Goal: Task Accomplishment & Management: Manage account settings

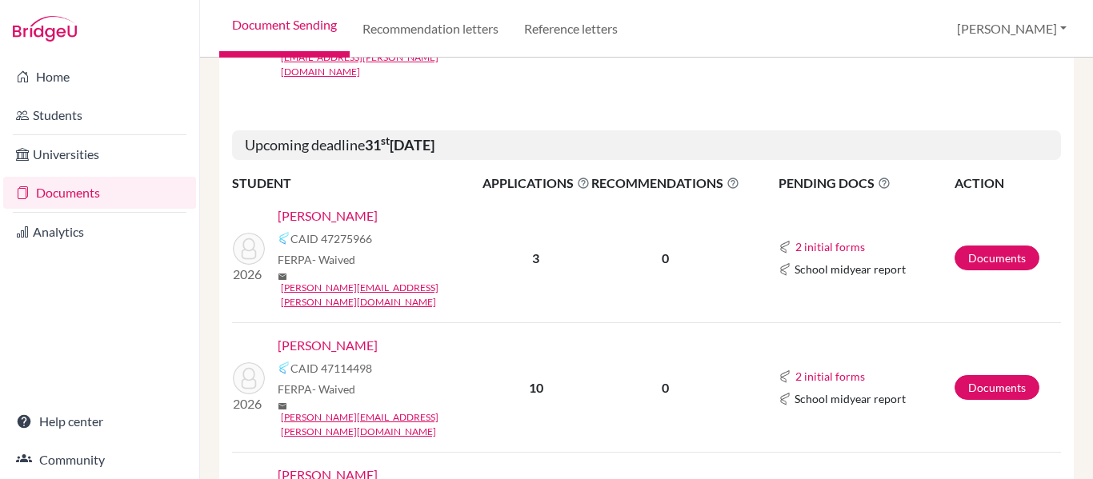
scroll to position [720, 0]
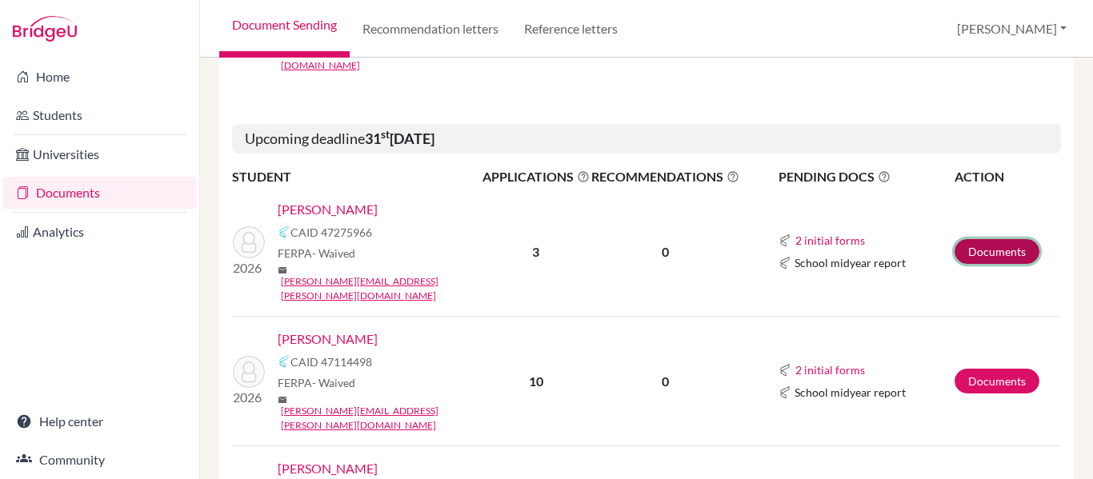
click at [996, 239] on link "Documents" at bounding box center [997, 251] width 85 height 25
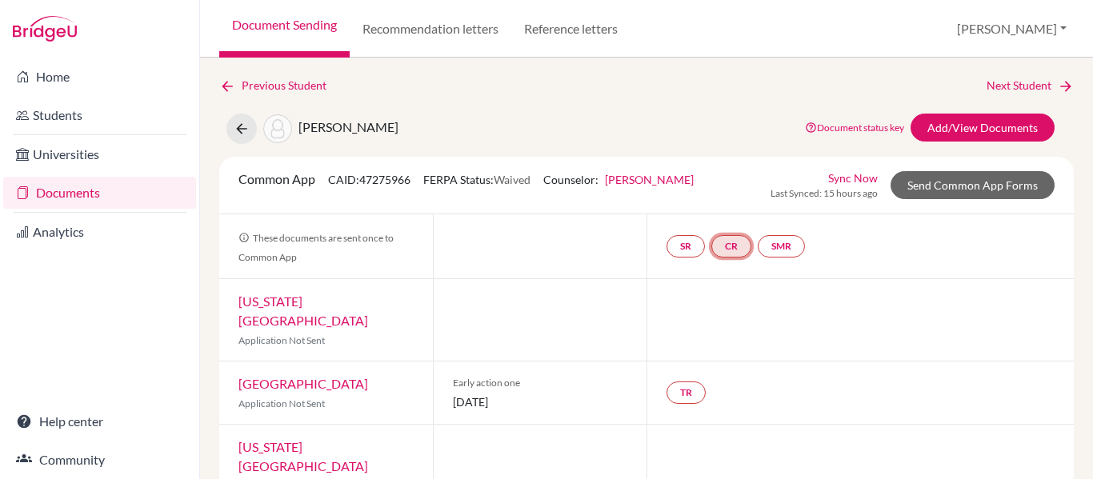
click at [722, 243] on link "CR" at bounding box center [732, 246] width 40 height 22
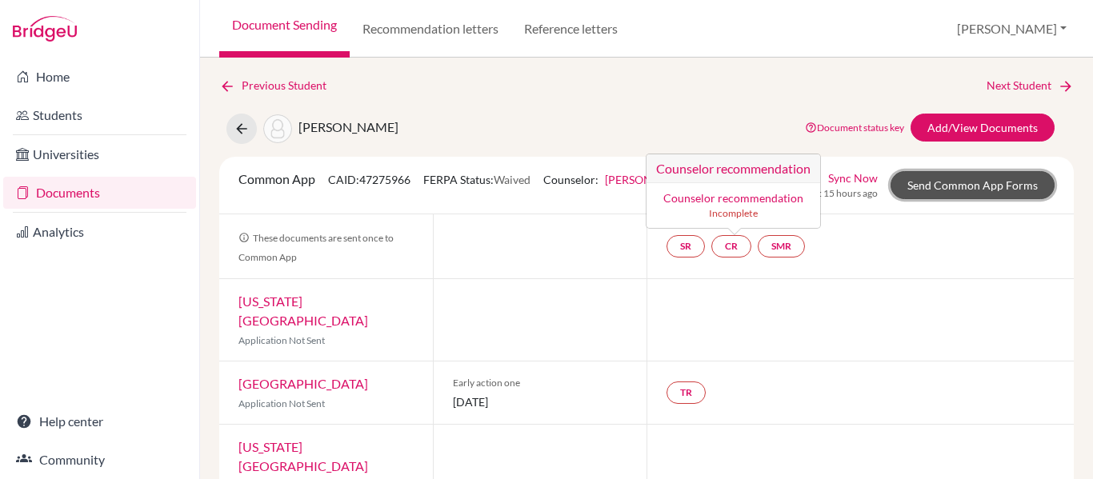
click at [940, 182] on link "Send Common App Forms" at bounding box center [973, 185] width 164 height 28
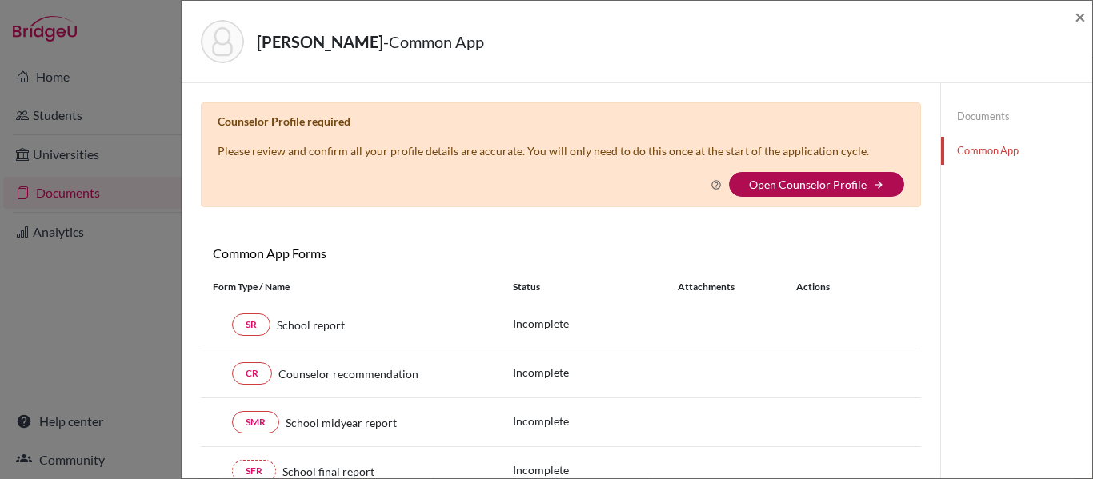
click at [770, 185] on link "Open Counselor Profile" at bounding box center [808, 185] width 118 height 14
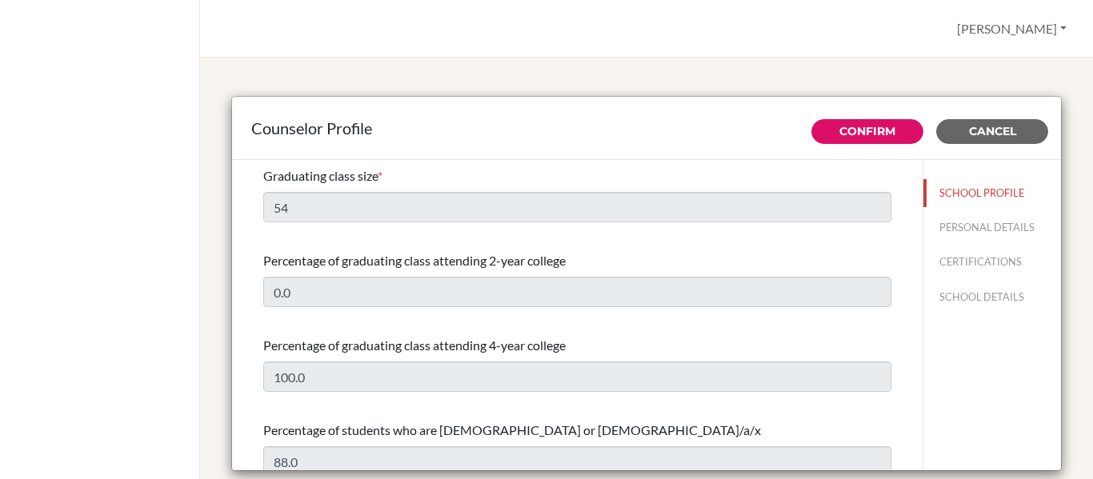
select select "0"
select select "354375"
click at [843, 122] on button "Confirm" at bounding box center [868, 131] width 112 height 25
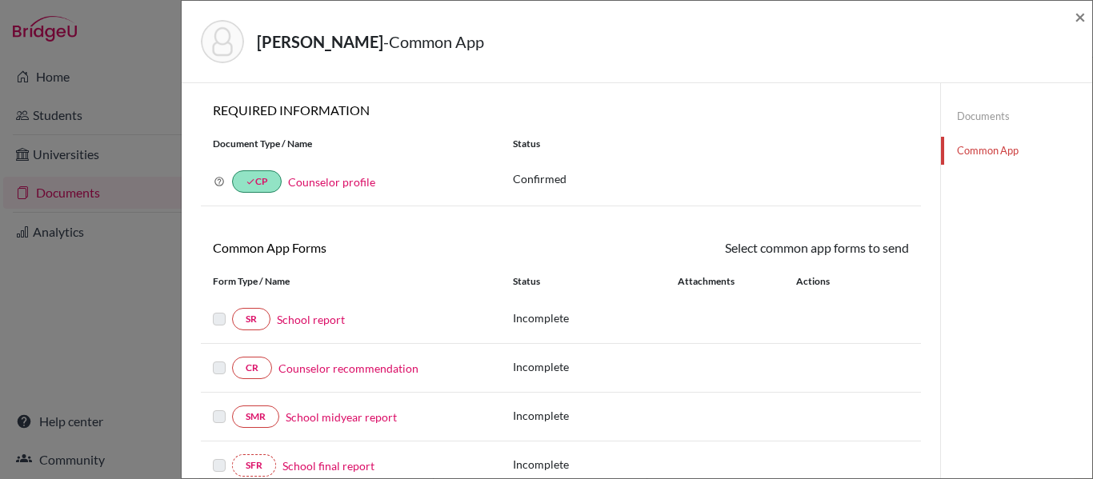
scroll to position [160, 0]
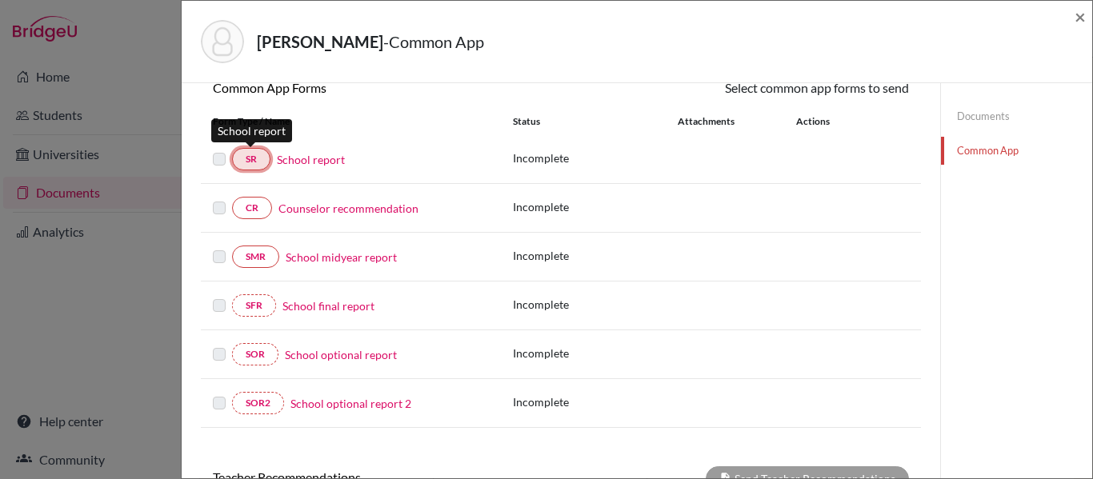
click at [237, 155] on link "SR" at bounding box center [251, 159] width 38 height 22
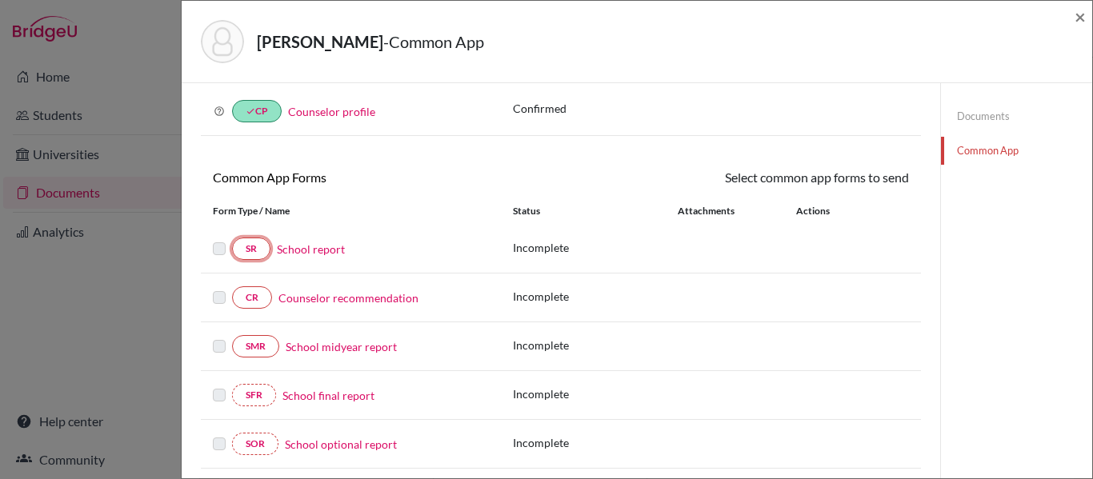
scroll to position [50, 0]
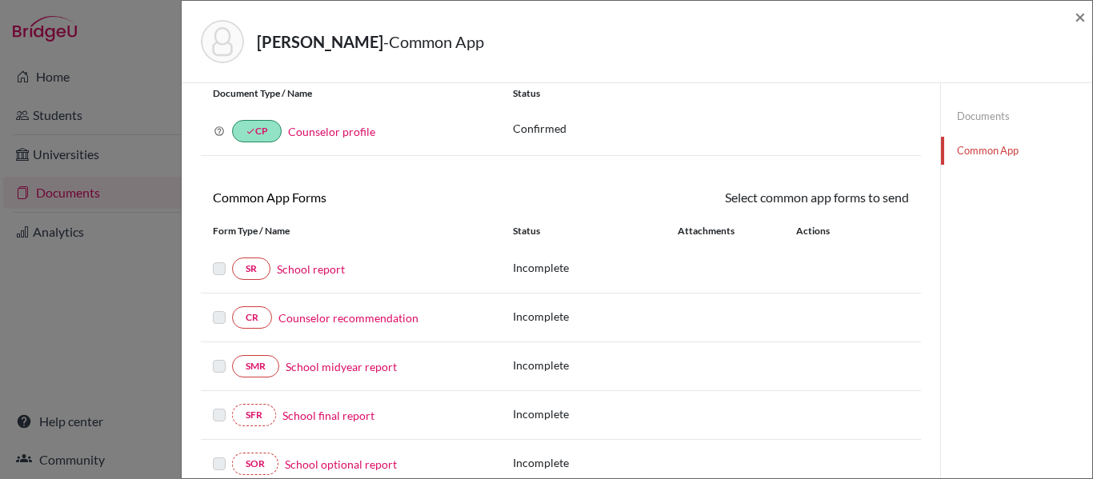
click at [961, 116] on link "Documents" at bounding box center [1016, 116] width 151 height 28
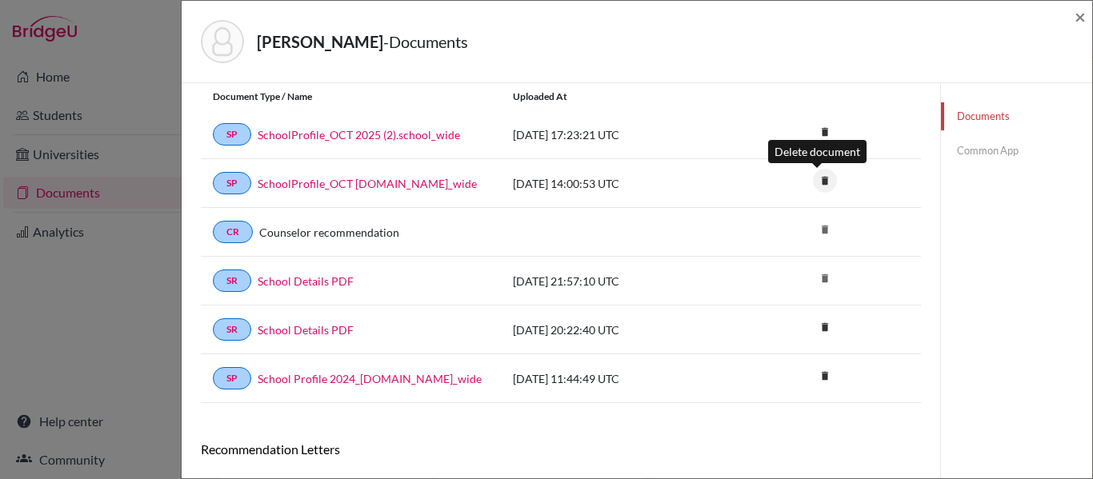
click at [820, 178] on icon "delete" at bounding box center [825, 181] width 24 height 24
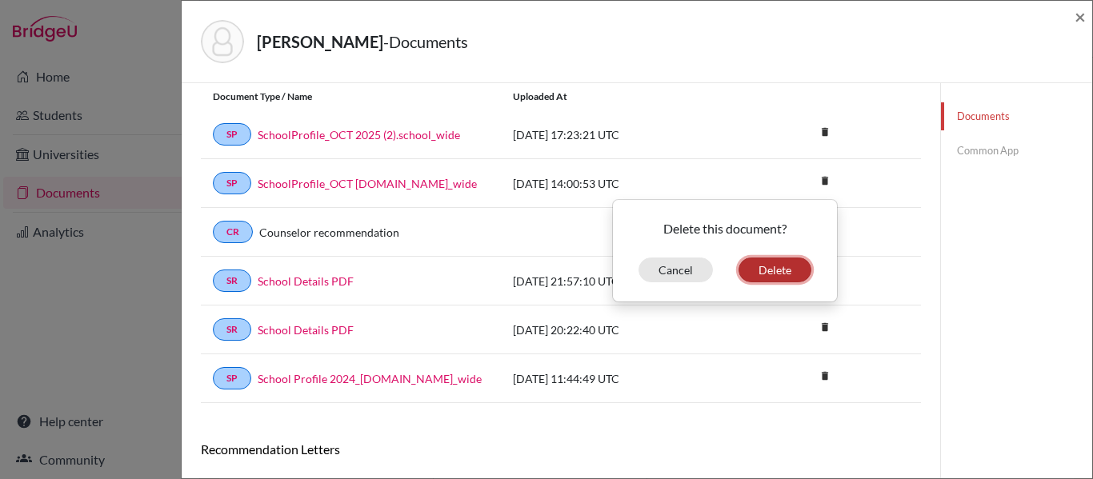
click at [765, 262] on button "Delete" at bounding box center [775, 270] width 73 height 25
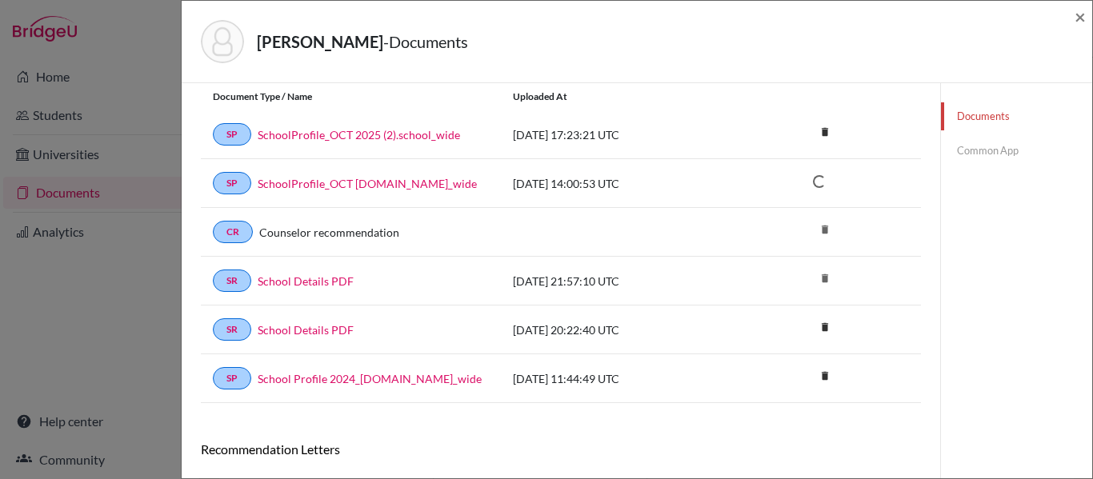
scroll to position [103, 0]
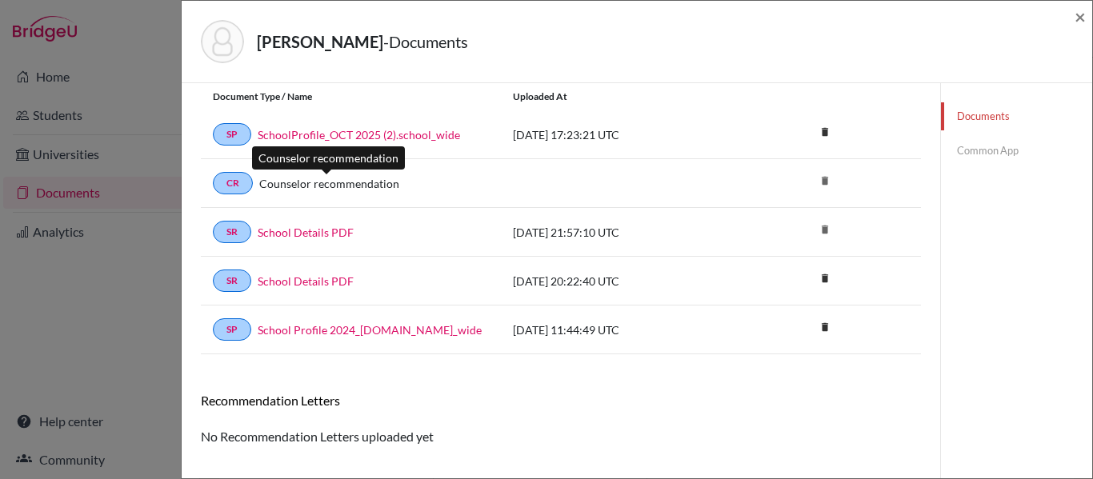
click at [320, 179] on link "Counselor recommendation" at bounding box center [329, 183] width 140 height 17
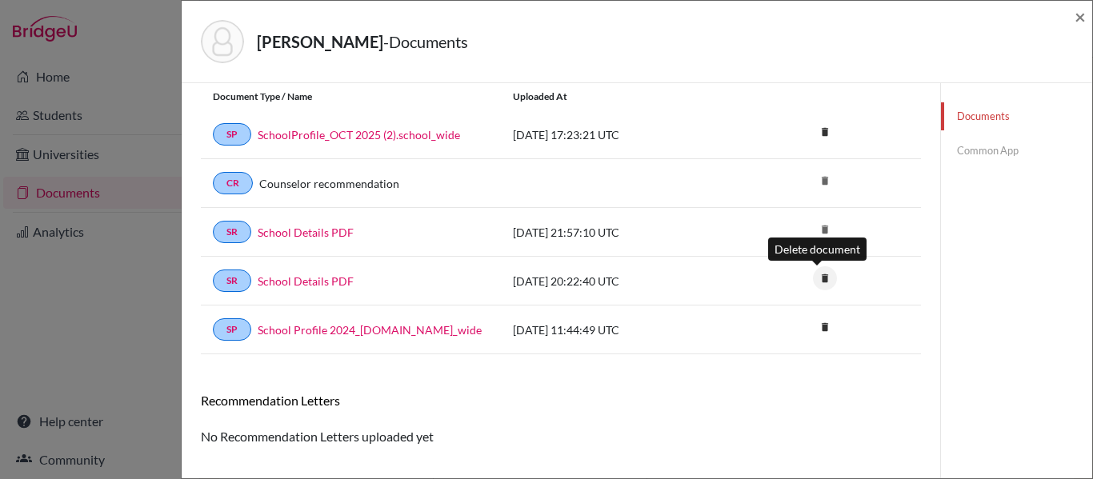
click at [814, 282] on icon "delete" at bounding box center [825, 279] width 24 height 24
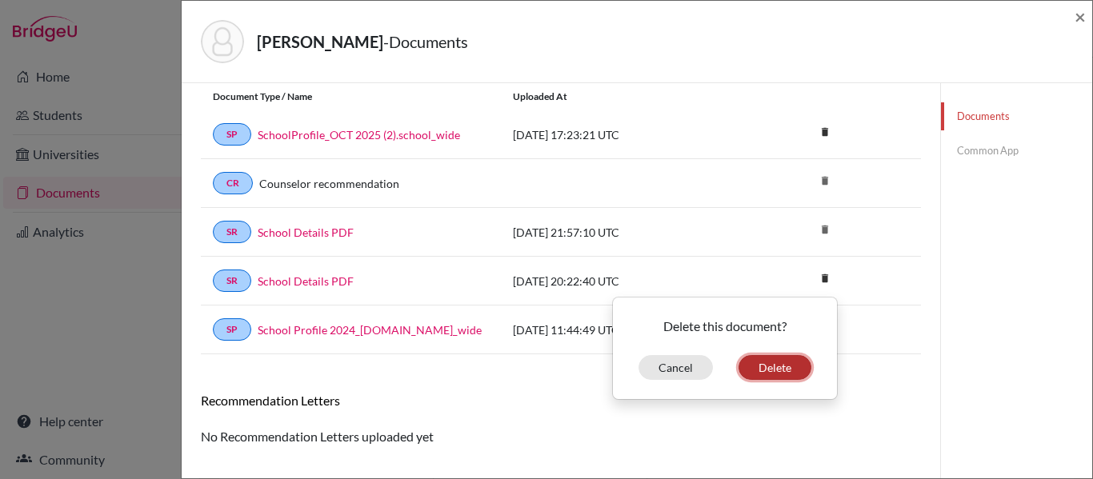
click at [757, 370] on button "Delete" at bounding box center [775, 367] width 73 height 25
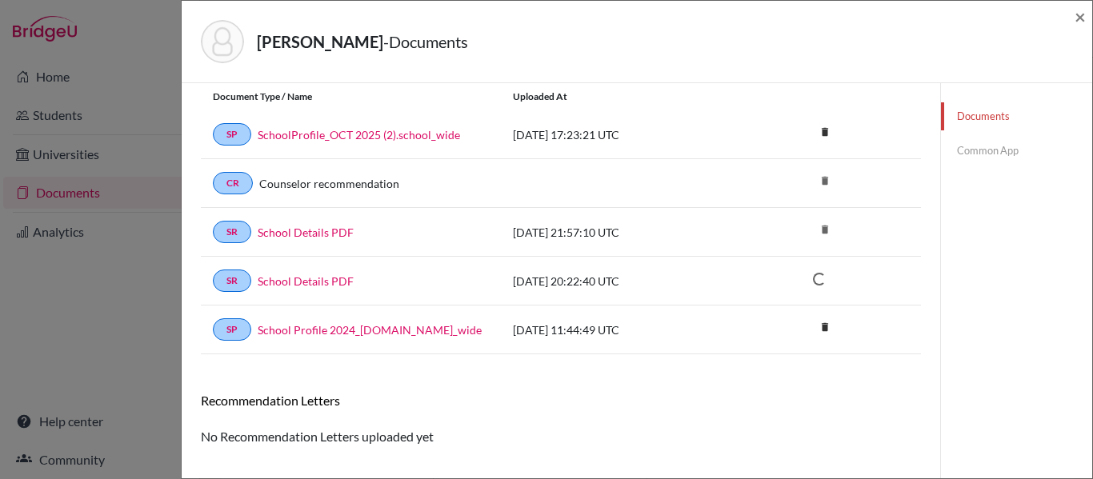
scroll to position [84, 0]
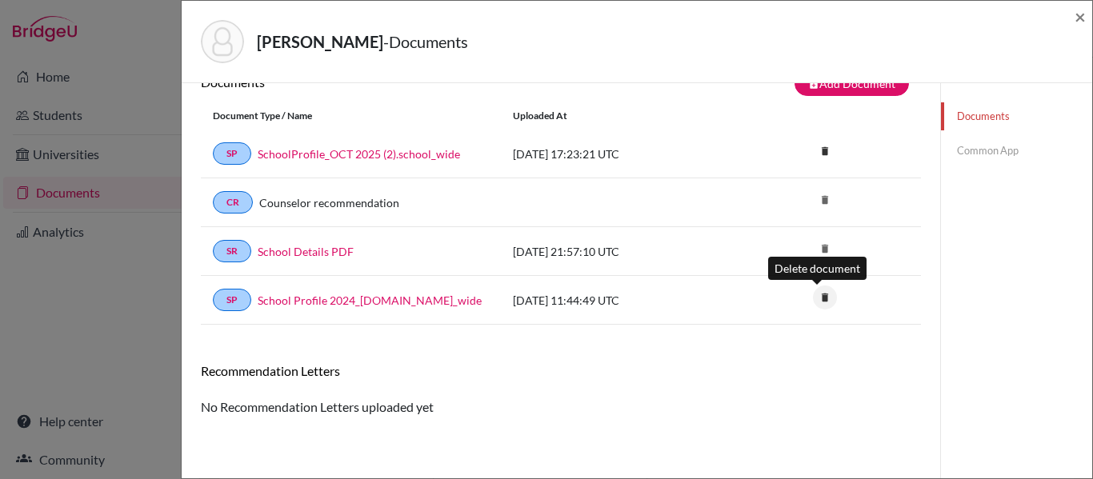
click at [816, 301] on icon "delete" at bounding box center [825, 298] width 24 height 24
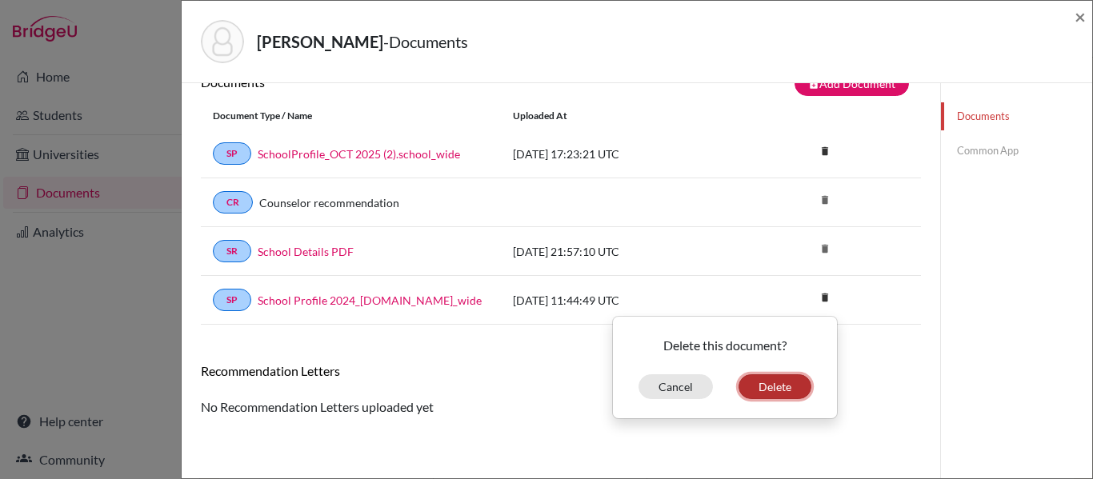
click at [749, 383] on button "Delete" at bounding box center [775, 387] width 73 height 25
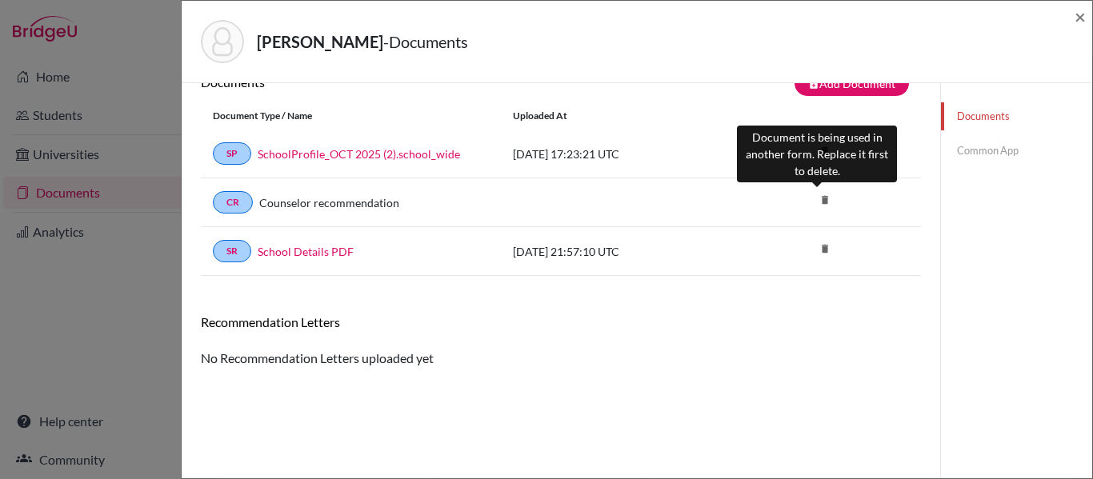
click at [816, 195] on icon "delete" at bounding box center [825, 200] width 24 height 24
click at [817, 198] on icon "delete" at bounding box center [825, 200] width 24 height 24
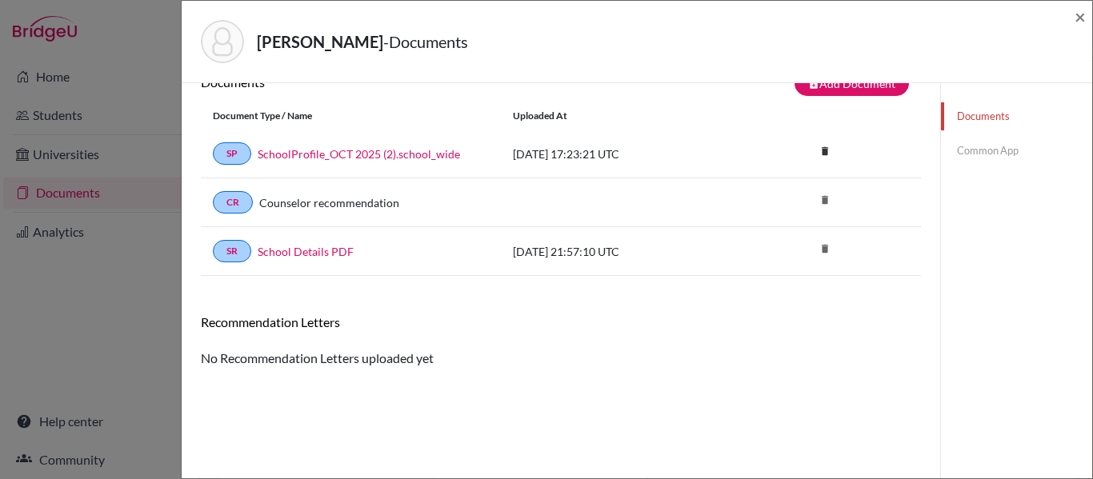
click at [818, 413] on div "School Profile 2024_compressed.school_wide document successfully deleted close …" at bounding box center [561, 238] width 720 height 441
click at [974, 152] on link "Common App" at bounding box center [1016, 151] width 151 height 28
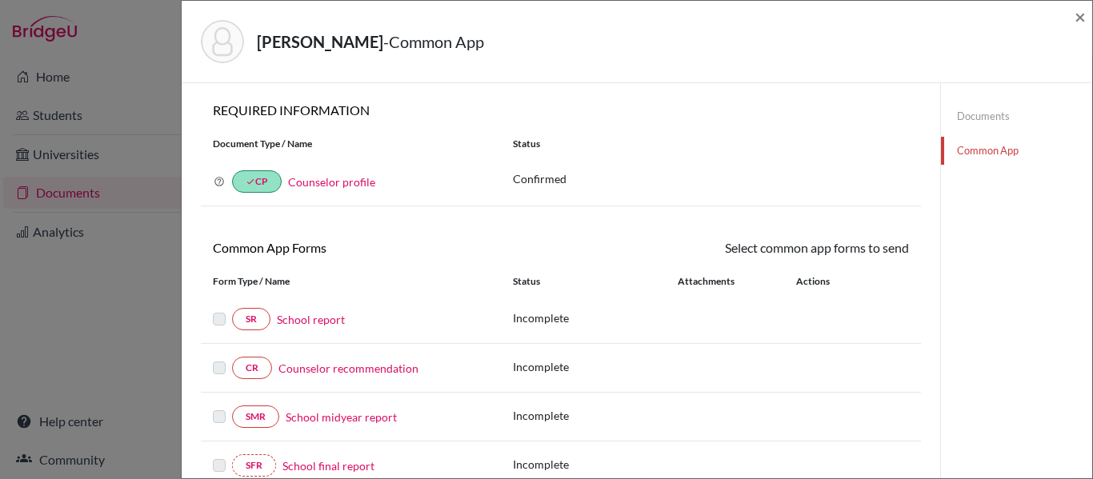
click at [977, 114] on link "Documents" at bounding box center [1016, 116] width 151 height 28
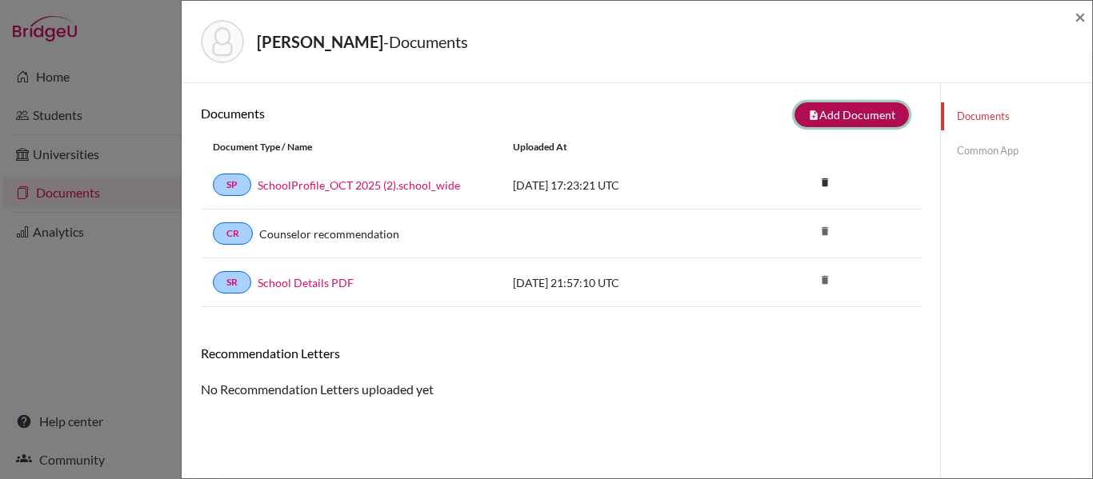
click at [850, 114] on button "note_add Add Document" at bounding box center [852, 114] width 114 height 25
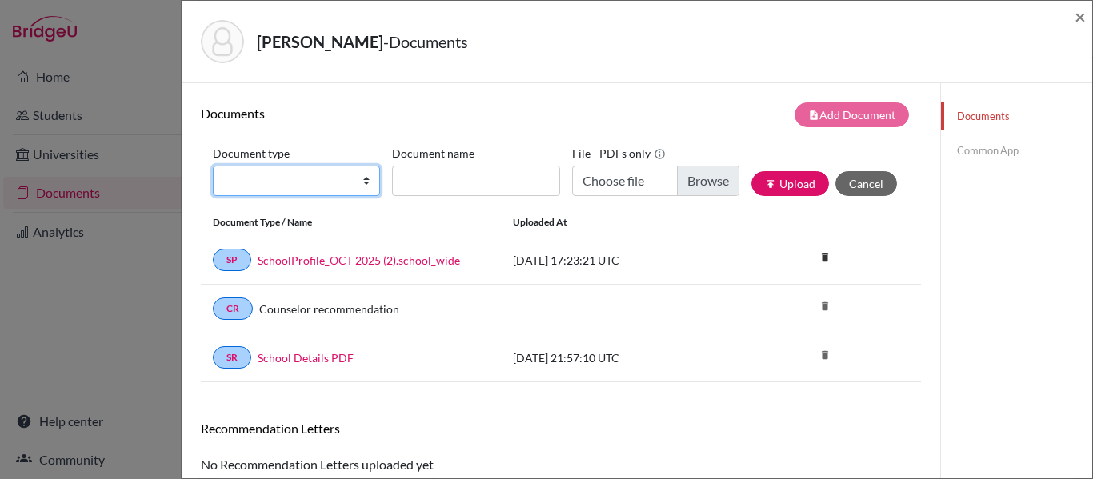
click at [322, 171] on select "Change explanation for Common App reports Counselor recommendation Internationa…" at bounding box center [296, 181] width 167 height 30
click at [295, 177] on select "Change explanation for Common App reports Counselor recommendation Internationa…" at bounding box center [296, 181] width 167 height 30
click at [213, 166] on select "Change explanation for Common App reports Counselor recommendation Internationa…" at bounding box center [296, 181] width 167 height 30
click at [323, 185] on select "Change explanation for Common App reports Counselor recommendation Internationa…" at bounding box center [296, 181] width 167 height 30
select select "5"
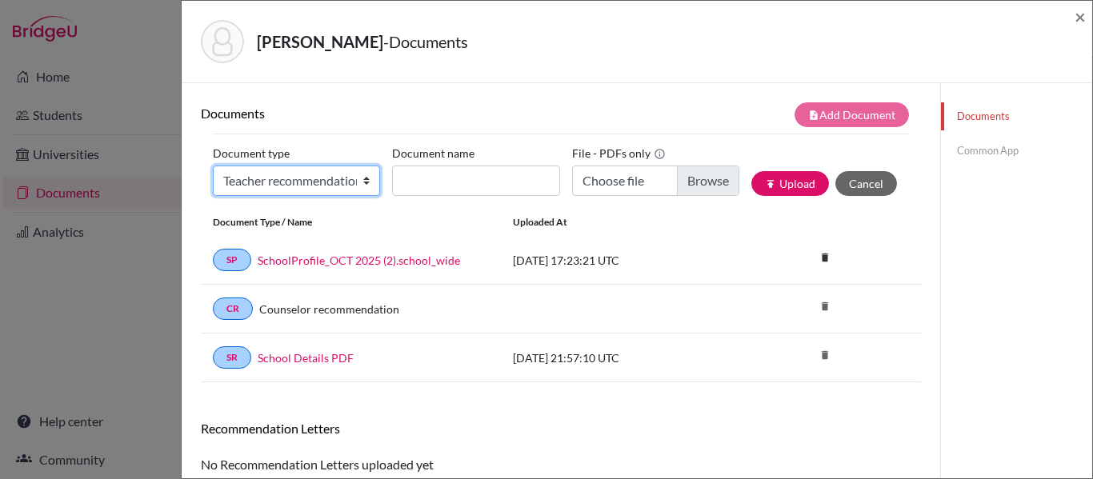
click at [213, 166] on select "Change explanation for Common App reports Counselor recommendation Internationa…" at bounding box center [296, 181] width 167 height 30
click at [312, 182] on select "Change explanation for Common App reports Counselor recommendation Internationa…" at bounding box center [296, 181] width 167 height 30
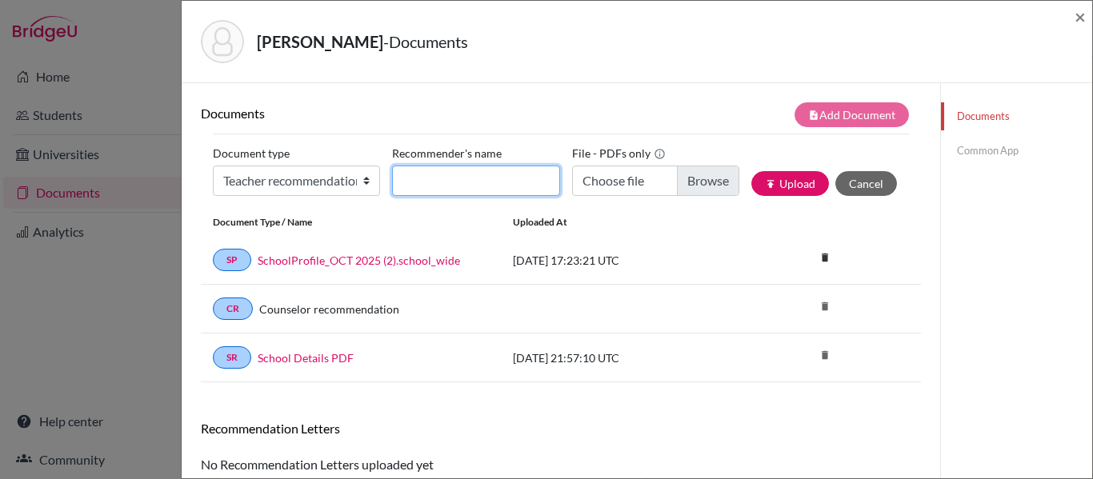
click at [463, 184] on input "Recommender's name" at bounding box center [475, 181] width 167 height 30
click at [475, 182] on input "Mr. Timot" at bounding box center [475, 181] width 167 height 30
type input "[PERSON_NAME]"
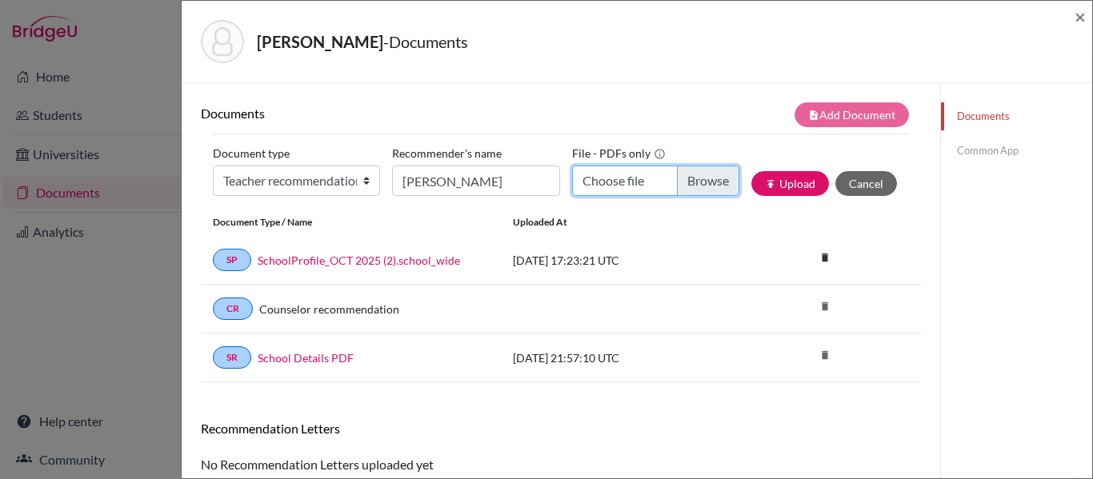
click at [706, 179] on input "Choose file" at bounding box center [655, 181] width 167 height 30
type input "C:\fakepath\Maria Eduarda Caldini - RL - THodgden.pdf"
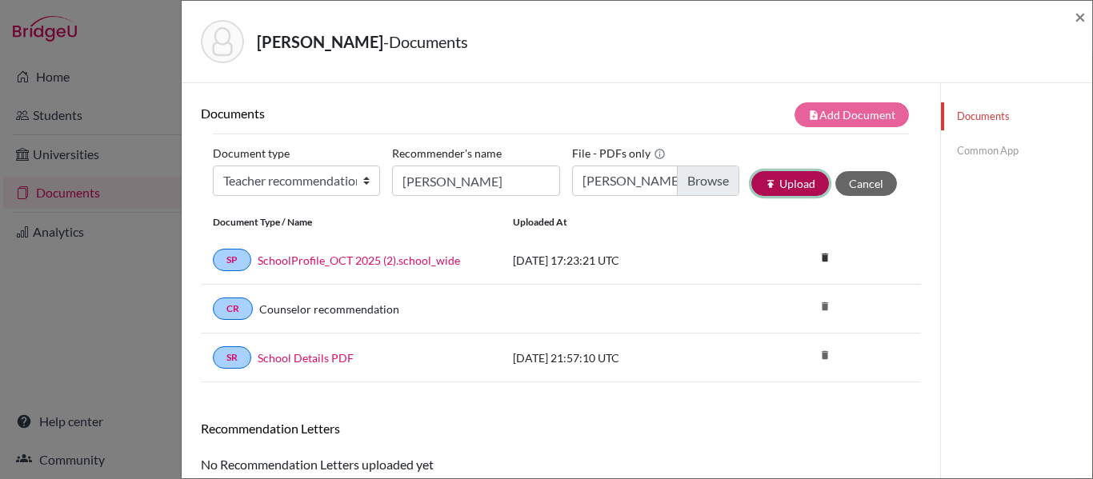
click at [778, 185] on button "publish Upload" at bounding box center [791, 183] width 78 height 25
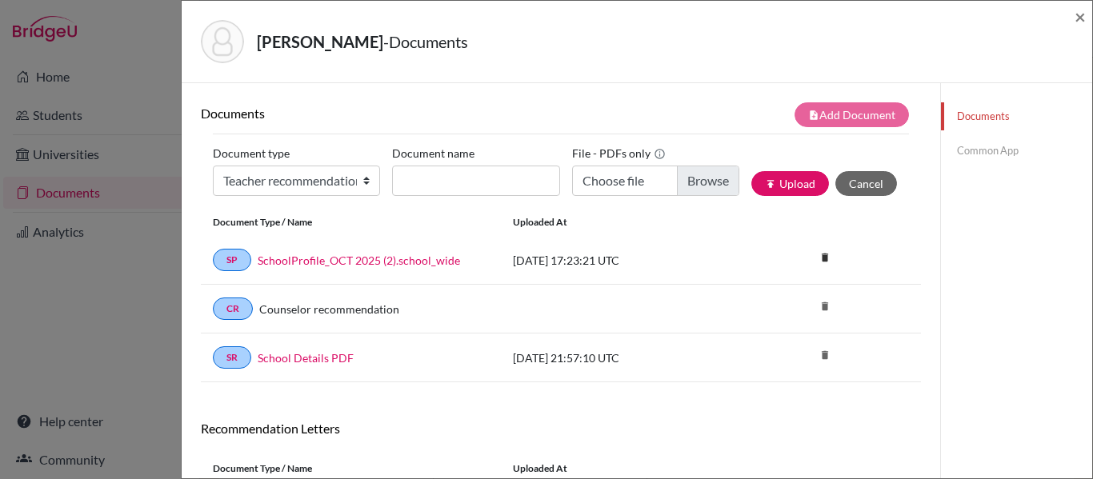
click at [959, 144] on link "Common App" at bounding box center [1016, 151] width 151 height 28
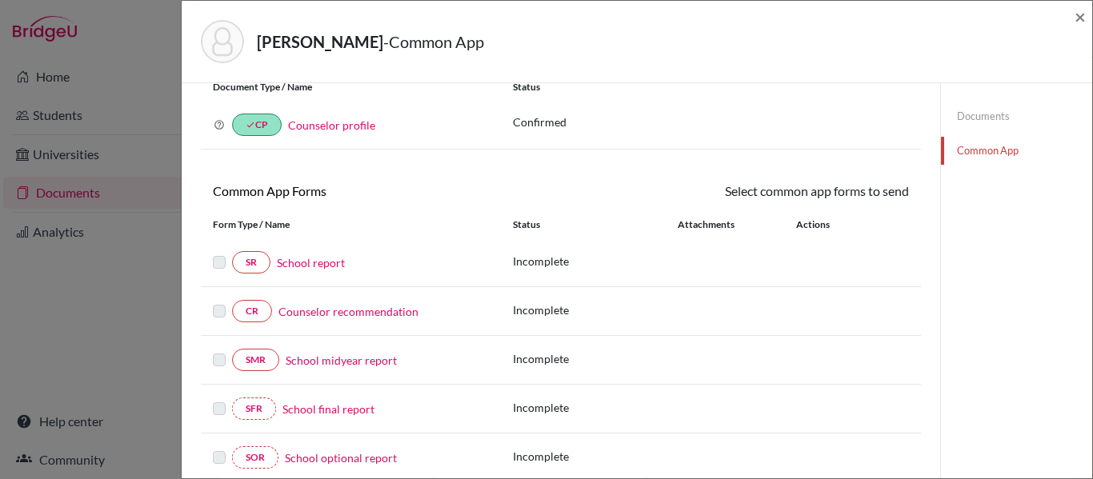
scroll to position [80, 0]
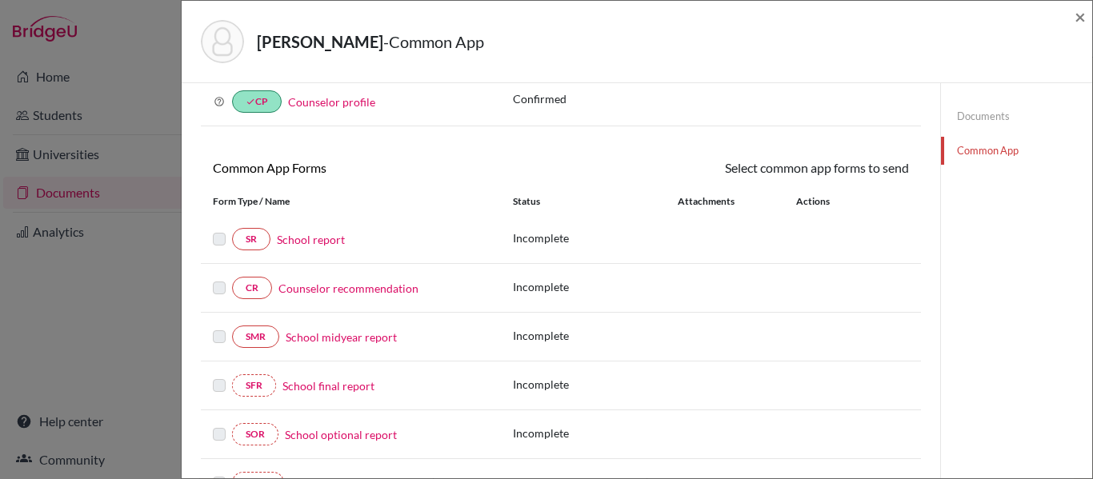
click at [124, 27] on div "Caldini, Maria Eduarda - Common App × × REQUIRED INFORMATION Document Type / Na…" at bounding box center [546, 239] width 1093 height 479
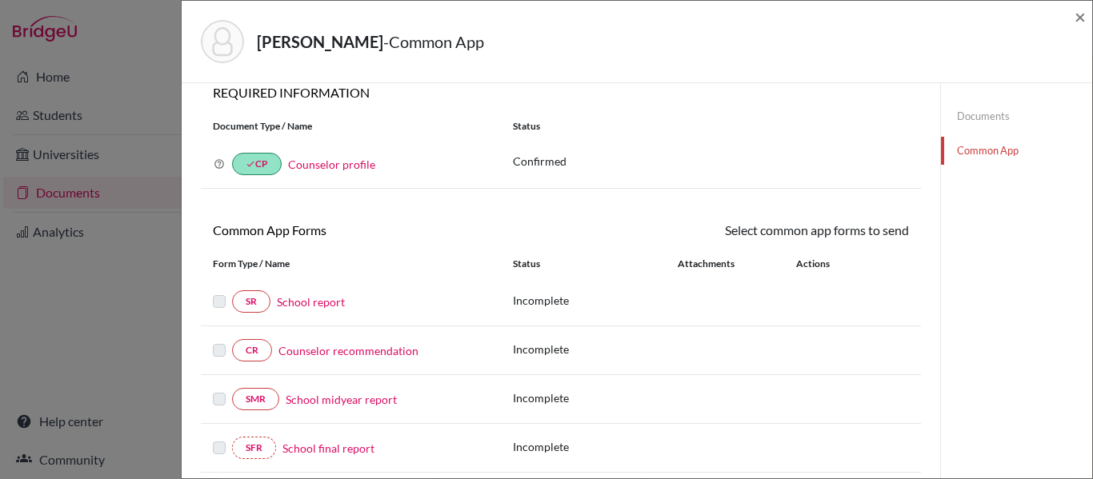
scroll to position [0, 0]
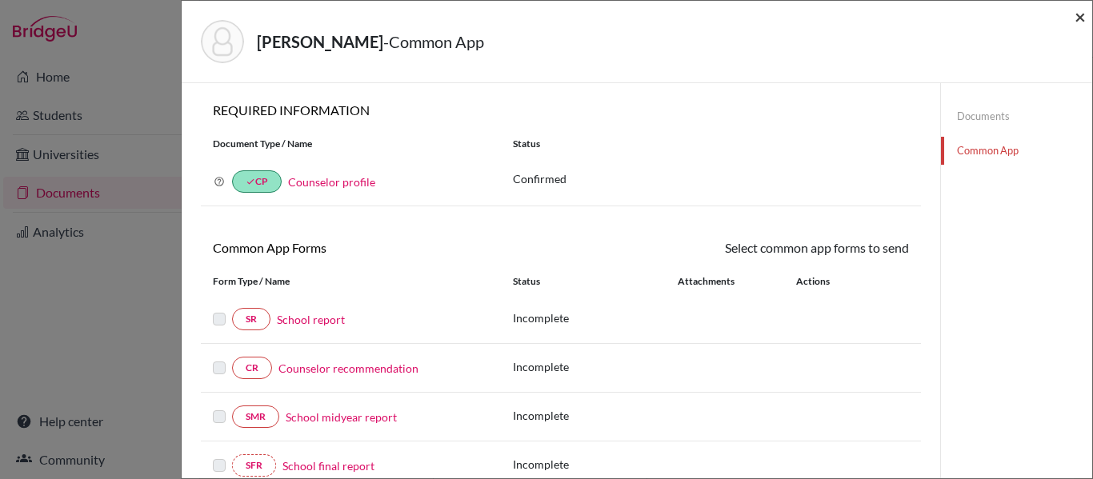
click at [1078, 12] on span "×" at bounding box center [1080, 16] width 11 height 23
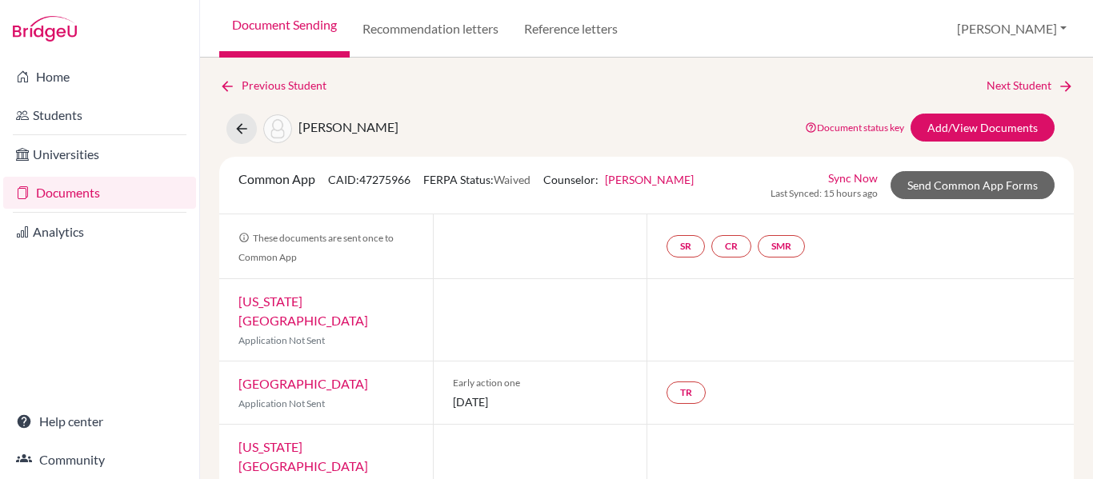
click at [839, 176] on link "Sync Now" at bounding box center [853, 178] width 50 height 17
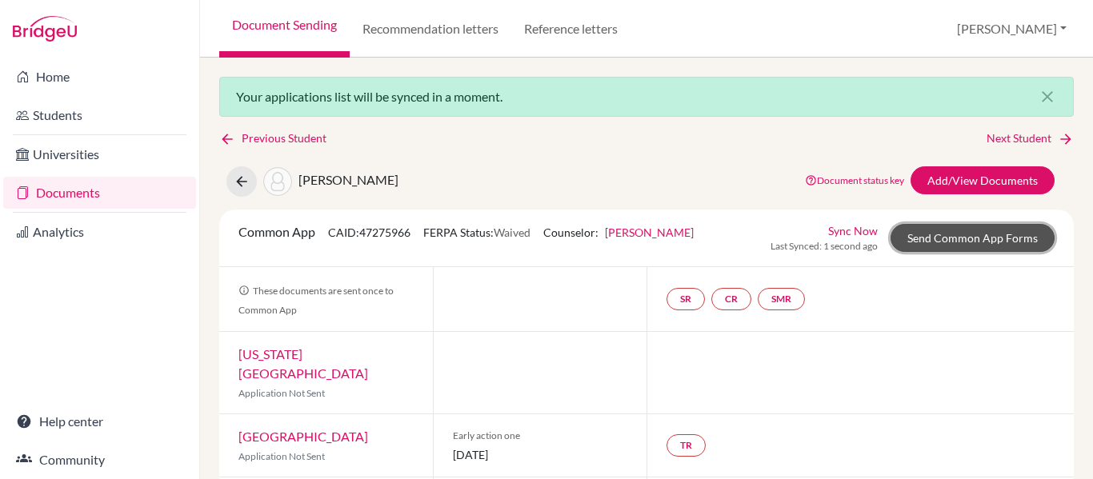
click at [943, 239] on link "Send Common App Forms" at bounding box center [973, 238] width 164 height 28
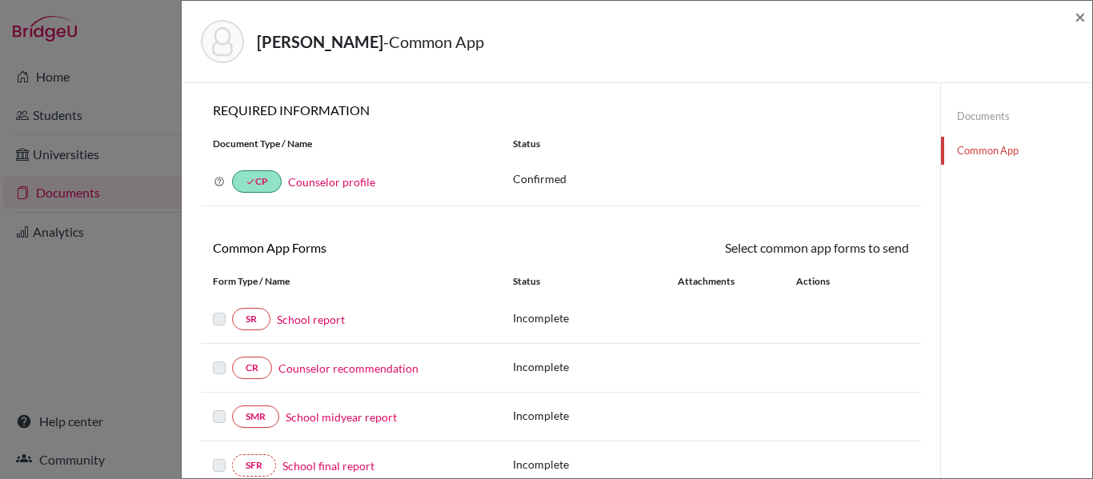
scroll to position [320, 0]
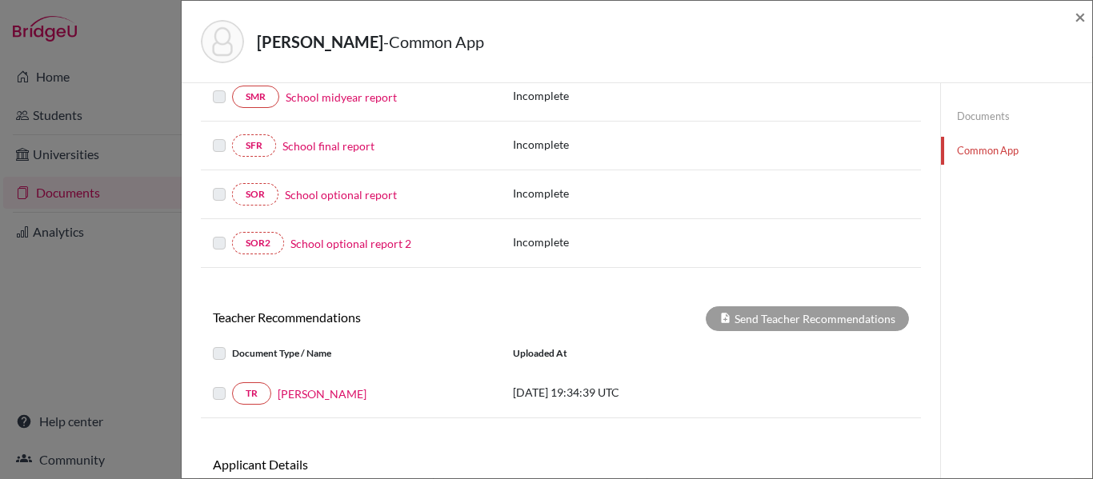
click at [232, 344] on label at bounding box center [232, 344] width 0 height 0
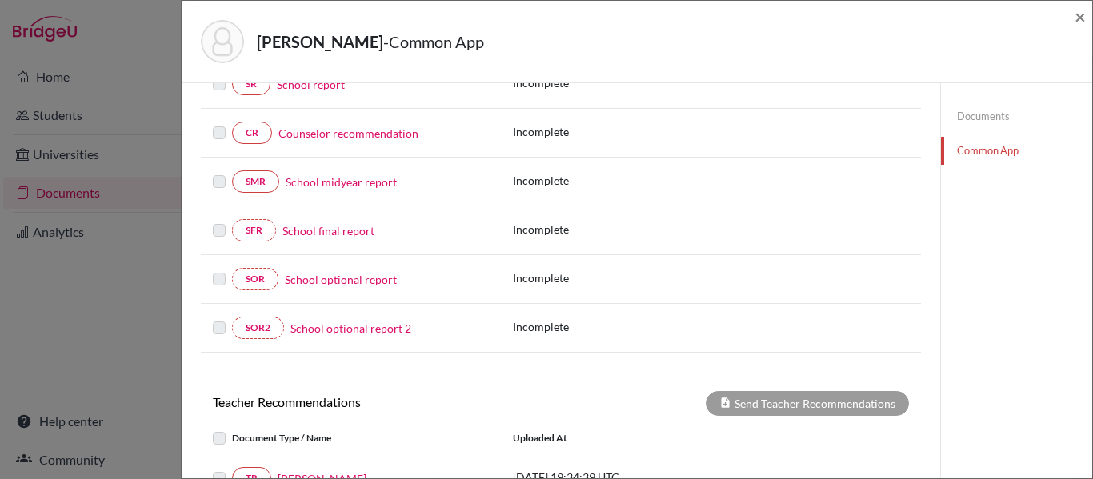
scroll to position [0, 0]
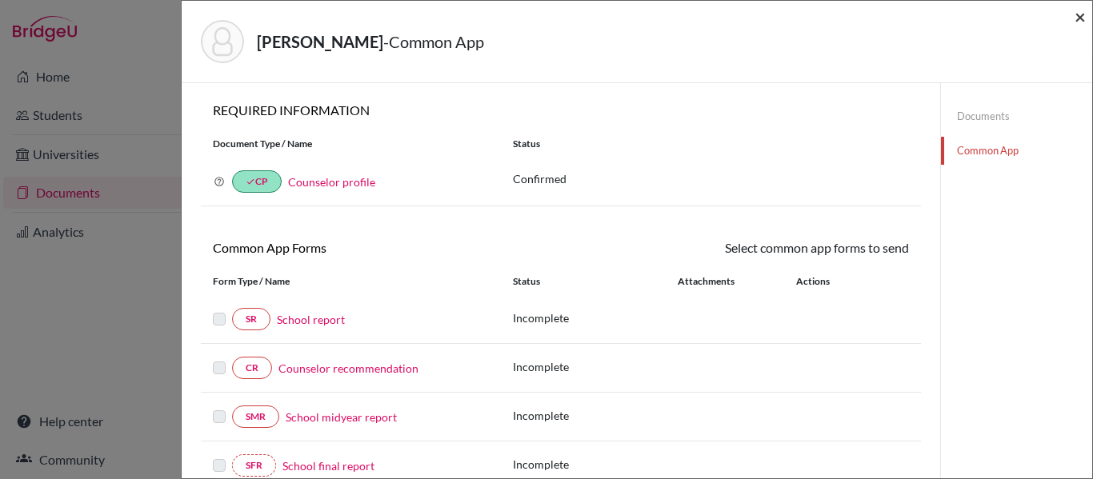
click at [1077, 18] on span "×" at bounding box center [1080, 16] width 11 height 23
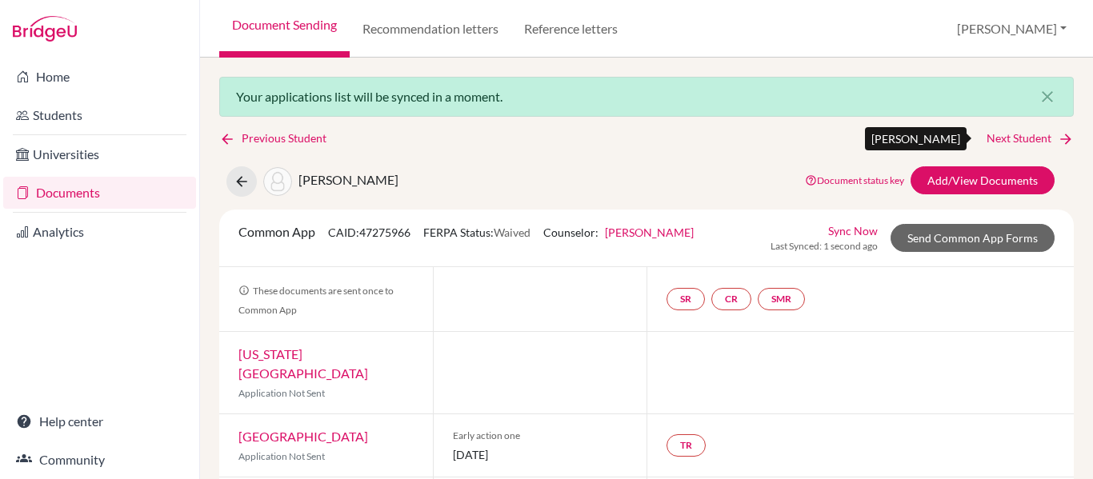
click at [1025, 142] on link "Next Student" at bounding box center [1030, 139] width 87 height 18
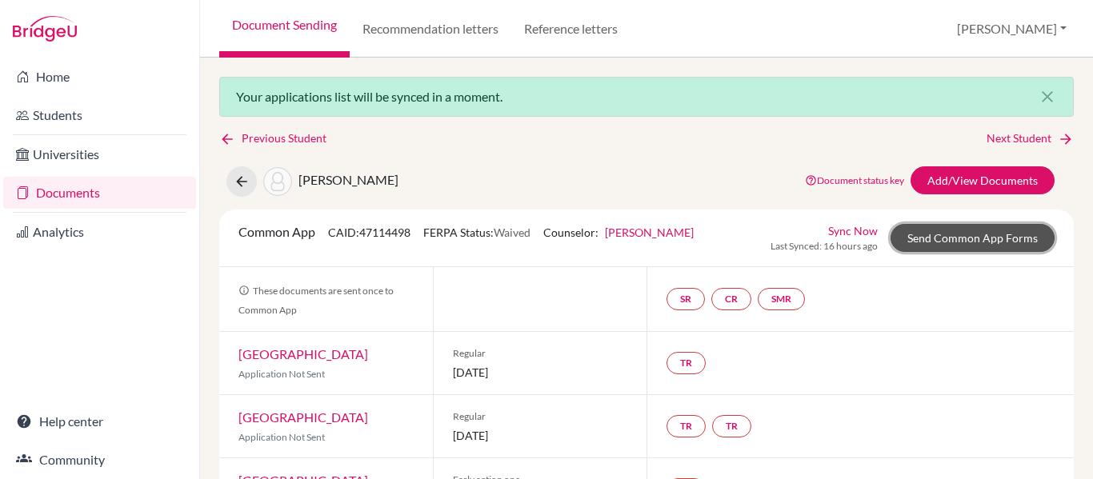
click at [950, 241] on link "Send Common App Forms" at bounding box center [973, 238] width 164 height 28
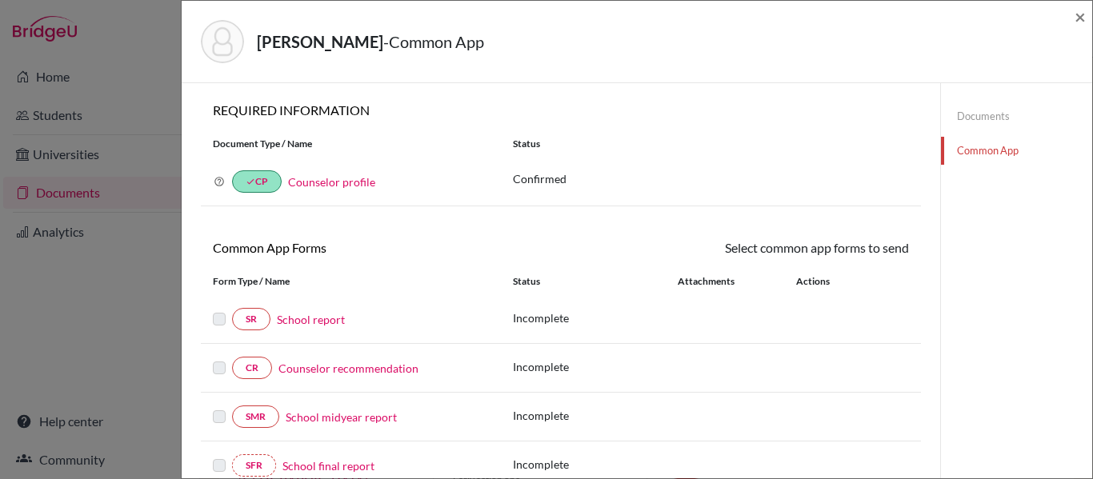
scroll to position [80, 0]
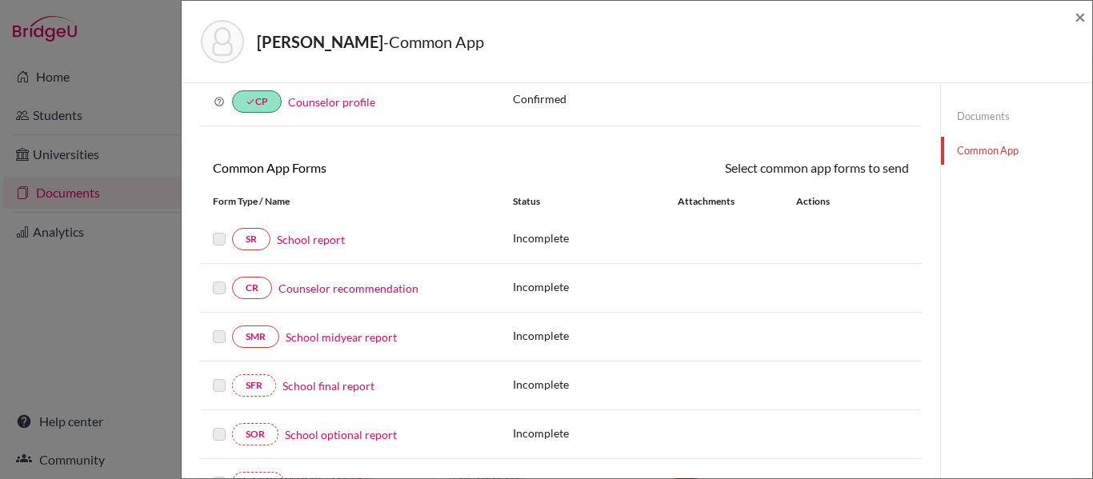
drag, startPoint x: 985, startPoint y: 114, endPoint x: 975, endPoint y: 120, distance: 11.5
click at [985, 114] on link "Documents" at bounding box center [1016, 116] width 151 height 28
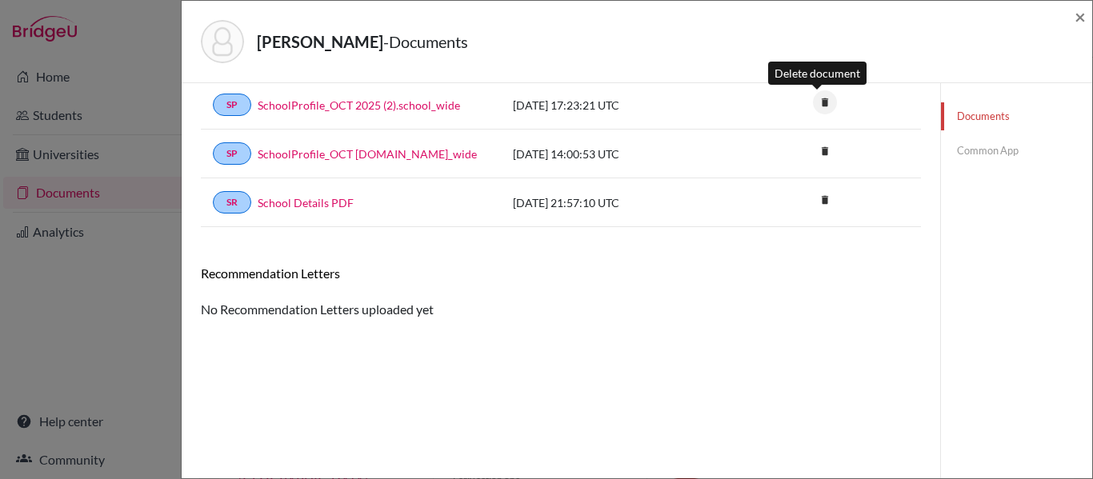
click at [816, 100] on icon "delete" at bounding box center [825, 102] width 24 height 24
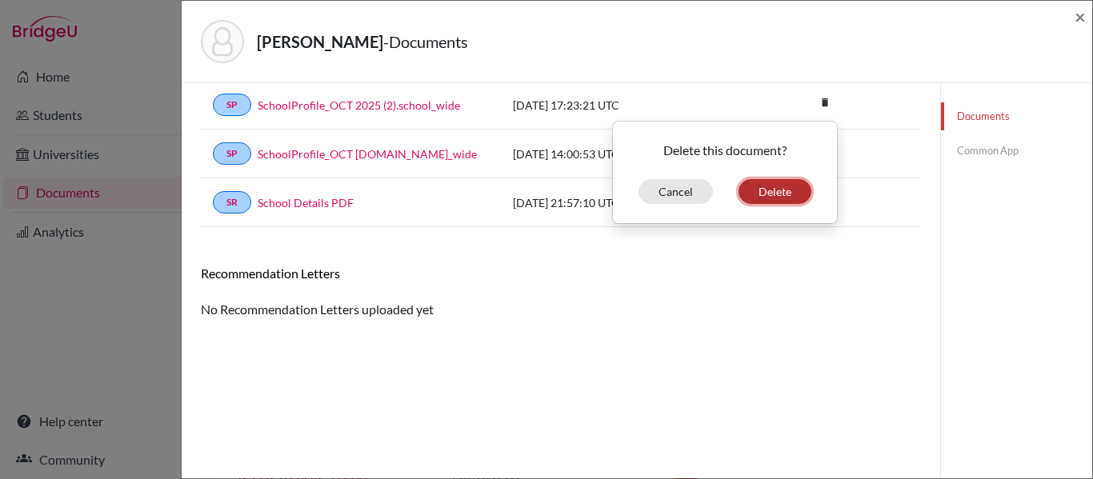
click at [768, 188] on button "Delete" at bounding box center [775, 191] width 73 height 25
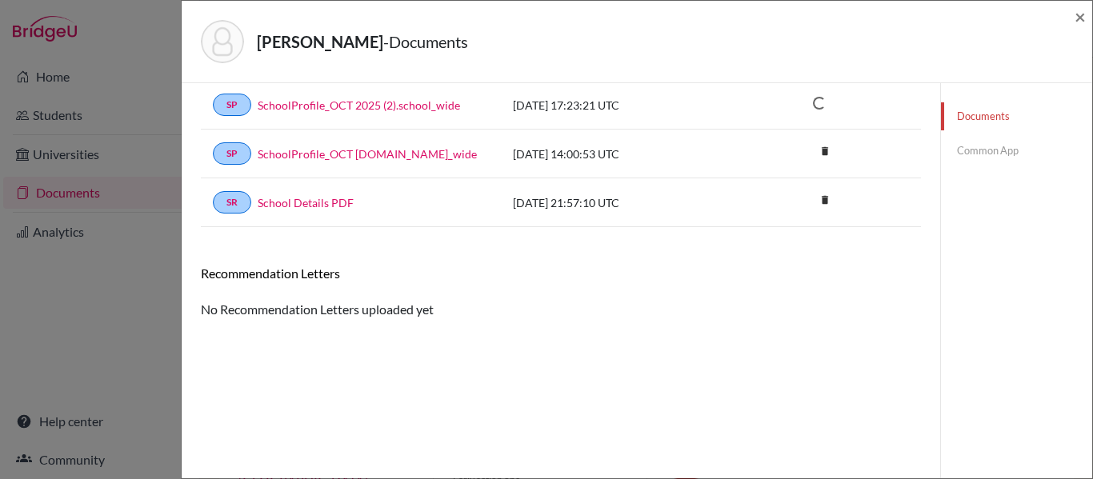
scroll to position [84, 0]
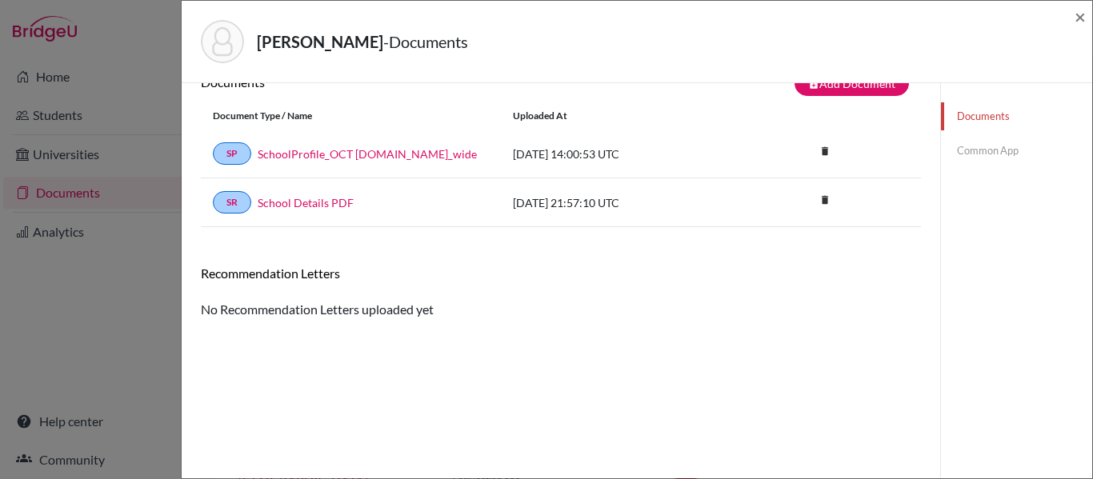
click at [286, 271] on h6 "Recommendation Letters" at bounding box center [561, 273] width 720 height 15
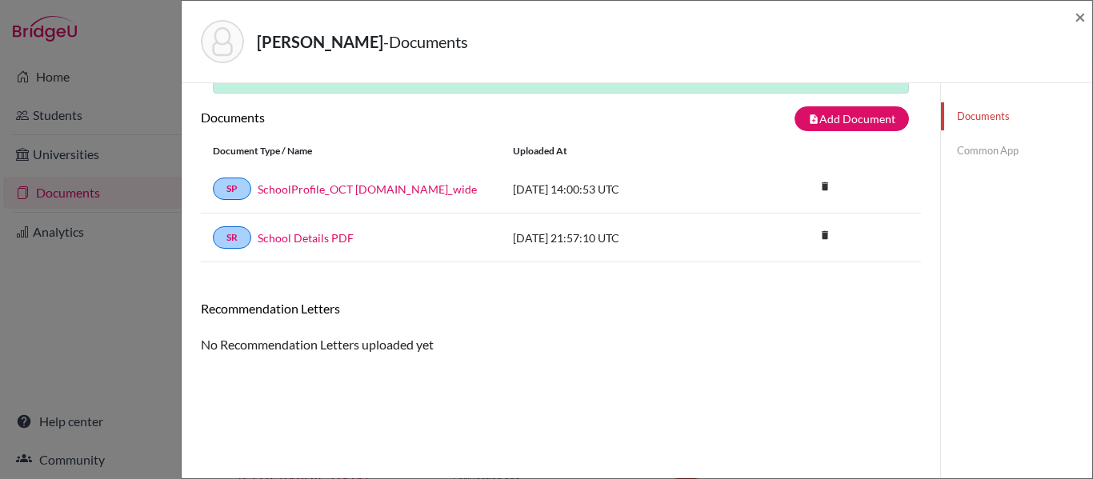
scroll to position [0, 0]
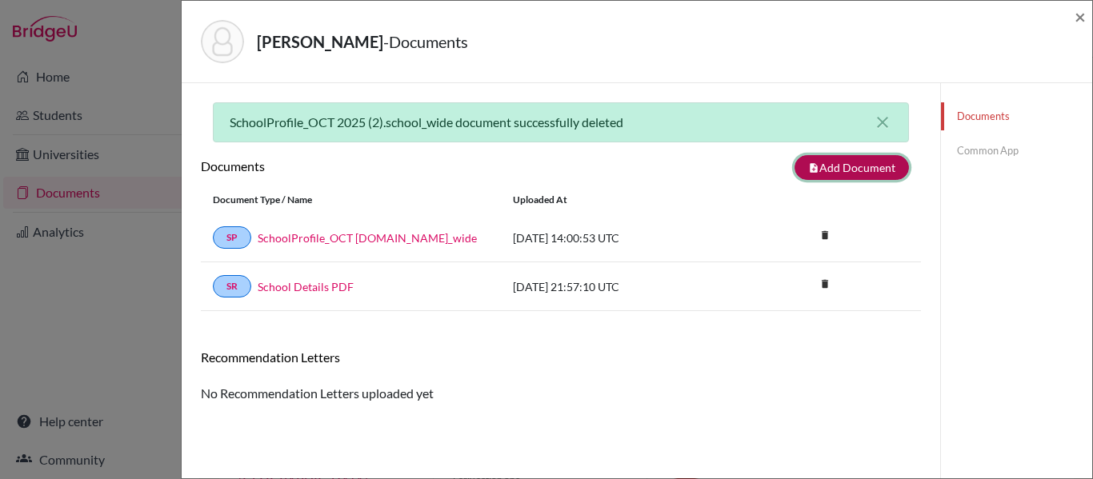
click at [830, 166] on button "note_add Add Document" at bounding box center [852, 167] width 114 height 25
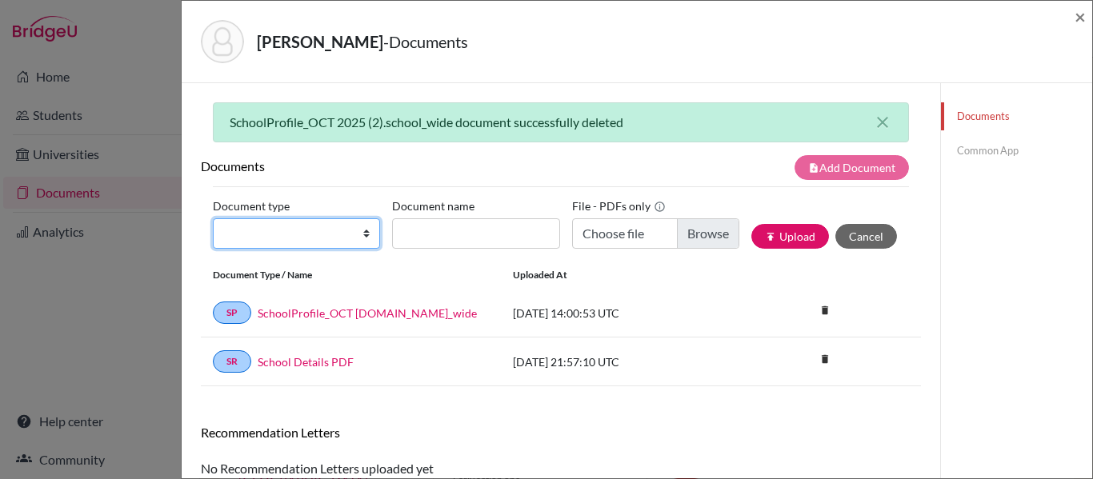
click at [312, 228] on select "Change explanation for Common App reports Counselor recommendation Internationa…" at bounding box center [296, 234] width 167 height 30
select select "5"
click at [213, 219] on select "Change explanation for Common App reports Counselor recommendation Internationa…" at bounding box center [296, 234] width 167 height 30
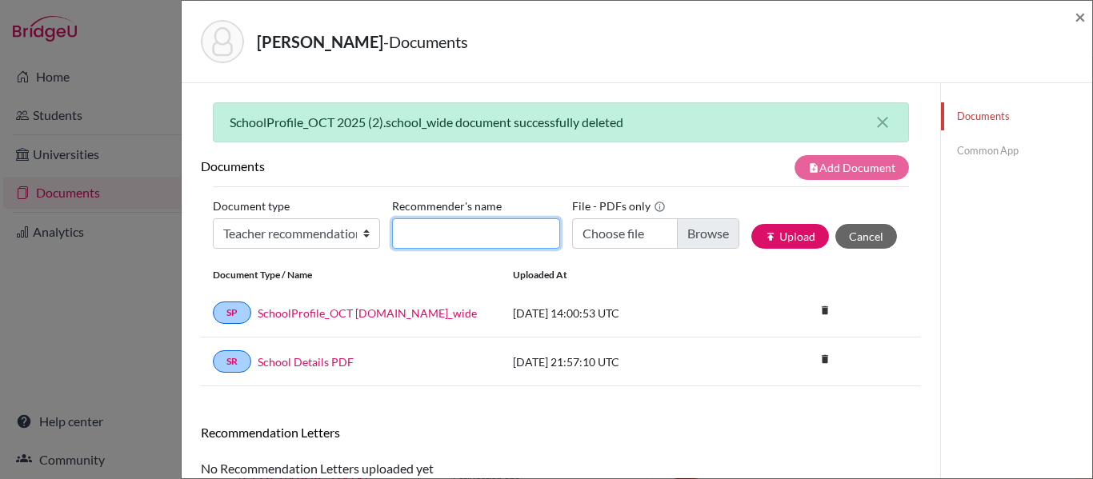
click at [508, 235] on input "Recommender's name" at bounding box center [475, 234] width 167 height 30
type input "[PERSON_NAME]"
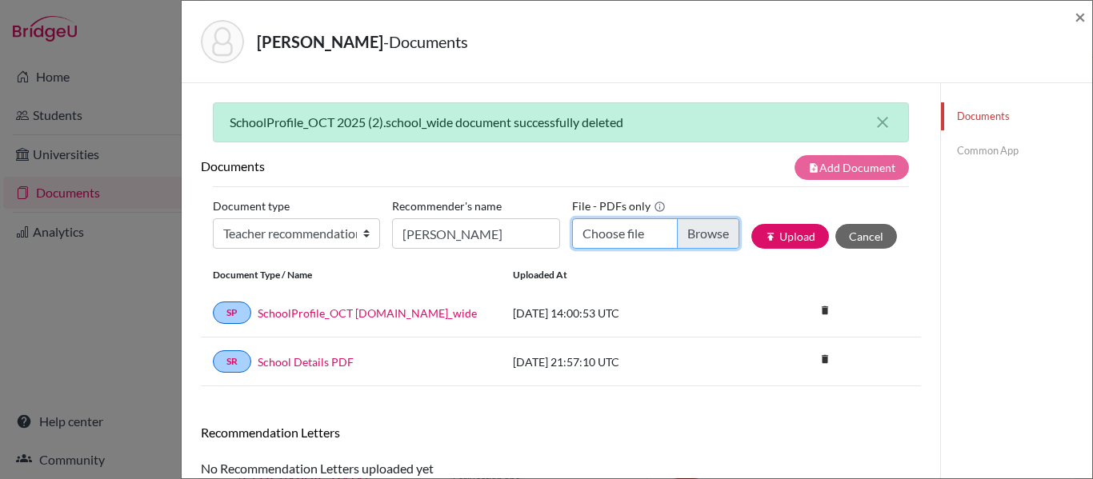
click at [679, 243] on input "Choose file" at bounding box center [655, 234] width 167 height 30
type input "C:\fakepath\Nicole de Souza - RL - D Hamm.pdf"
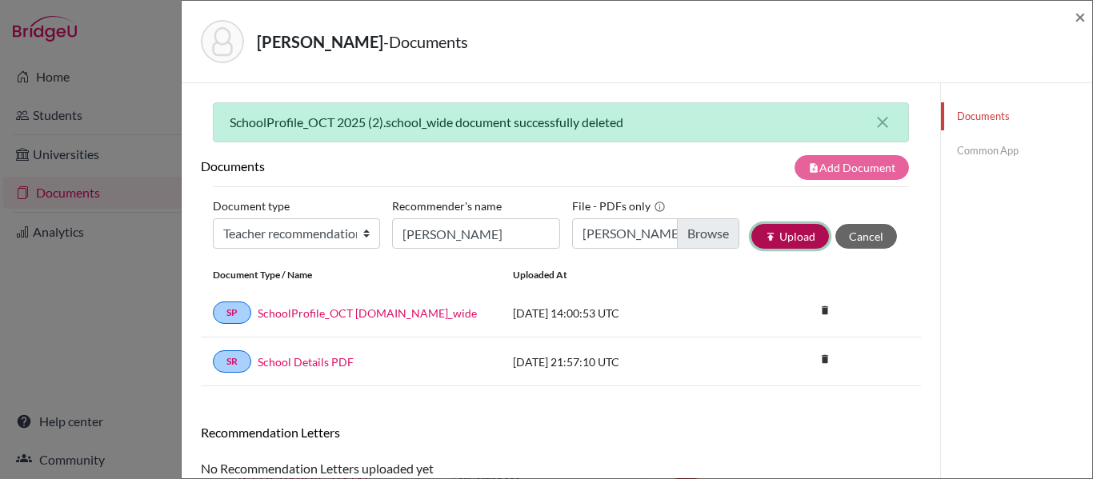
click at [790, 235] on button "publish Upload" at bounding box center [791, 236] width 78 height 25
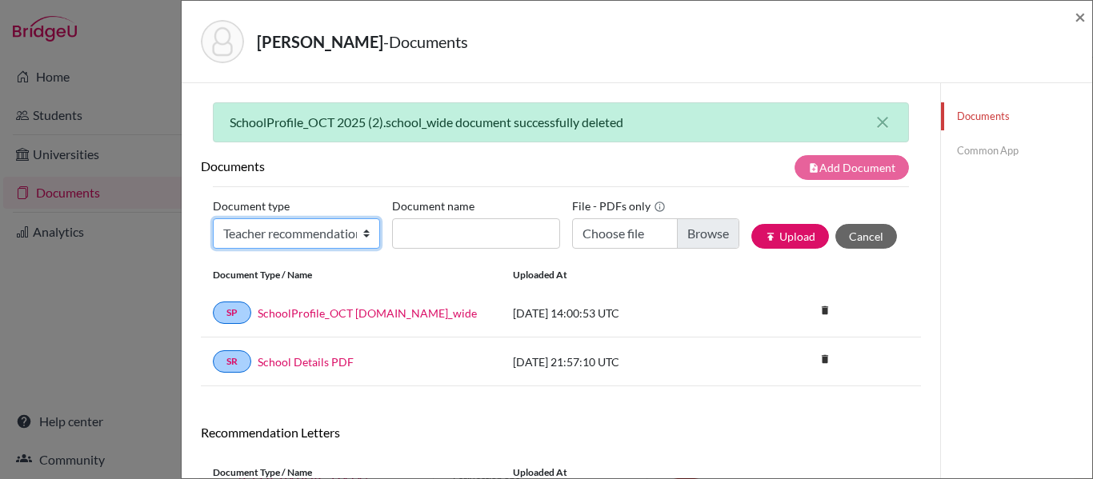
click at [287, 224] on select "Change explanation for Common App reports Counselor recommendation Internationa…" at bounding box center [296, 234] width 167 height 30
select select "5"
click at [213, 219] on select "Change explanation for Common App reports Counselor recommendation Internationa…" at bounding box center [296, 234] width 167 height 30
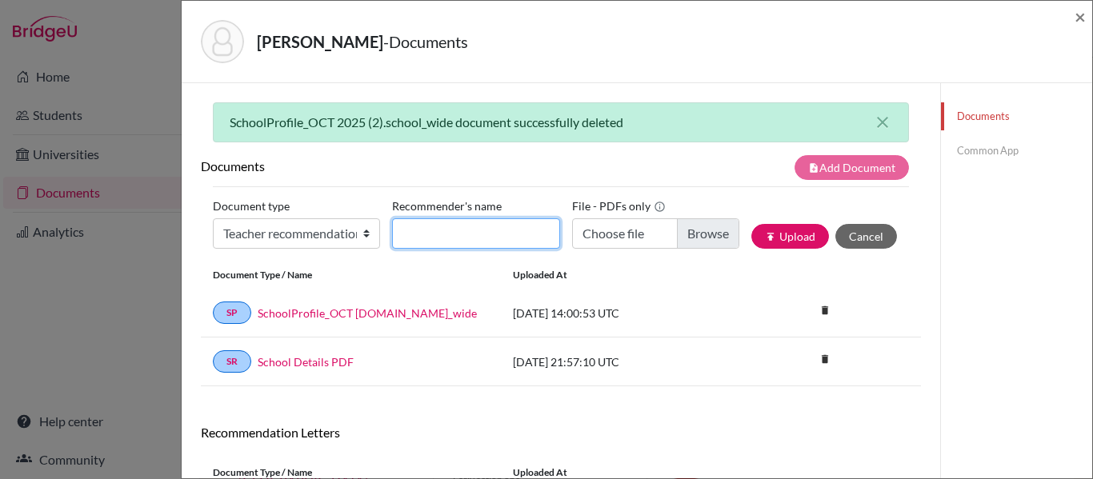
click at [462, 228] on input "Recommender's name" at bounding box center [475, 234] width 167 height 30
type input "Dr. Gabriel Vidas"
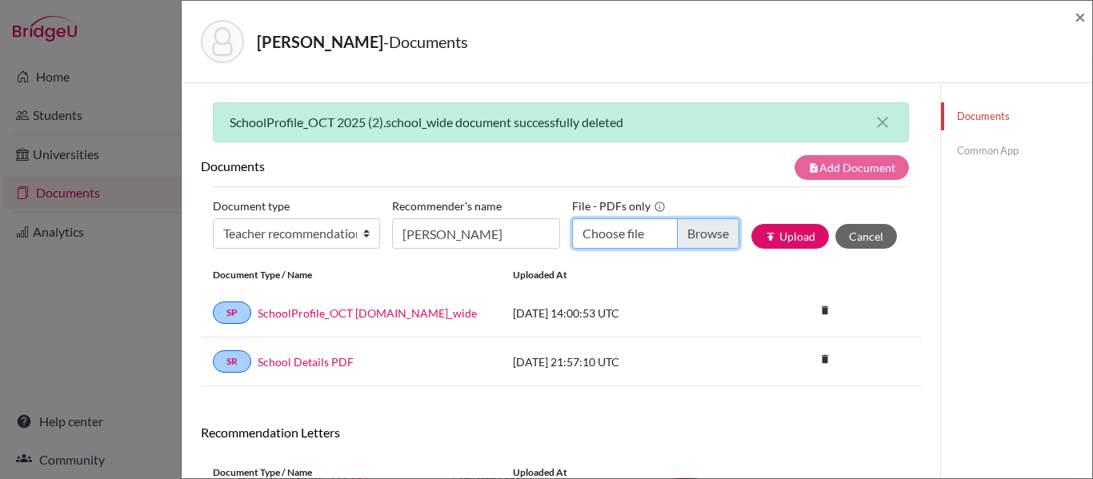
click at [696, 227] on input "Choose file" at bounding box center [655, 234] width 167 height 30
type input "C:\fakepath\Nicole de Souza - RL - GVIDAS.pdf"
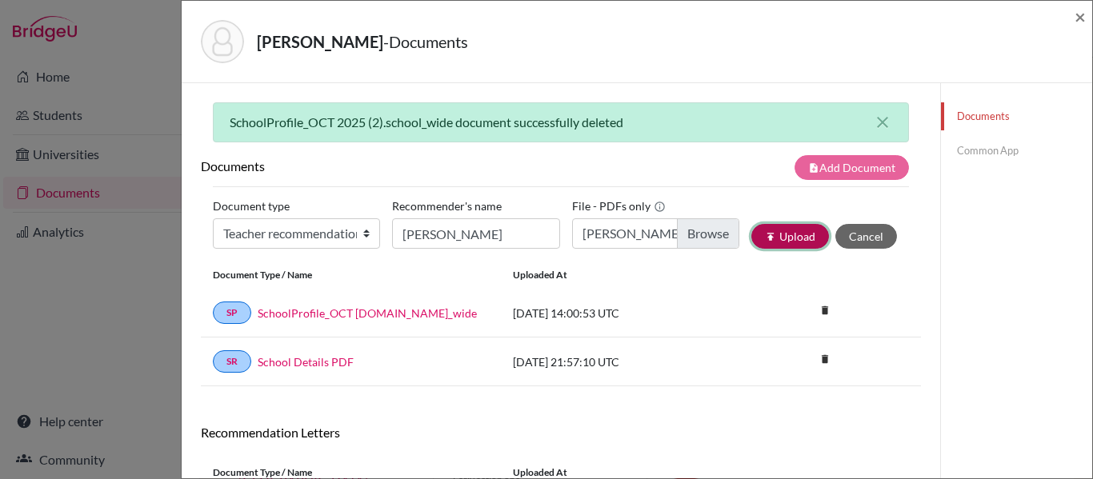
click at [776, 241] on button "publish Upload" at bounding box center [791, 236] width 78 height 25
click at [972, 150] on link "Common App" at bounding box center [1016, 151] width 151 height 28
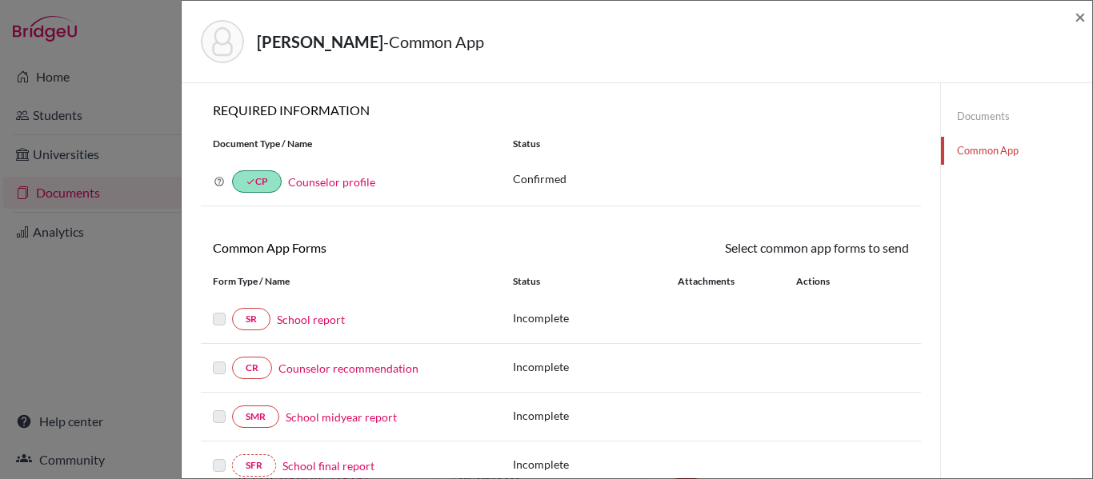
click at [354, 366] on link "Counselor recommendation" at bounding box center [349, 368] width 140 height 17
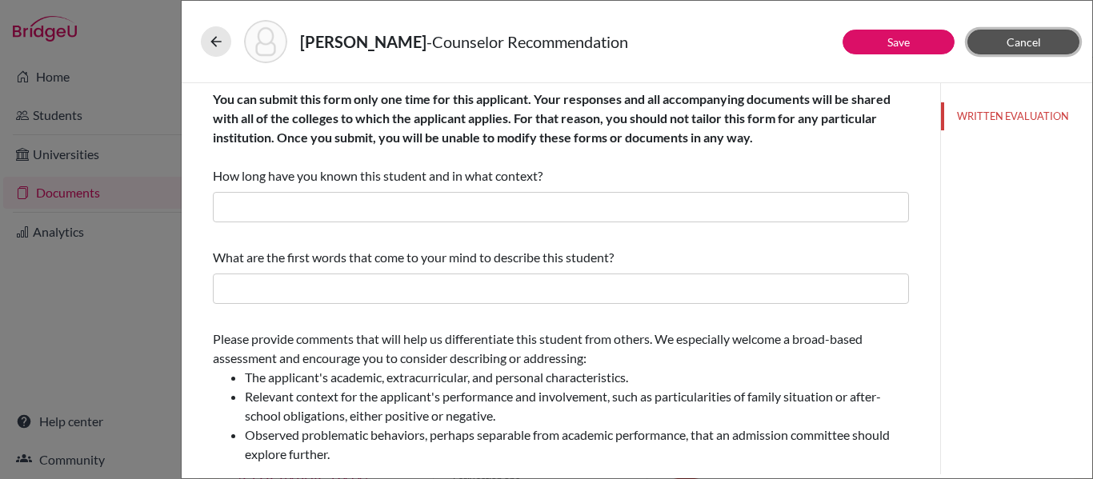
click at [1035, 34] on button "Cancel" at bounding box center [1024, 42] width 112 height 25
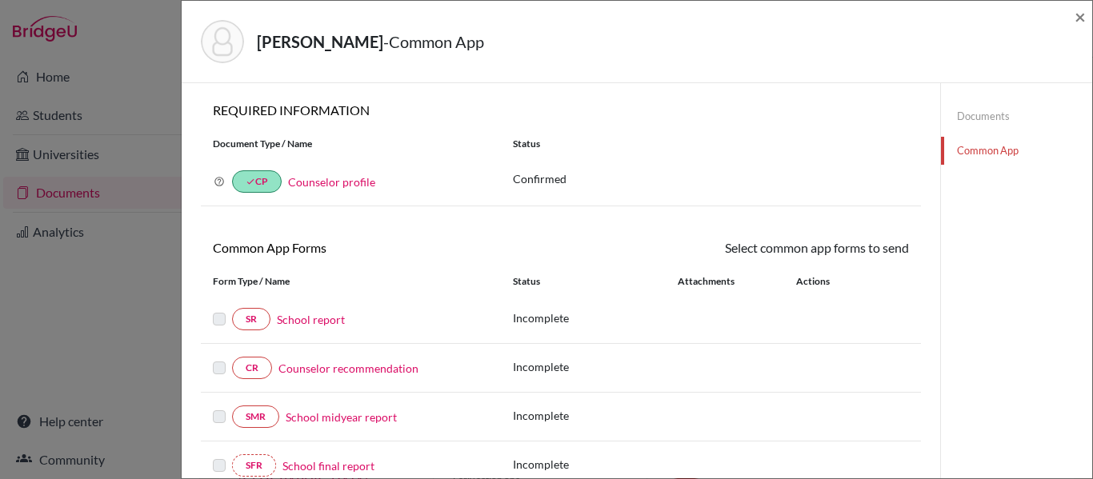
click at [987, 113] on link "Documents" at bounding box center [1016, 116] width 151 height 28
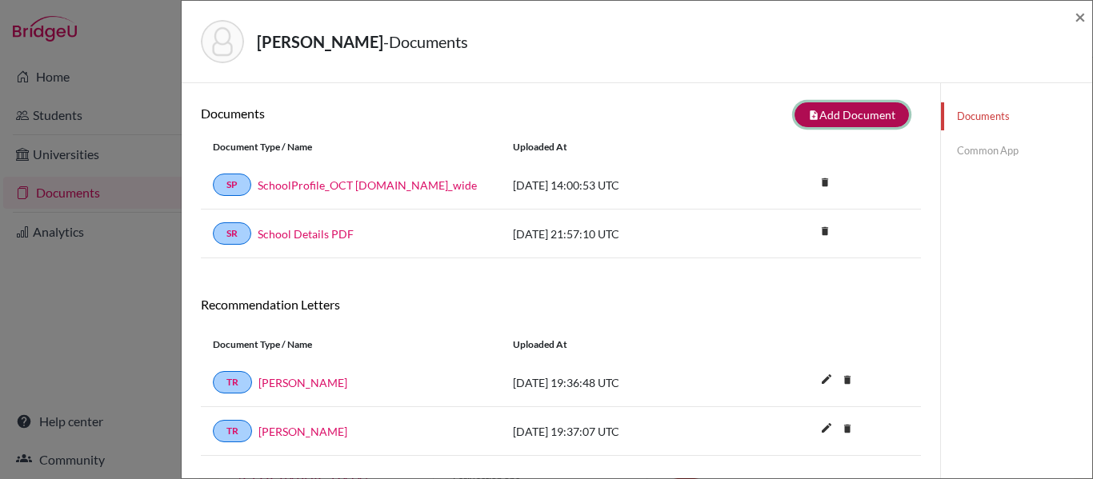
click at [848, 113] on button "note_add Add Document" at bounding box center [852, 114] width 114 height 25
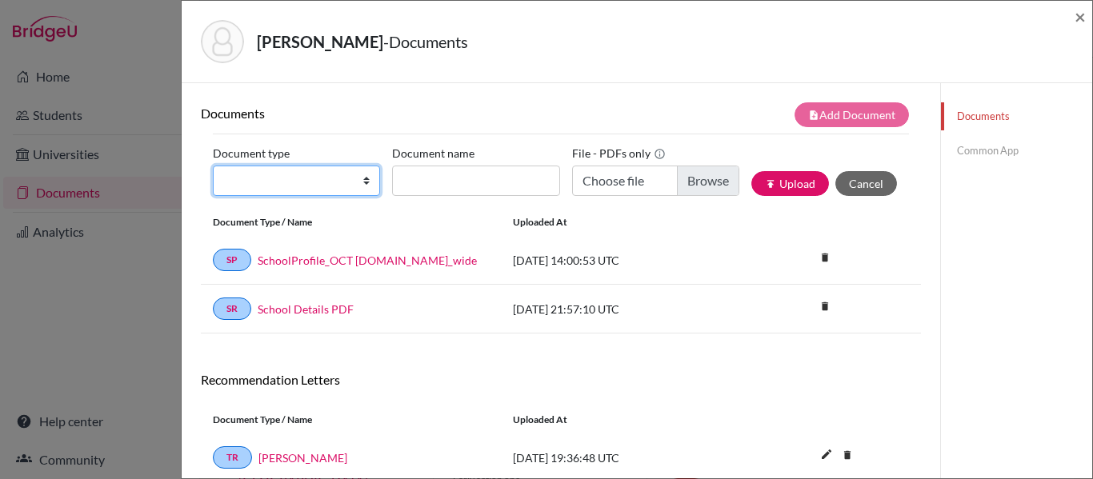
click at [311, 177] on select "Change explanation for Common App reports Counselor recommendation Internationa…" at bounding box center [296, 181] width 167 height 30
select select "4"
click at [213, 166] on select "Change explanation for Common App reports Counselor recommendation Internationa…" at bounding box center [296, 181] width 167 height 30
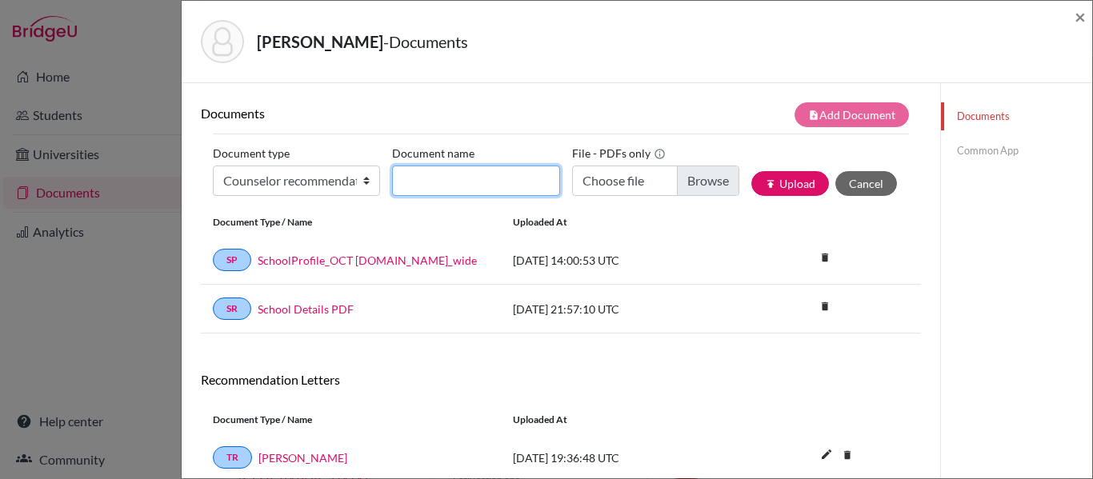
click at [491, 183] on input "Document name" at bounding box center [475, 181] width 167 height 30
type input "Counsellor Recommendation"
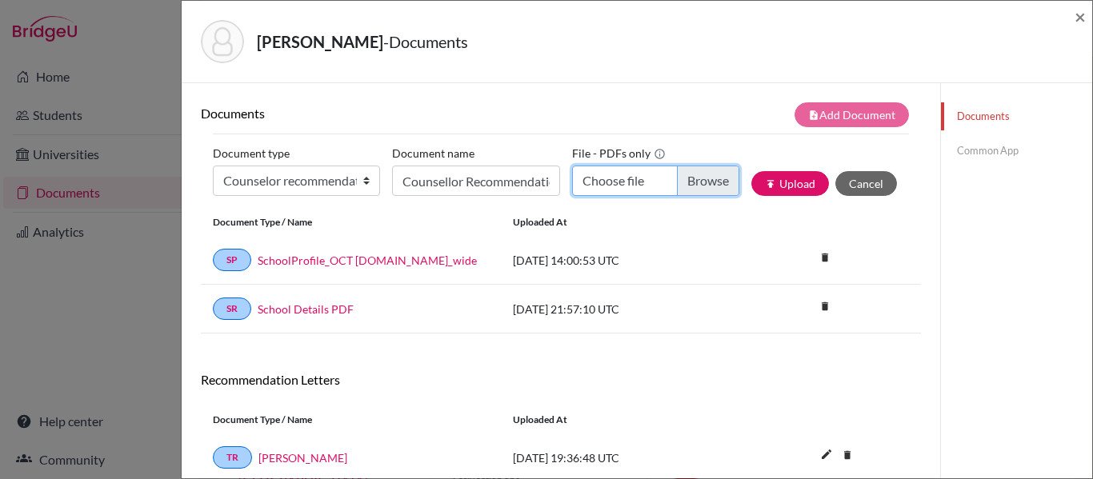
click at [704, 179] on input "Choose file" at bounding box center [655, 181] width 167 height 30
click at [704, 176] on input "Choose file" at bounding box center [655, 181] width 167 height 30
click at [687, 181] on input "Choose file" at bounding box center [655, 181] width 167 height 30
type input "C:\fakepath\SOUZA N - LoRS ok.pdf"
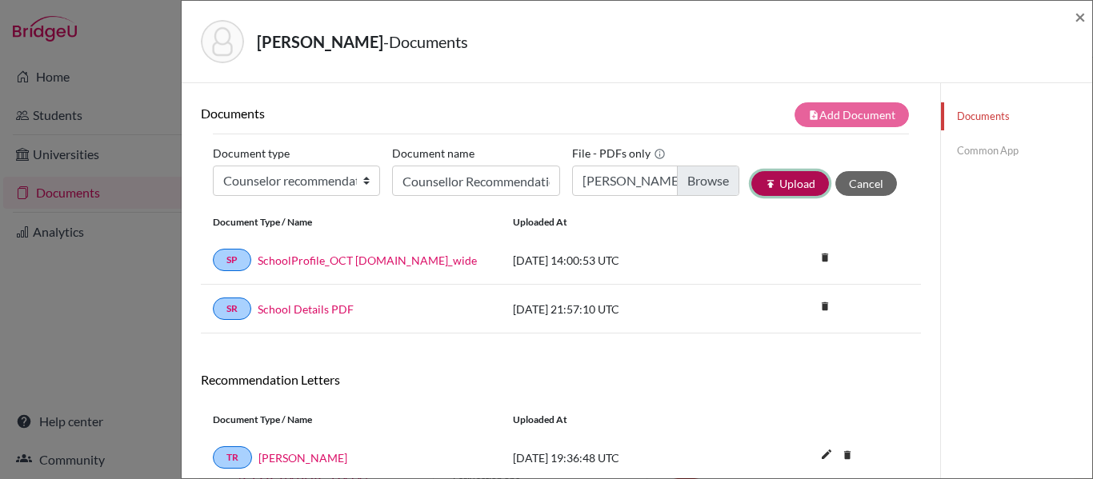
click at [798, 183] on button "publish Upload" at bounding box center [791, 183] width 78 height 25
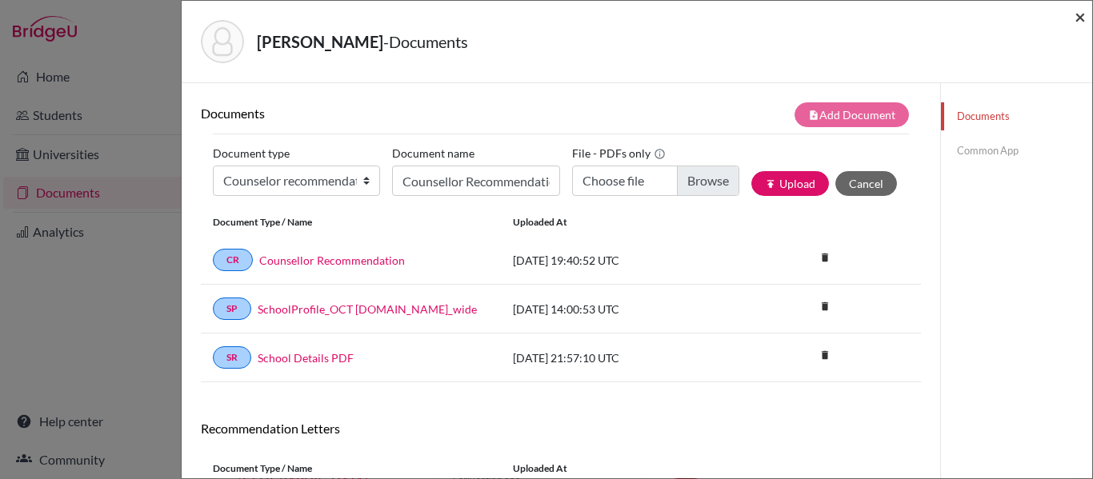
click at [1080, 18] on span "×" at bounding box center [1080, 16] width 11 height 23
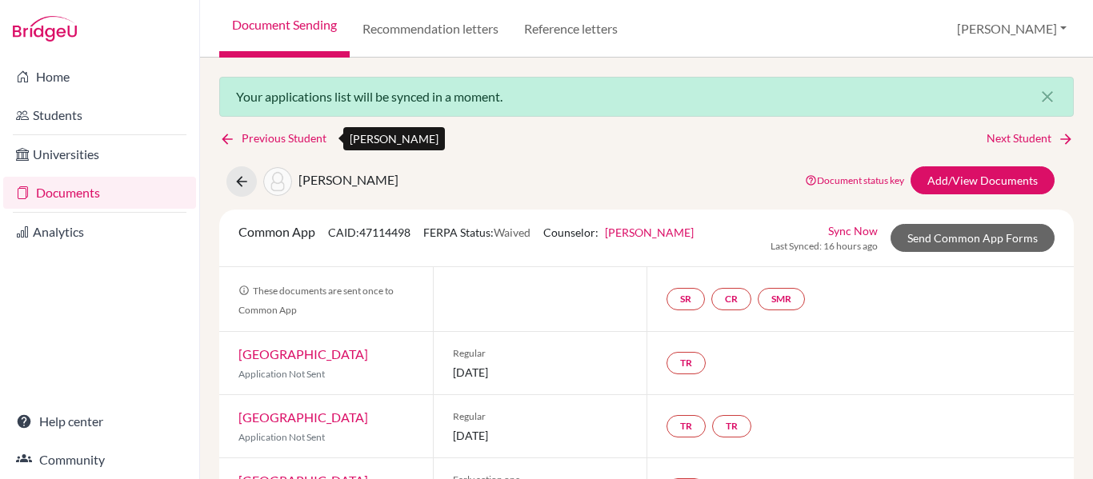
click at [311, 133] on link "Previous Student" at bounding box center [279, 139] width 120 height 18
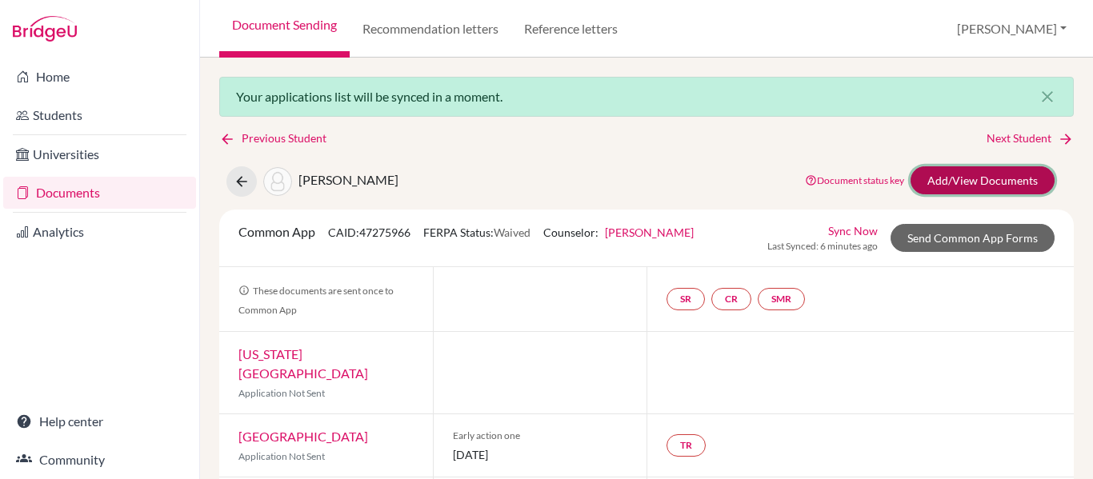
click at [981, 175] on link "Add/View Documents" at bounding box center [983, 180] width 144 height 28
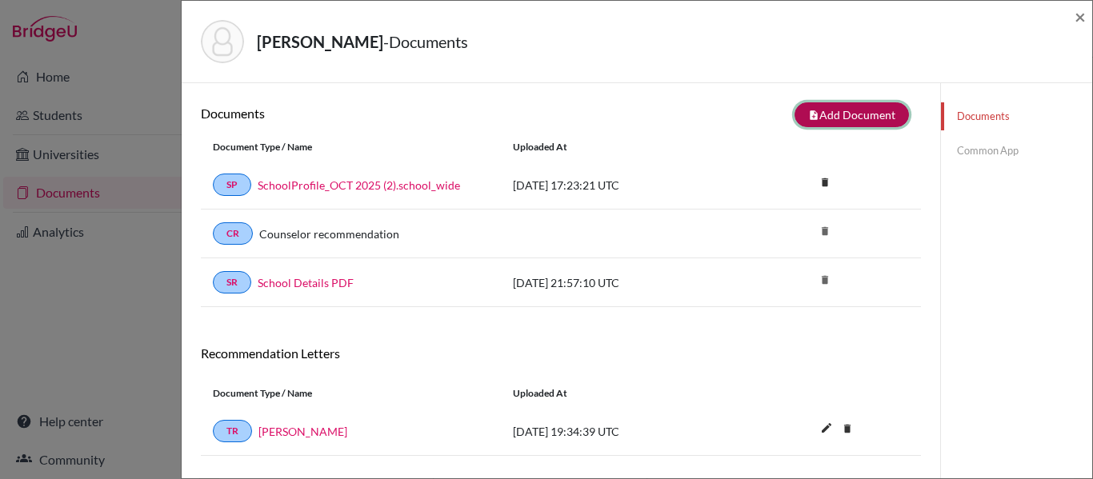
click at [846, 121] on button "note_add Add Document" at bounding box center [852, 114] width 114 height 25
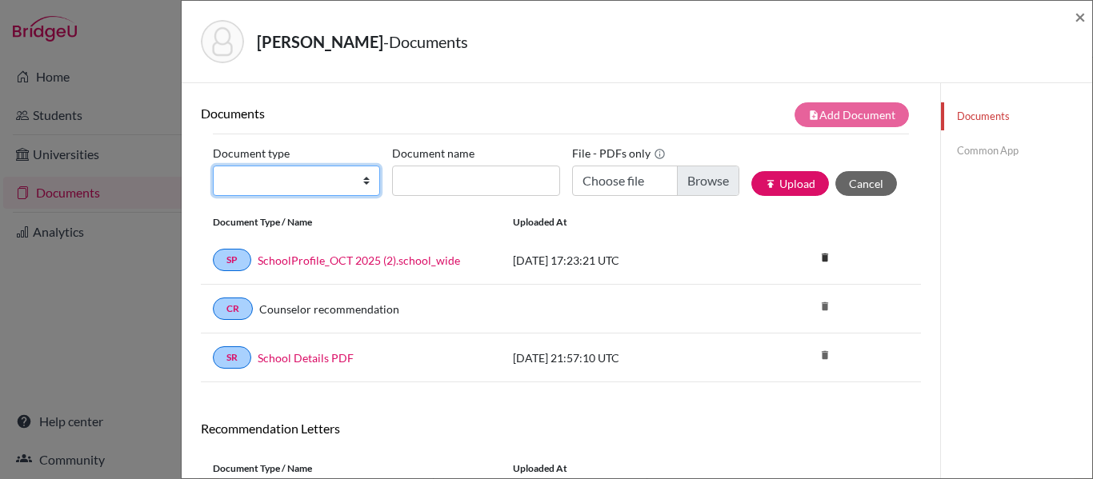
click at [348, 174] on select "Change explanation for Common App reports Counselor recommendation Internationa…" at bounding box center [296, 181] width 167 height 30
select select "4"
click at [213, 166] on select "Change explanation for Common App reports Counselor recommendation Internationa…" at bounding box center [296, 181] width 167 height 30
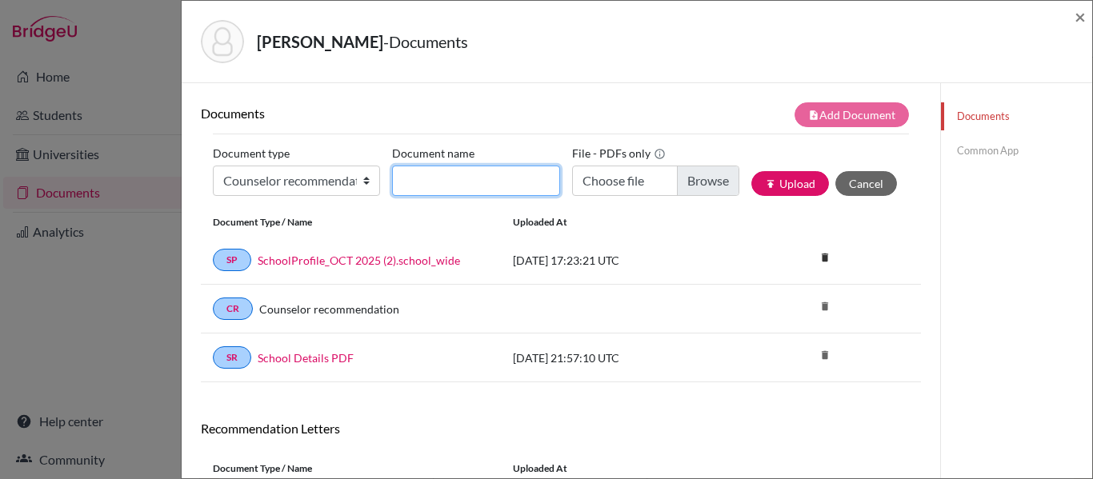
click at [443, 189] on input "Document name" at bounding box center [475, 181] width 167 height 30
type input "Counsellor Recommendation"
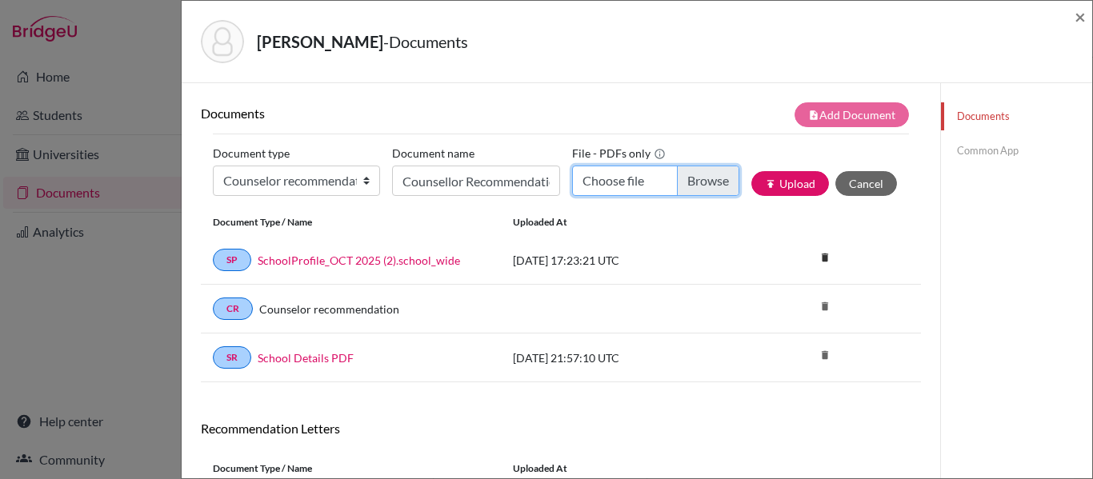
click at [689, 183] on input "Choose file" at bounding box center [655, 181] width 167 height 30
type input "C:\fakepath\CALDINI ME - LoR ok.pdf"
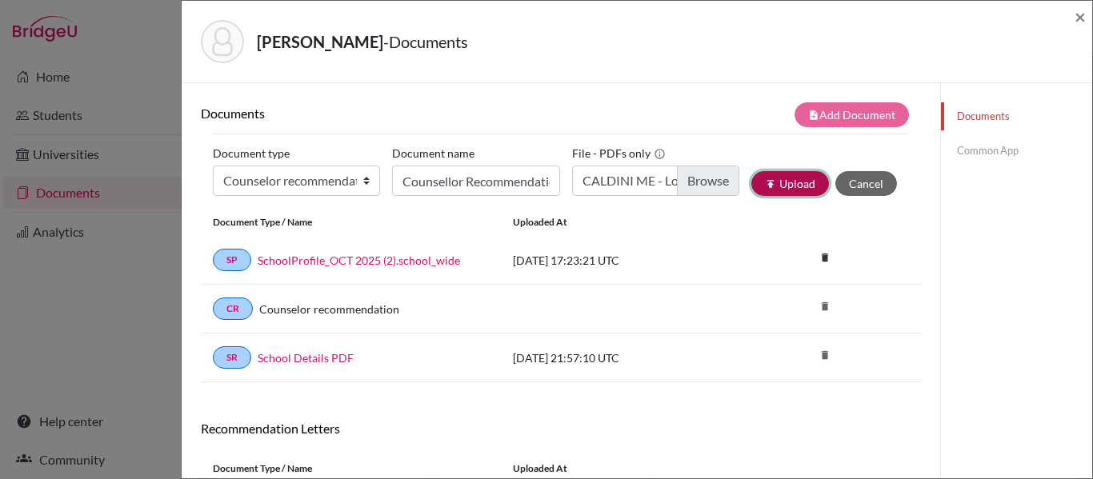
click at [778, 187] on button "publish Upload" at bounding box center [791, 183] width 78 height 25
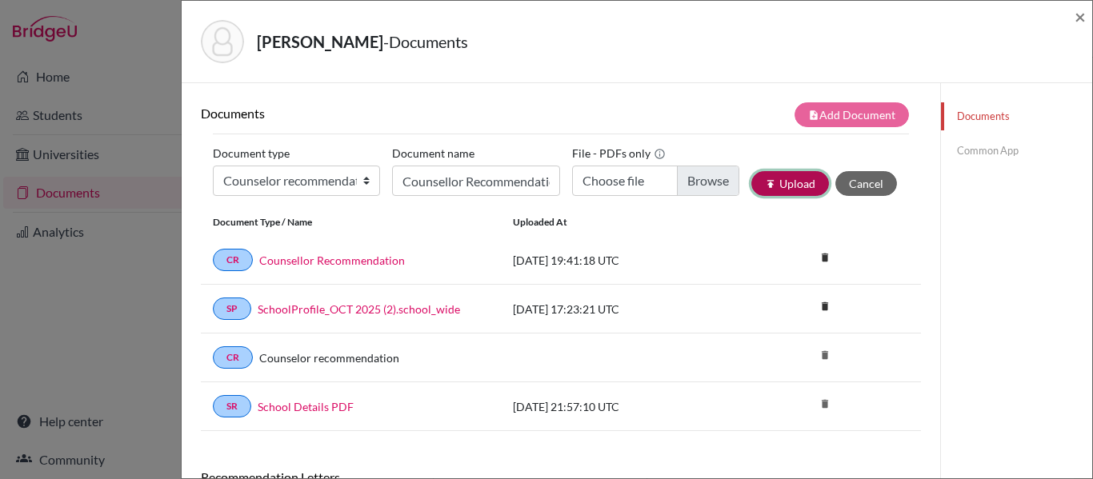
click at [772, 188] on button "publish Upload" at bounding box center [791, 183] width 78 height 25
click at [725, 231] on div "Document Type / Name Uploaded at" at bounding box center [561, 222] width 720 height 27
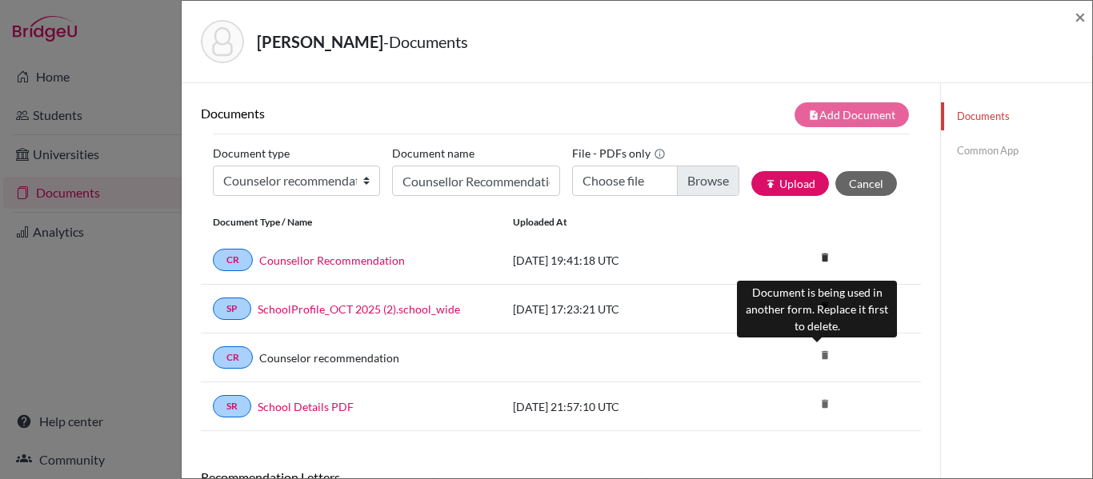
click at [813, 353] on icon "delete" at bounding box center [825, 355] width 24 height 24
click at [815, 356] on icon "delete" at bounding box center [825, 355] width 24 height 24
click at [817, 356] on icon "delete" at bounding box center [825, 355] width 24 height 24
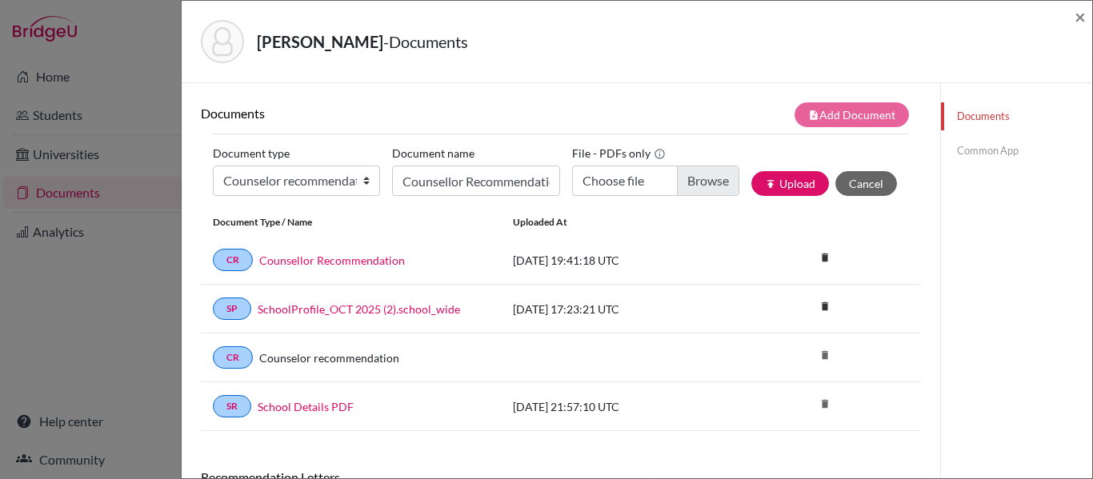
click at [288, 376] on div "CR Counselor recommendation delete" at bounding box center [561, 358] width 720 height 49
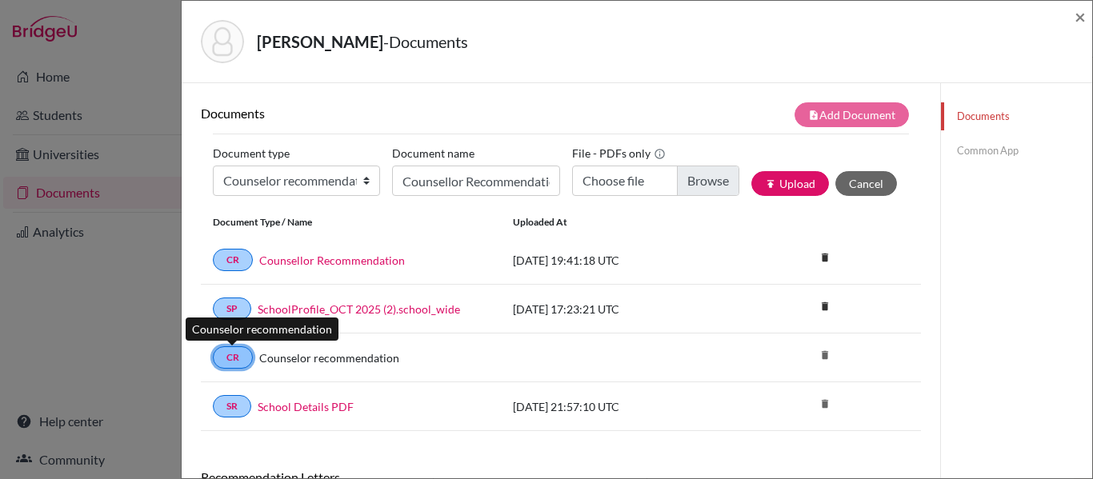
click at [240, 359] on link "CR" at bounding box center [233, 358] width 40 height 22
drag, startPoint x: 240, startPoint y: 359, endPoint x: 967, endPoint y: 352, distance: 726.9
click at [967, 352] on div "Documents Common App" at bounding box center [1017, 360] width 152 height 555
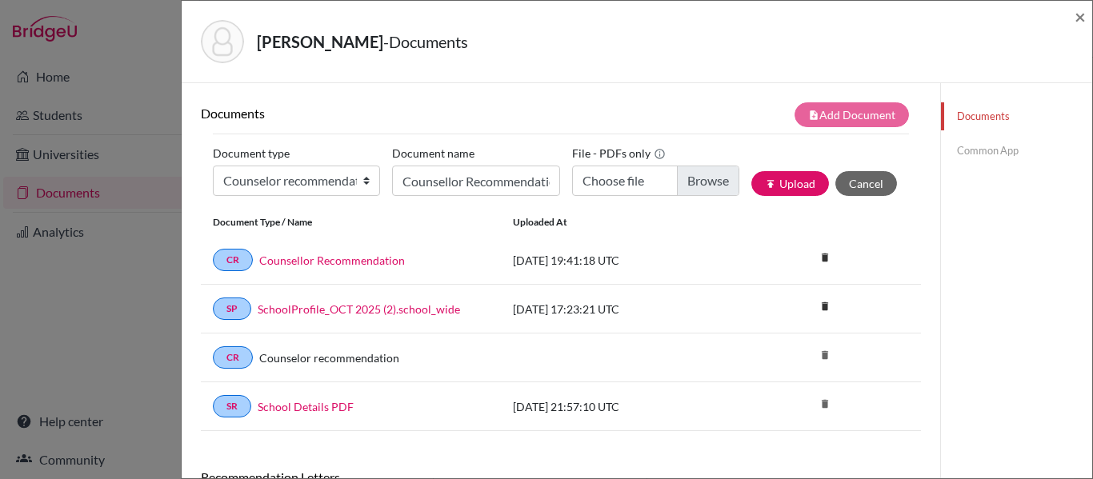
click at [961, 150] on link "Common App" at bounding box center [1016, 151] width 151 height 28
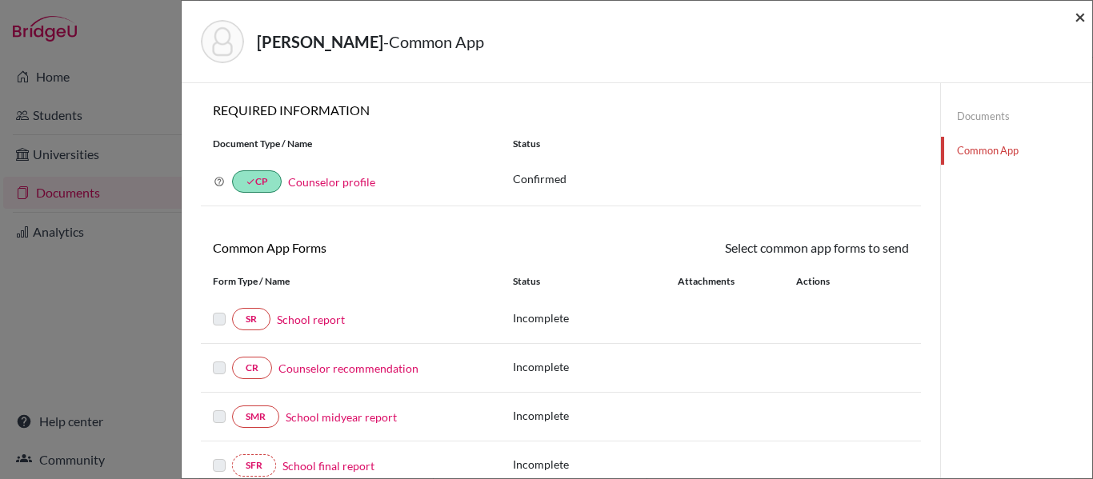
click at [1084, 17] on span "×" at bounding box center [1080, 16] width 11 height 23
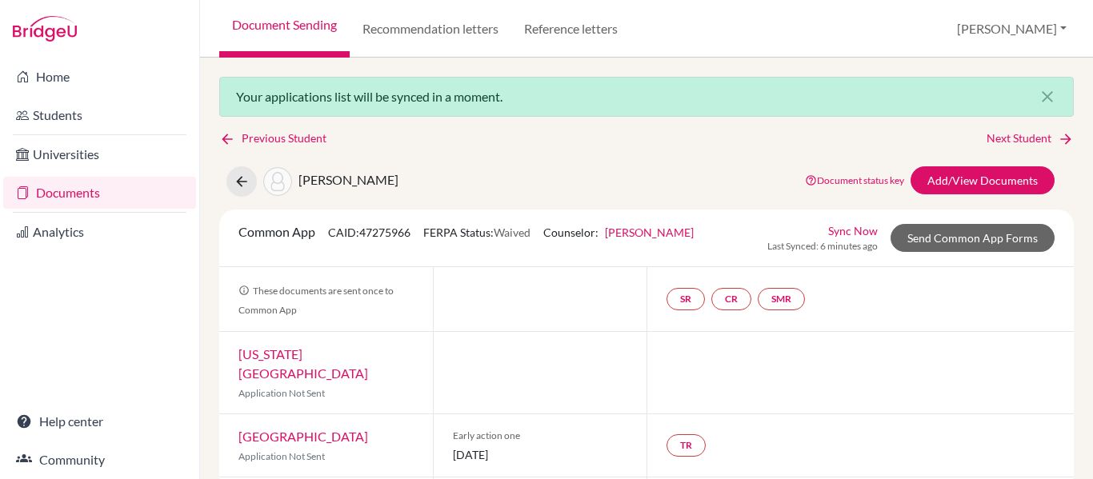
click at [837, 233] on link "Sync Now" at bounding box center [853, 231] width 50 height 17
click at [1058, 137] on icon at bounding box center [1066, 139] width 16 height 16
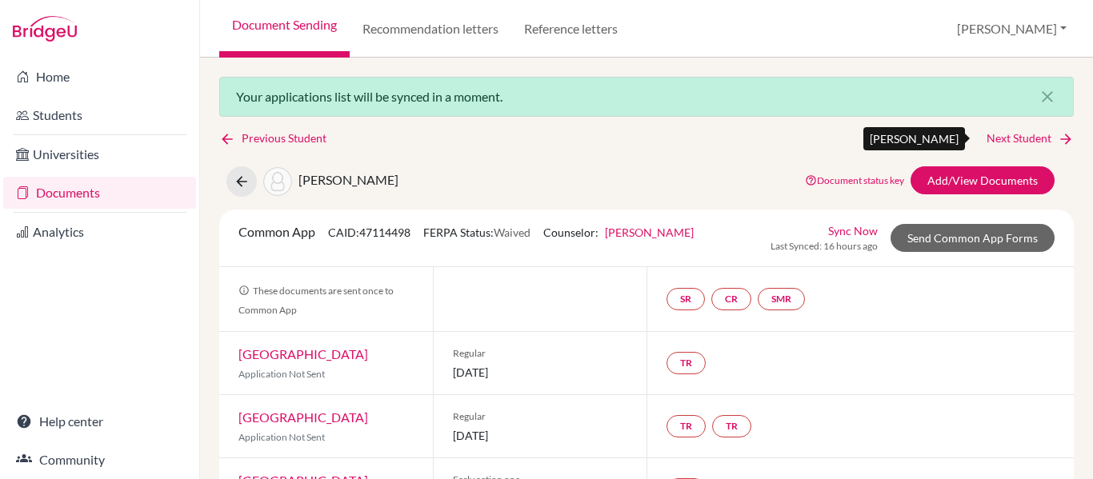
click at [1037, 137] on link "Next Student" at bounding box center [1030, 139] width 87 height 18
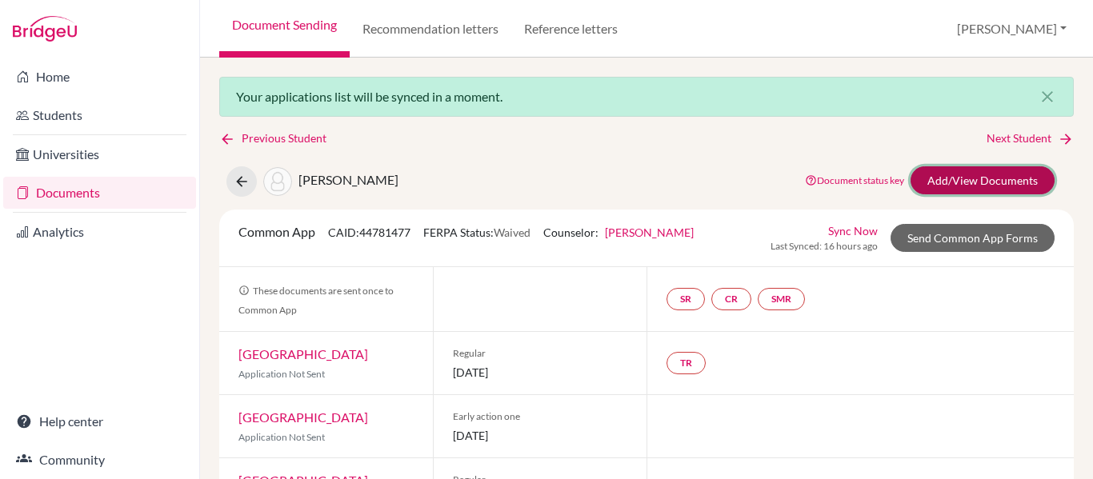
click at [959, 180] on link "Add/View Documents" at bounding box center [983, 180] width 144 height 28
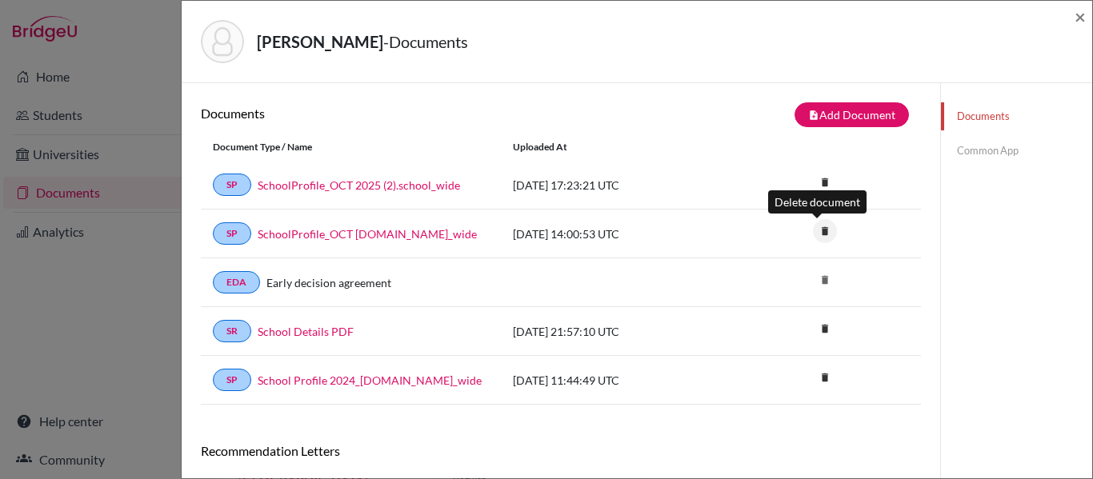
click at [814, 232] on icon "delete" at bounding box center [825, 231] width 24 height 24
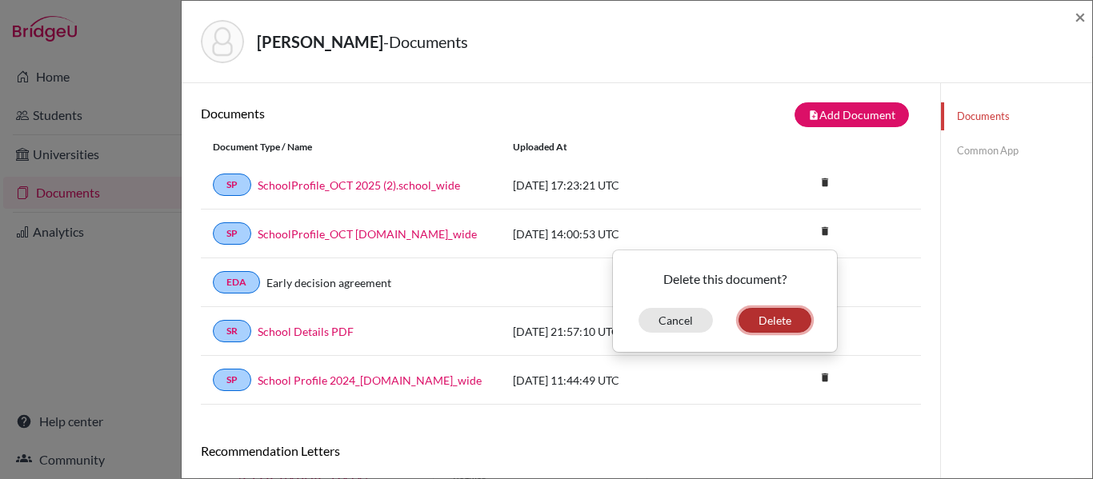
click at [752, 322] on button "Delete" at bounding box center [775, 320] width 73 height 25
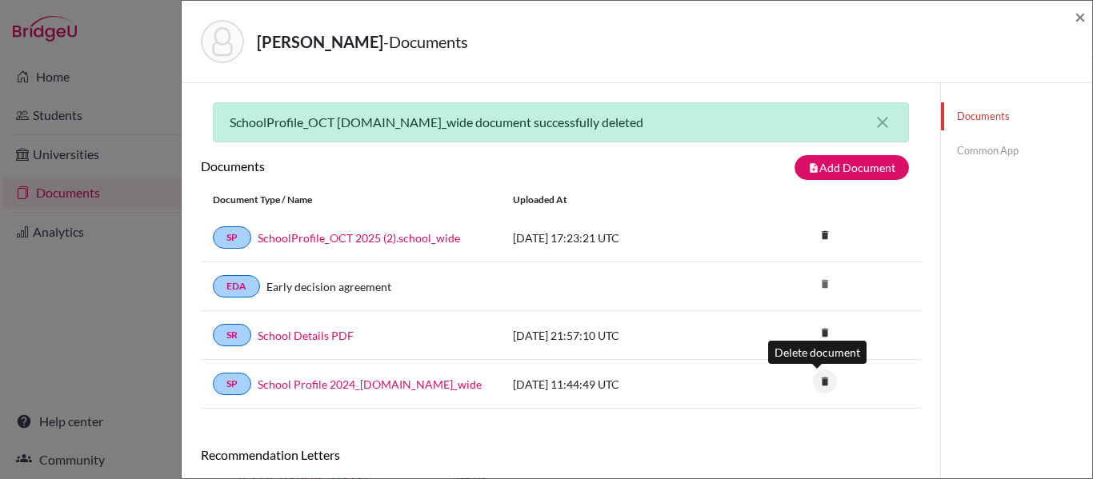
click at [818, 379] on icon "delete" at bounding box center [825, 382] width 24 height 24
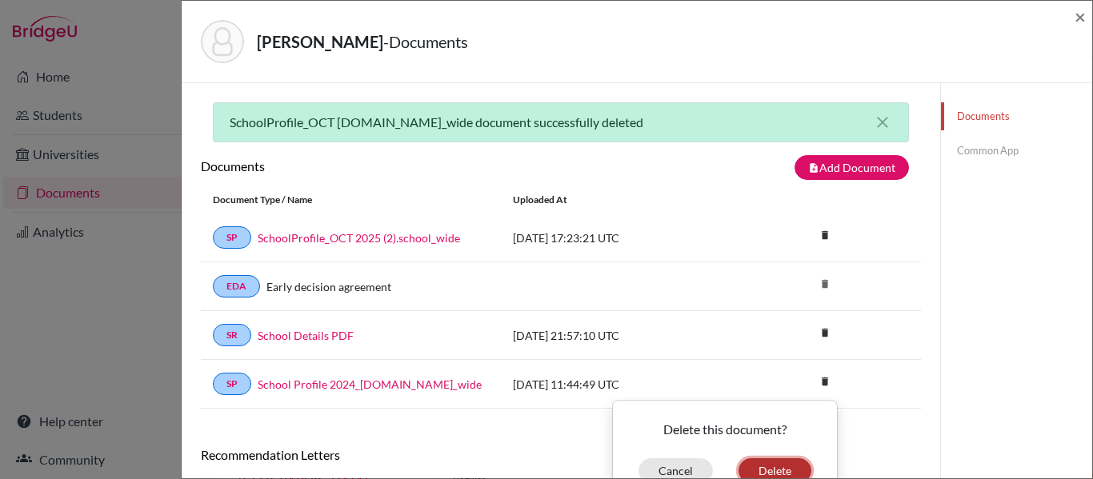
click at [772, 472] on button "Delete" at bounding box center [775, 471] width 73 height 25
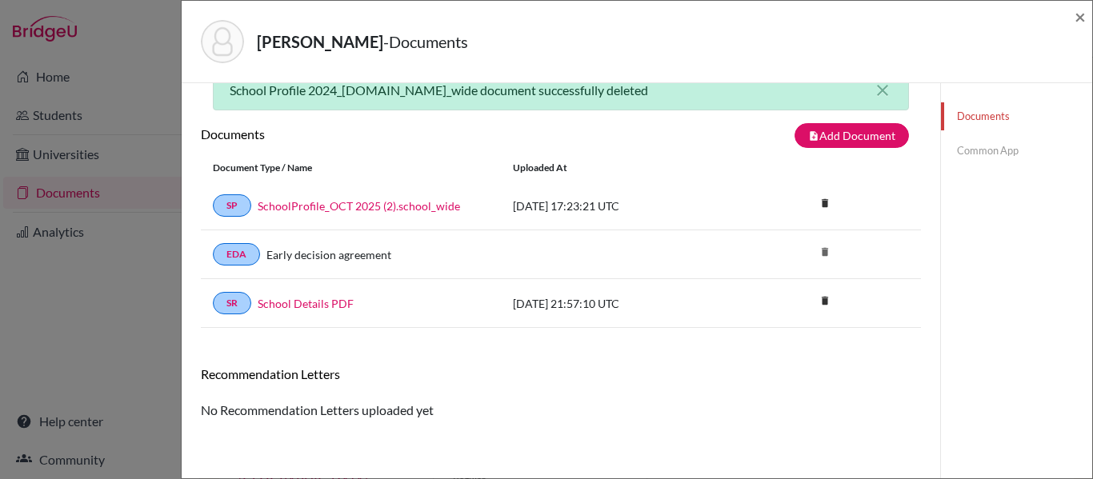
scroll to position [4, 0]
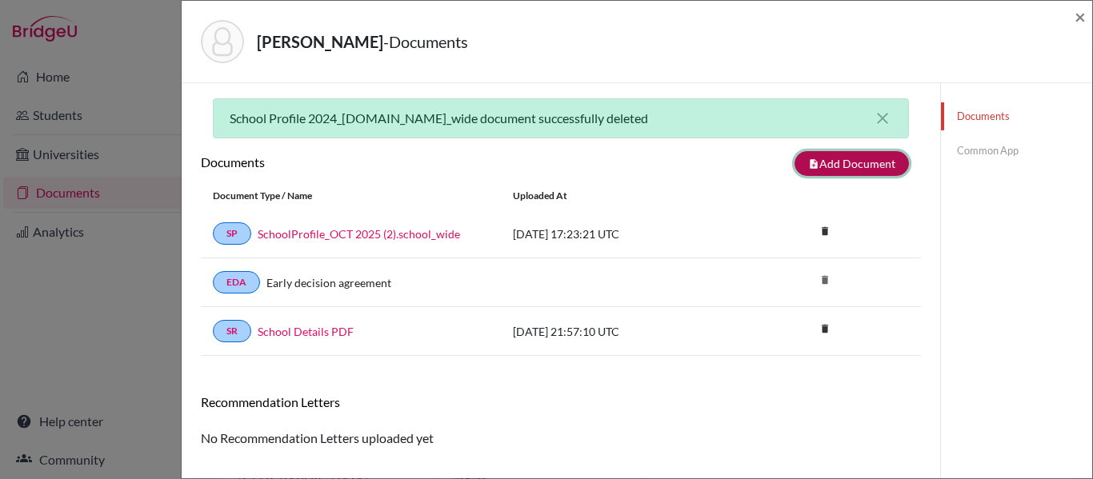
click at [852, 163] on button "note_add Add Document" at bounding box center [852, 163] width 114 height 25
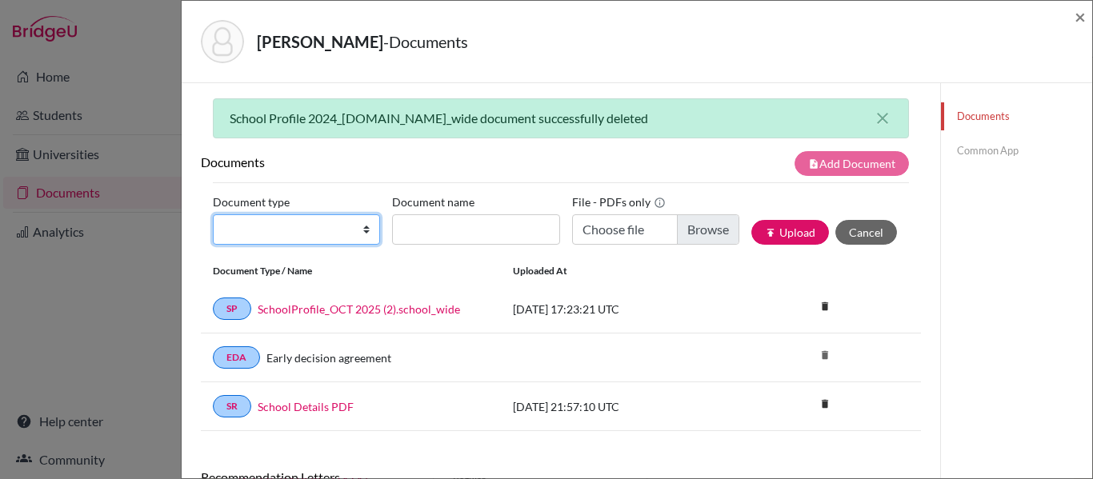
click at [335, 223] on select "Change explanation for Common App reports Counselor recommendation Internationa…" at bounding box center [296, 230] width 167 height 30
select select "4"
click at [213, 215] on select "Change explanation for Common App reports Counselor recommendation Internationa…" at bounding box center [296, 230] width 167 height 30
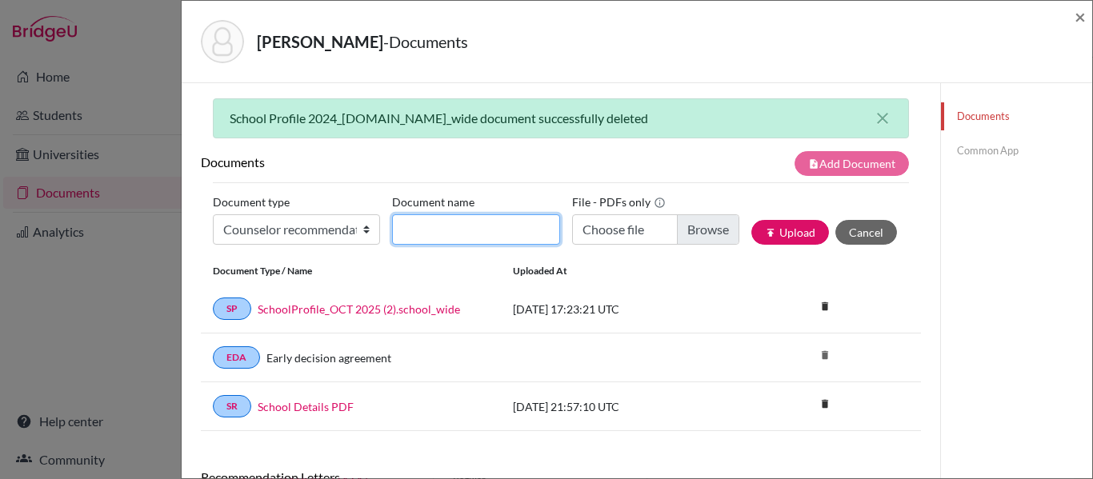
click at [477, 224] on input "Document name" at bounding box center [475, 230] width 167 height 30
type input "Counsellor Recommendation"
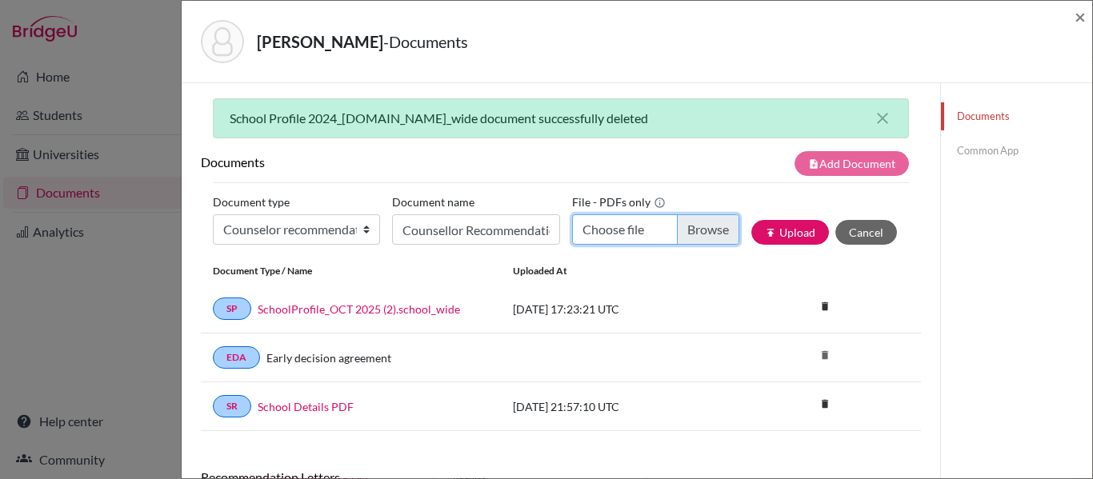
click at [677, 227] on input "Choose file" at bounding box center [655, 230] width 167 height 30
click at [700, 227] on input "Choose file" at bounding box center [655, 230] width 167 height 30
type input "C:\fakepath\FONSECA R - LoR ok.pdf"
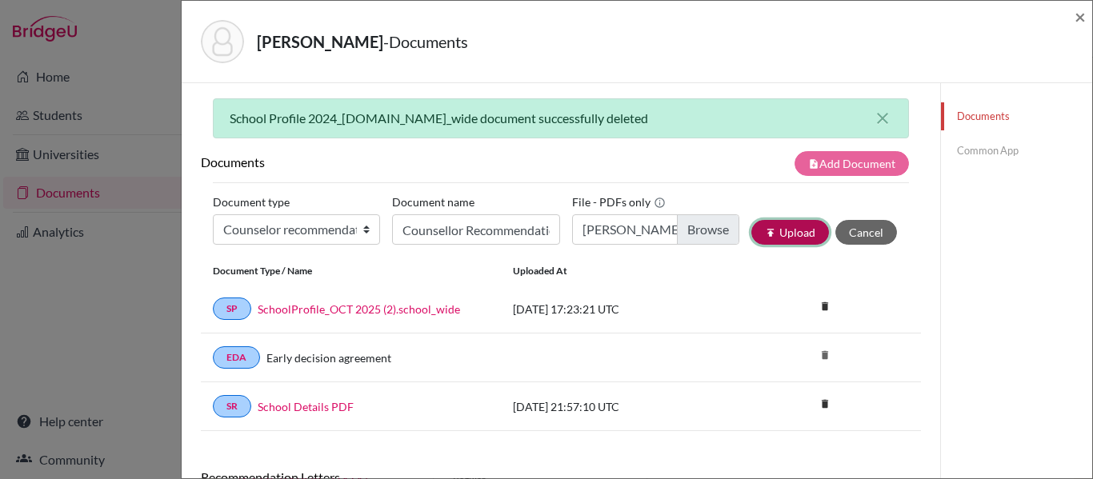
click at [788, 238] on button "publish Upload" at bounding box center [791, 232] width 78 height 25
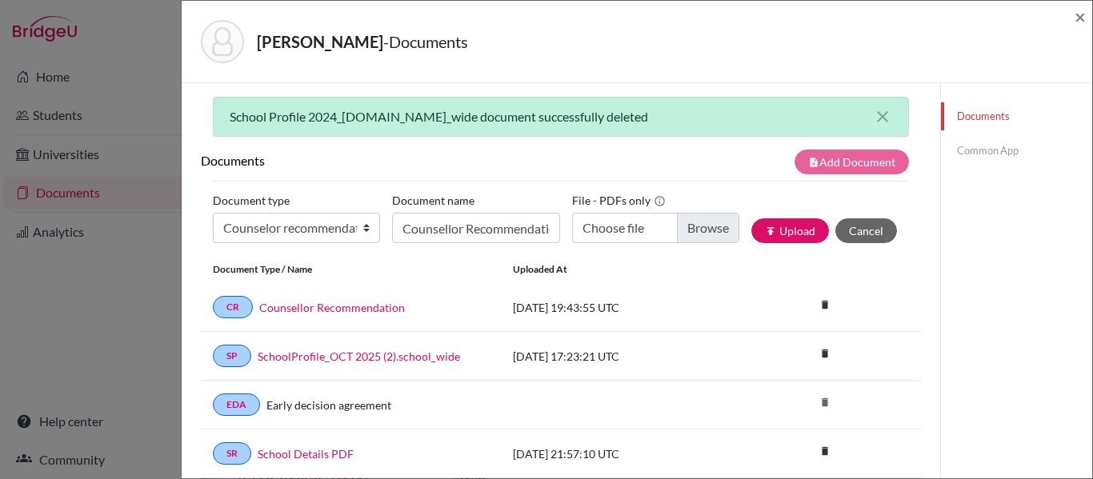
scroll to position [0, 0]
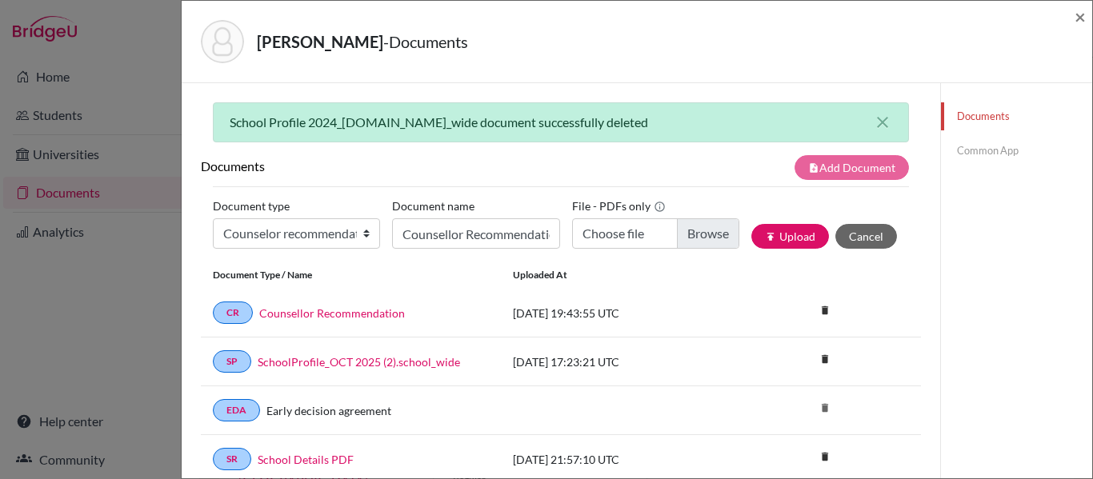
click at [983, 149] on link "Common App" at bounding box center [1016, 151] width 151 height 28
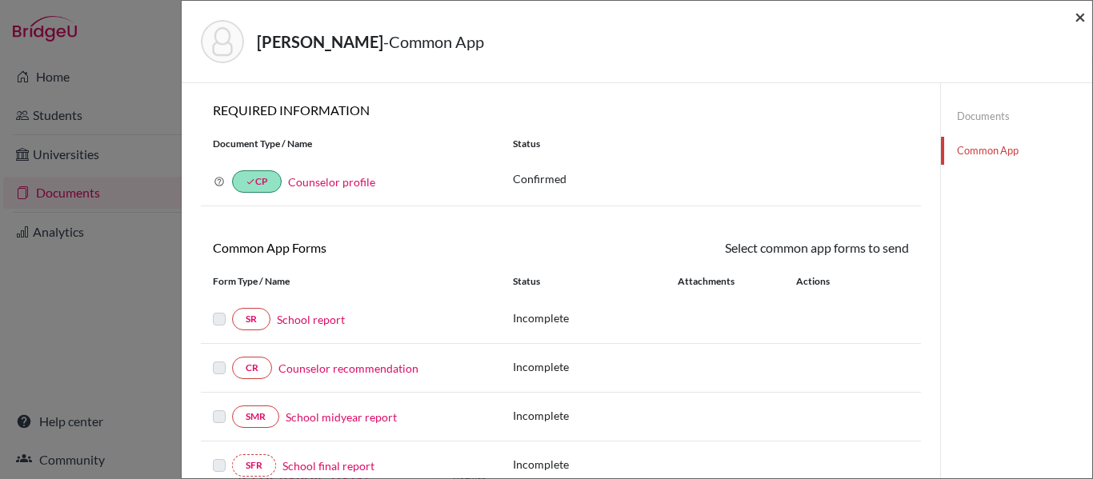
click at [1076, 14] on span "×" at bounding box center [1080, 16] width 11 height 23
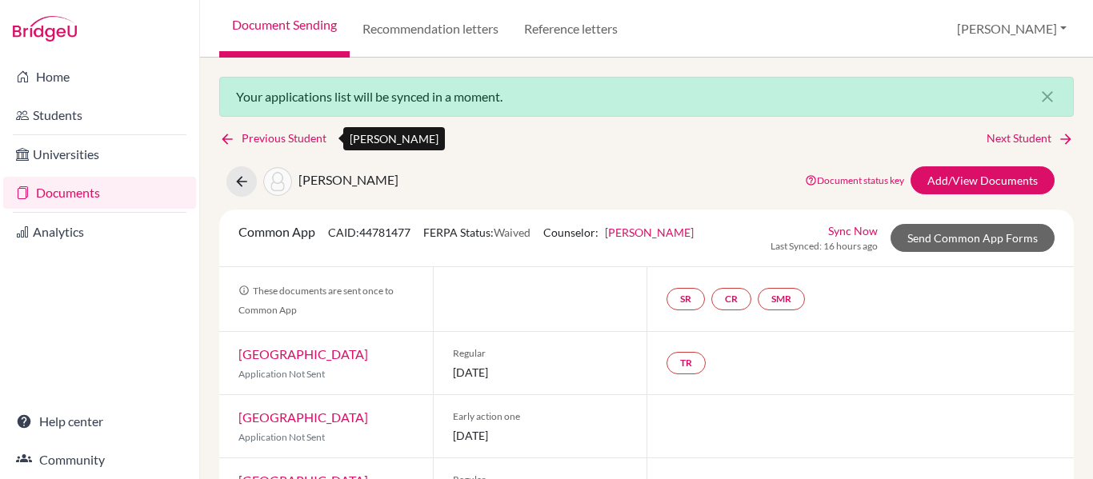
click at [255, 137] on link "Previous Student" at bounding box center [279, 139] width 120 height 18
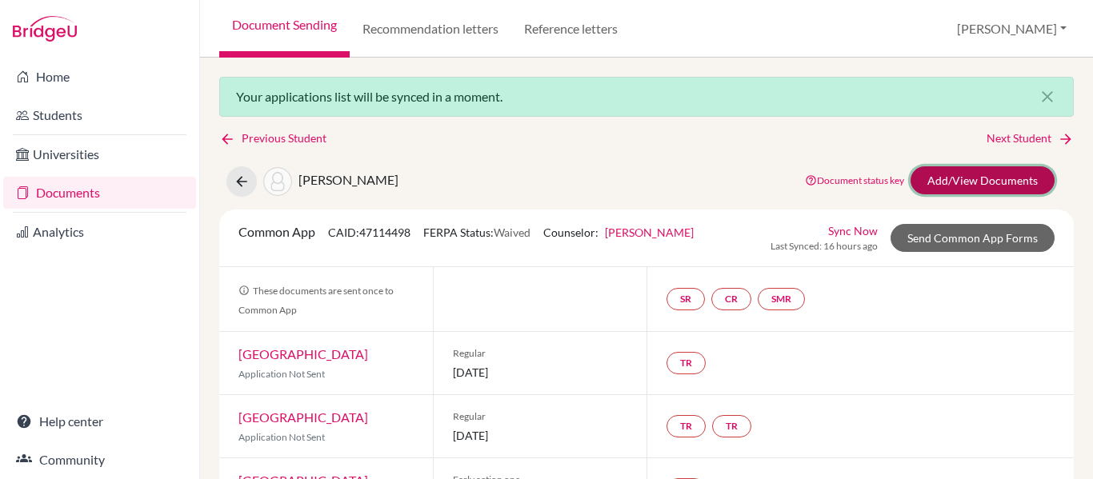
click at [975, 183] on link "Add/View Documents" at bounding box center [983, 180] width 144 height 28
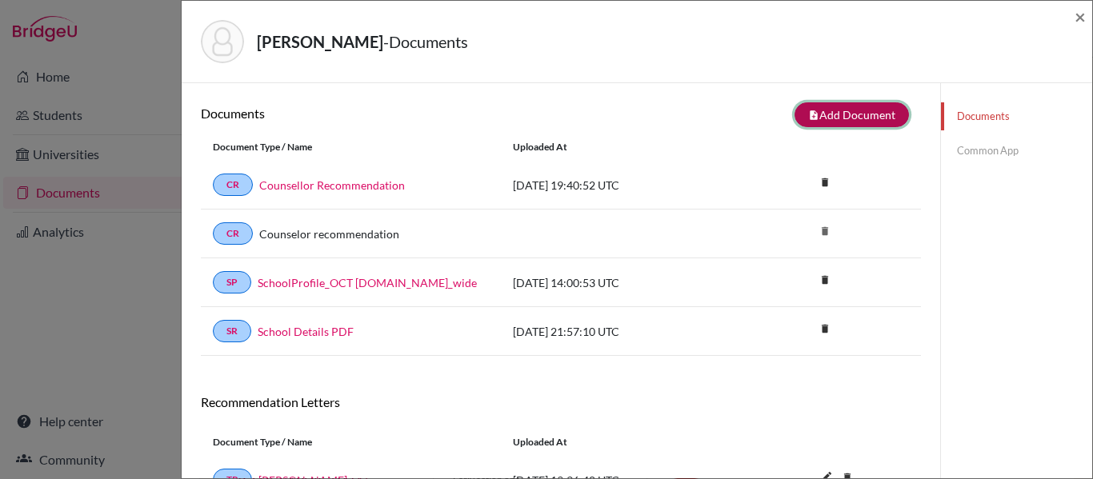
click at [830, 119] on button "note_add Add Document" at bounding box center [852, 114] width 114 height 25
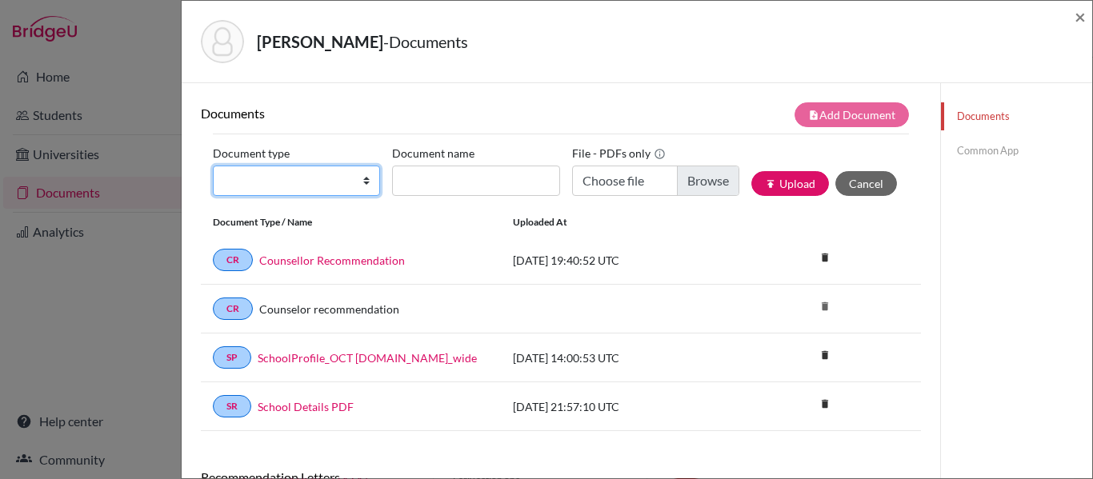
click at [356, 184] on select "Change explanation for Common App reports Counselor recommendation Internationa…" at bounding box center [296, 181] width 167 height 30
select select "44"
click at [213, 166] on select "Change explanation for Common App reports Counselor recommendation Internationa…" at bounding box center [296, 181] width 167 height 30
click at [303, 177] on select "Change explanation for Common App reports Counselor recommendation Internationa…" at bounding box center [296, 181] width 167 height 30
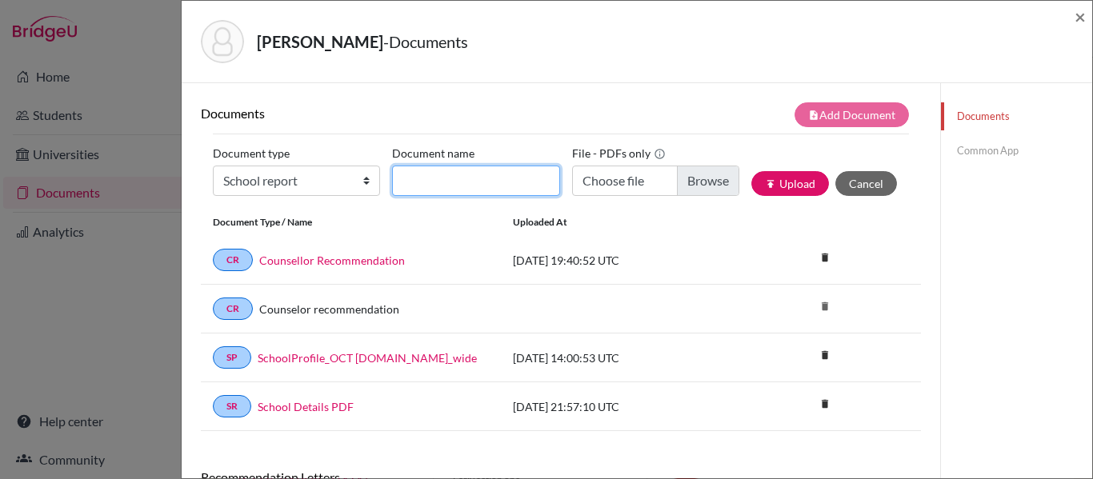
click at [459, 185] on input "Document name" at bounding box center [475, 181] width 167 height 30
type input "Transcript"
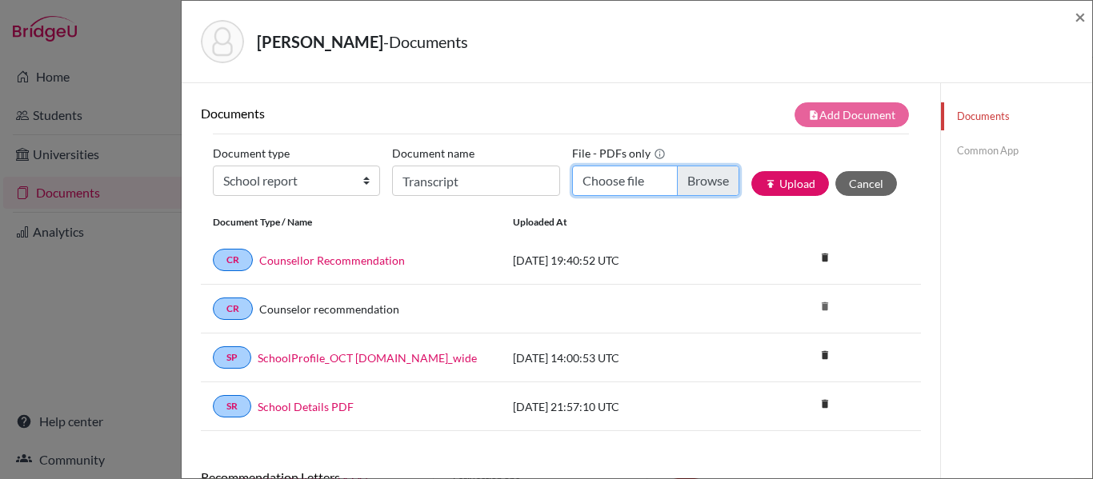
click at [696, 183] on input "Choose file" at bounding box center [655, 181] width 167 height 30
type input "C:\fakepath\Nicole de Souza.pdf"
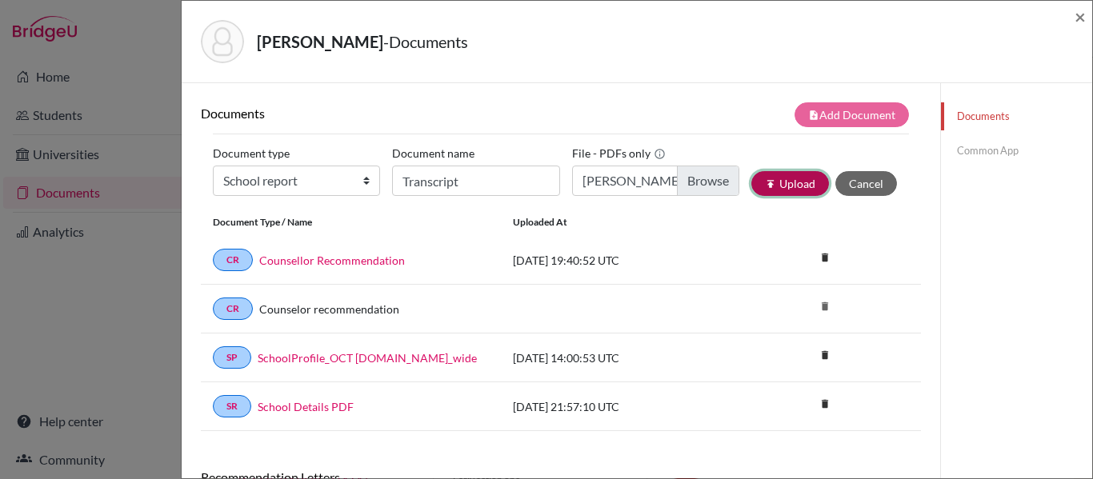
click at [783, 183] on button "publish Upload" at bounding box center [791, 183] width 78 height 25
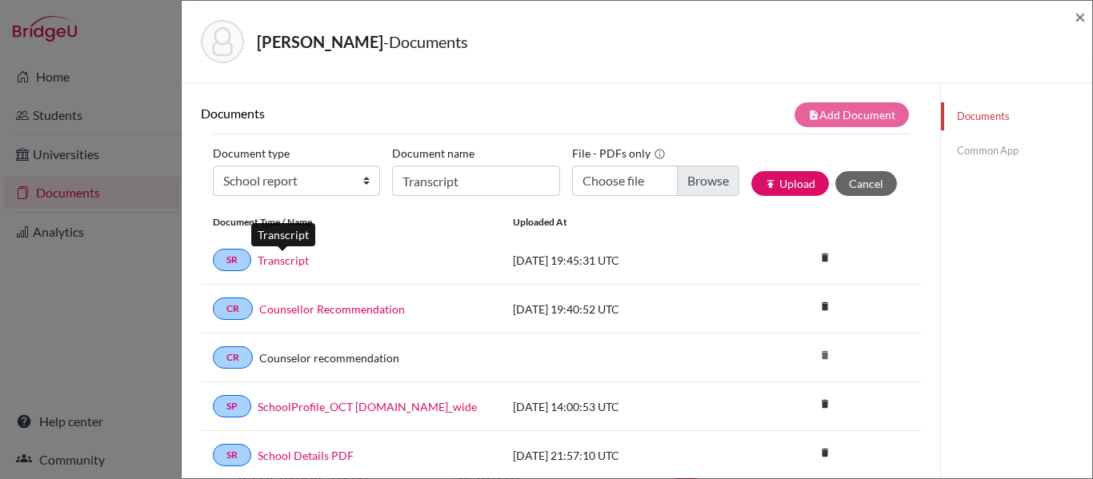
click at [289, 263] on link "Transcript" at bounding box center [283, 260] width 51 height 17
click at [1085, 19] on span "×" at bounding box center [1080, 16] width 11 height 23
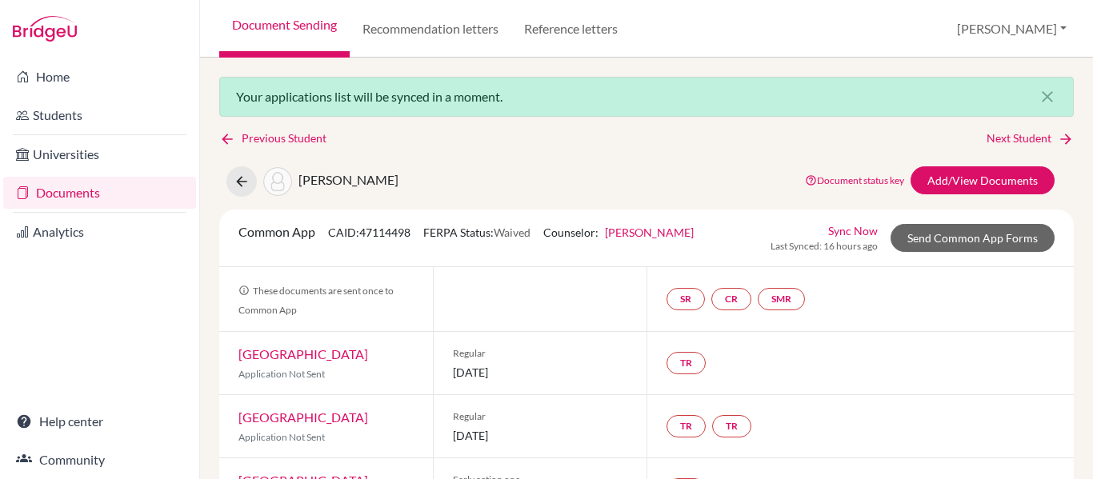
click at [828, 231] on link "Sync Now" at bounding box center [853, 231] width 50 height 17
click at [1058, 140] on icon at bounding box center [1066, 139] width 16 height 16
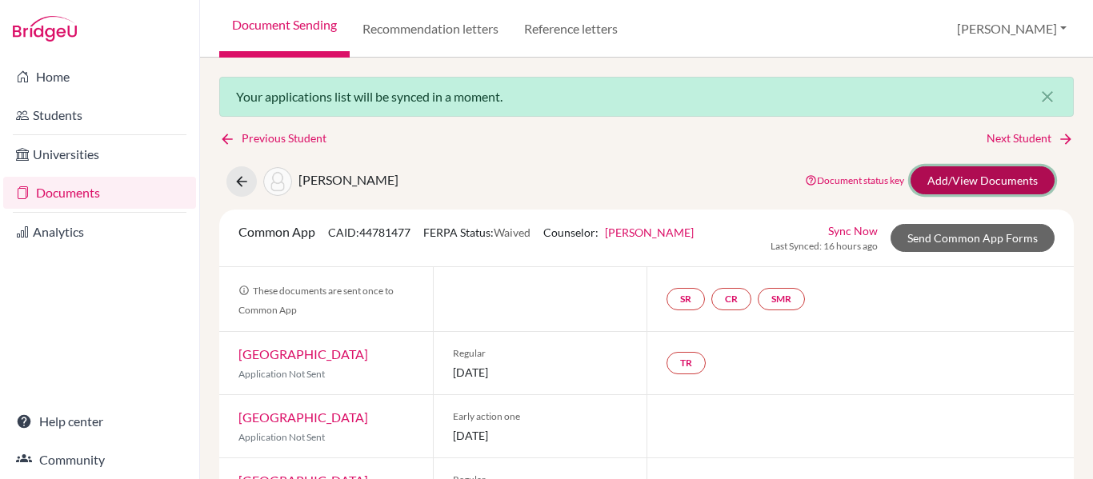
click at [999, 175] on link "Add/View Documents" at bounding box center [983, 180] width 144 height 28
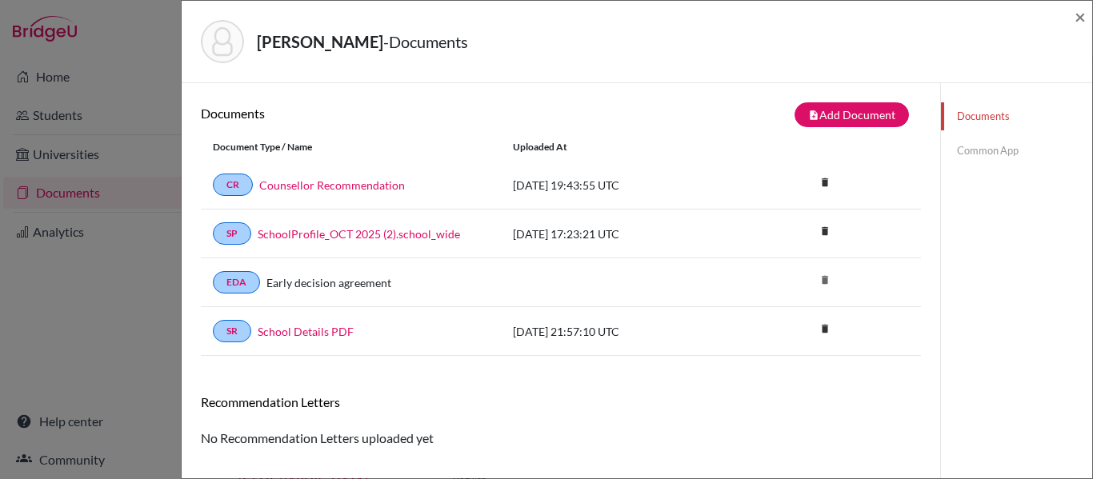
click at [1073, 17] on div "[PERSON_NAME] - Documents ×" at bounding box center [637, 41] width 898 height 69
click at [1085, 15] on span "×" at bounding box center [1080, 16] width 11 height 23
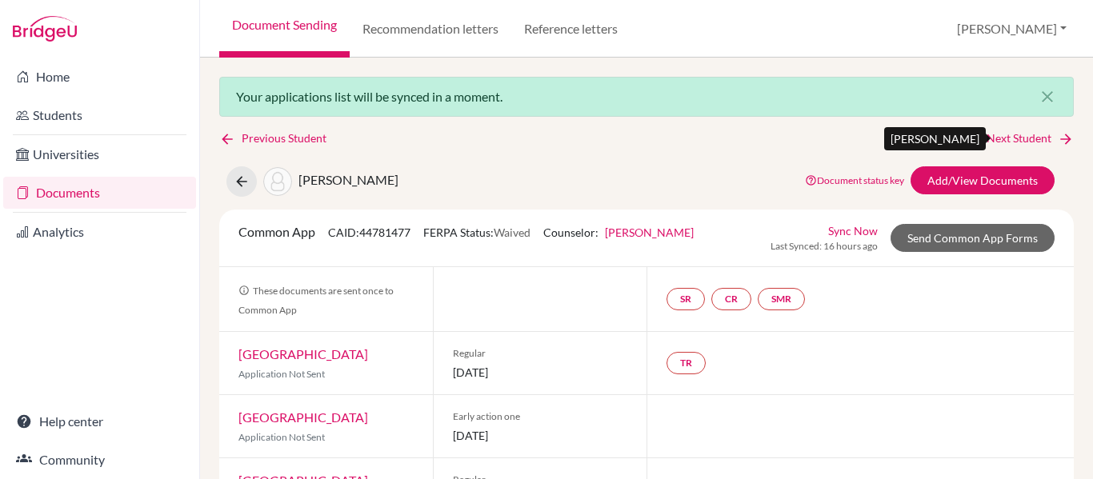
click at [1035, 140] on link "Next Student" at bounding box center [1030, 139] width 87 height 18
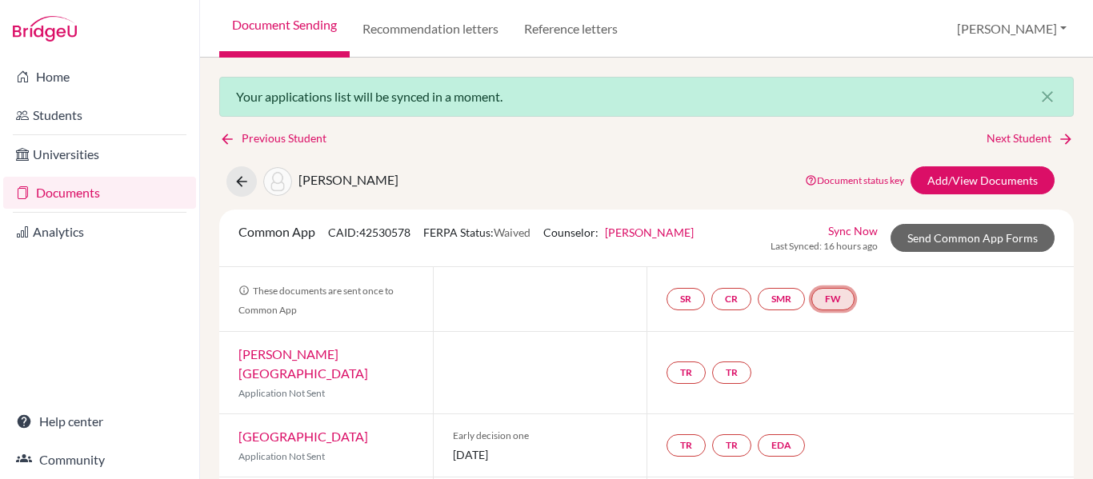
click at [843, 300] on link "FW" at bounding box center [833, 299] width 43 height 22
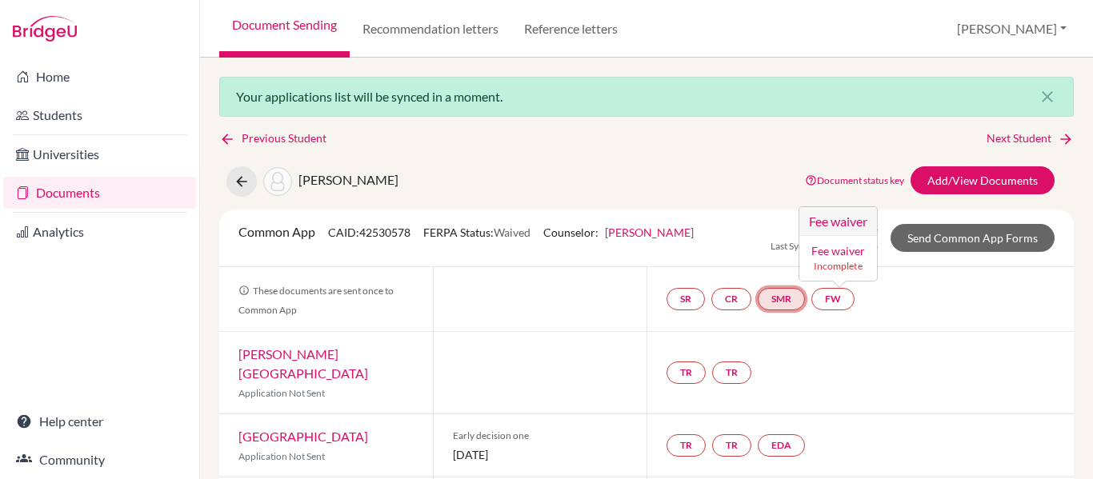
click at [786, 302] on link "SMR" at bounding box center [781, 299] width 47 height 22
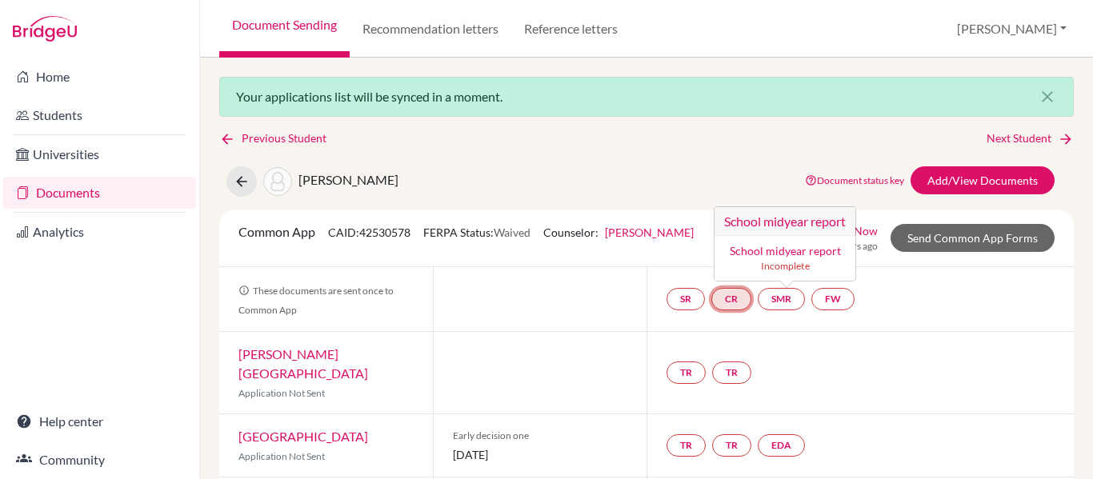
click at [732, 301] on link "CR" at bounding box center [732, 299] width 40 height 22
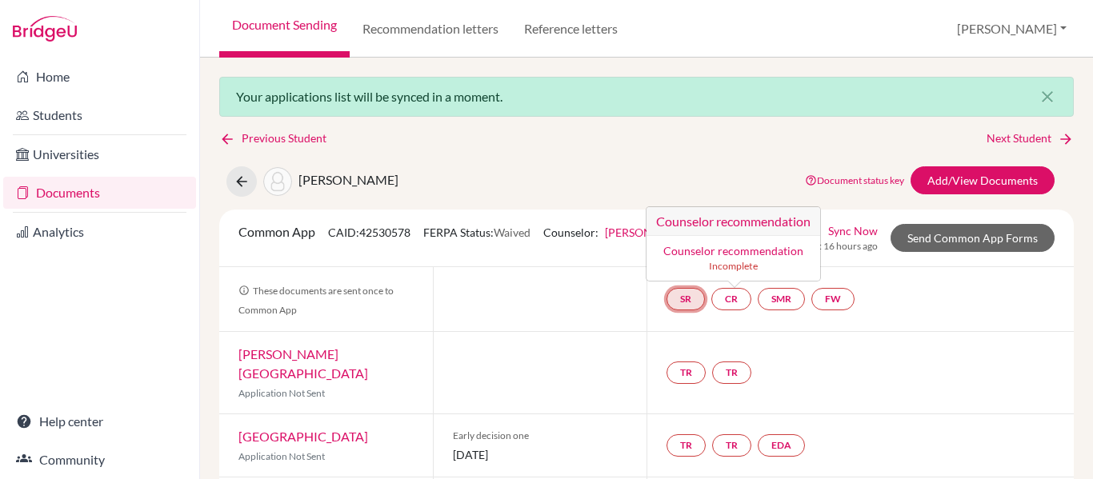
click at [678, 303] on link "SR" at bounding box center [686, 299] width 38 height 22
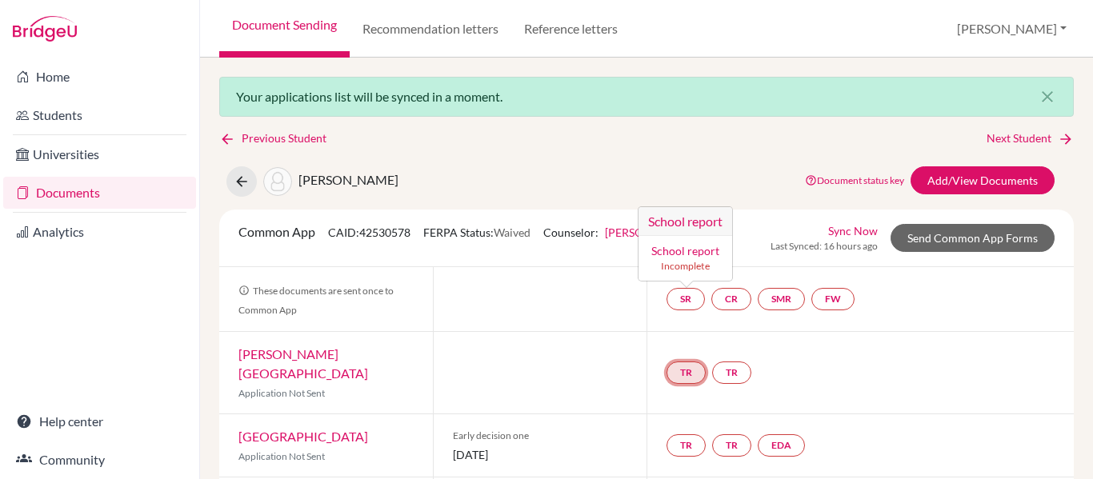
click at [677, 367] on link "TR" at bounding box center [686, 373] width 39 height 22
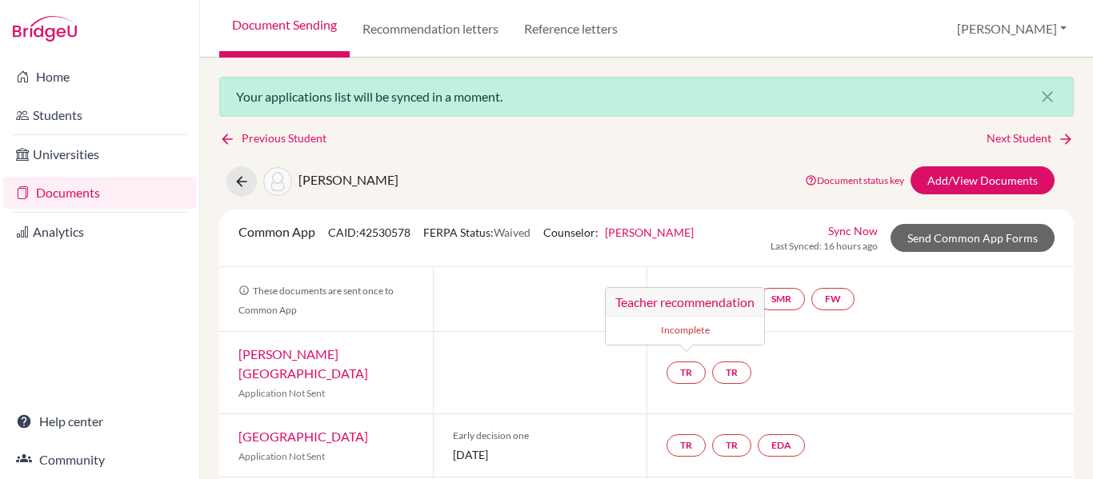
click at [958, 377] on div "TR Teacher recommendation Incomplete TR" at bounding box center [860, 373] width 427 height 82
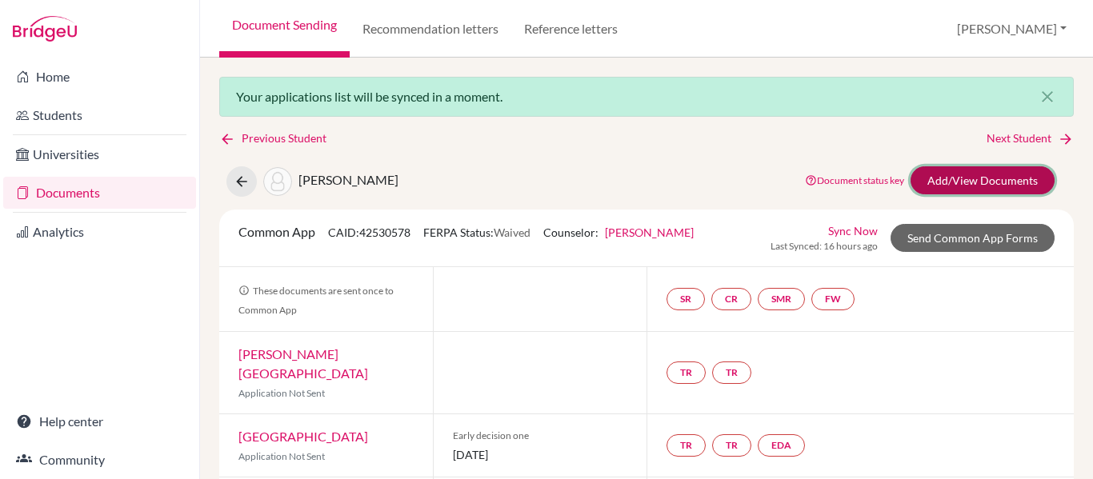
click at [962, 188] on link "Add/View Documents" at bounding box center [983, 180] width 144 height 28
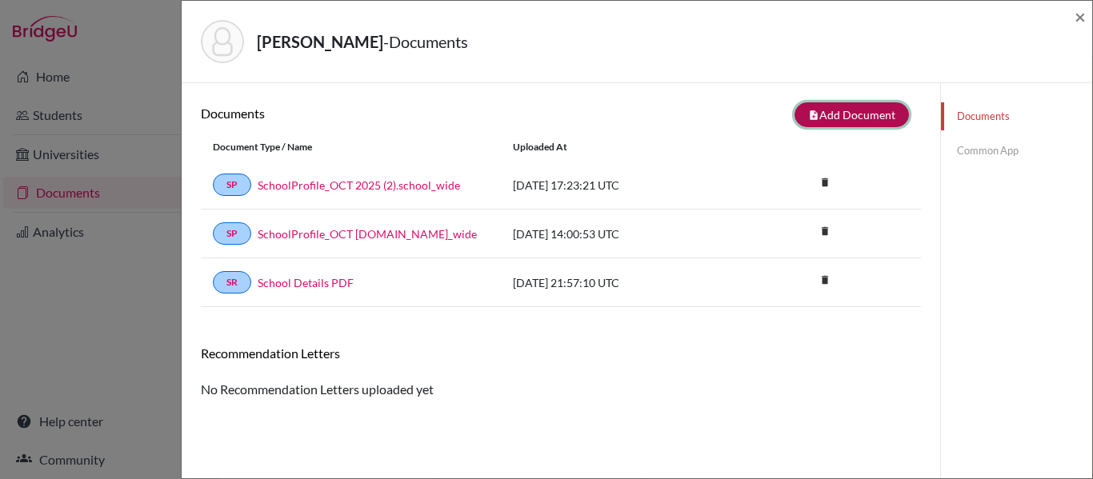
click at [826, 110] on button "note_add Add Document" at bounding box center [852, 114] width 114 height 25
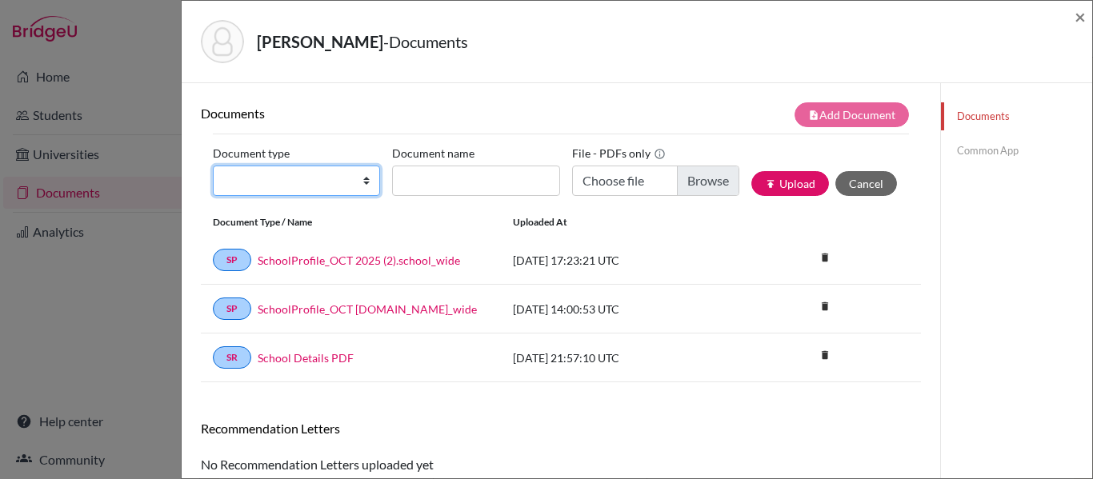
click at [262, 179] on select "Change explanation for Common App reports Counselor recommendation Internationa…" at bounding box center [296, 181] width 167 height 30
select select "5"
click at [213, 166] on select "Change explanation for Common App reports Counselor recommendation Internationa…" at bounding box center [296, 181] width 167 height 30
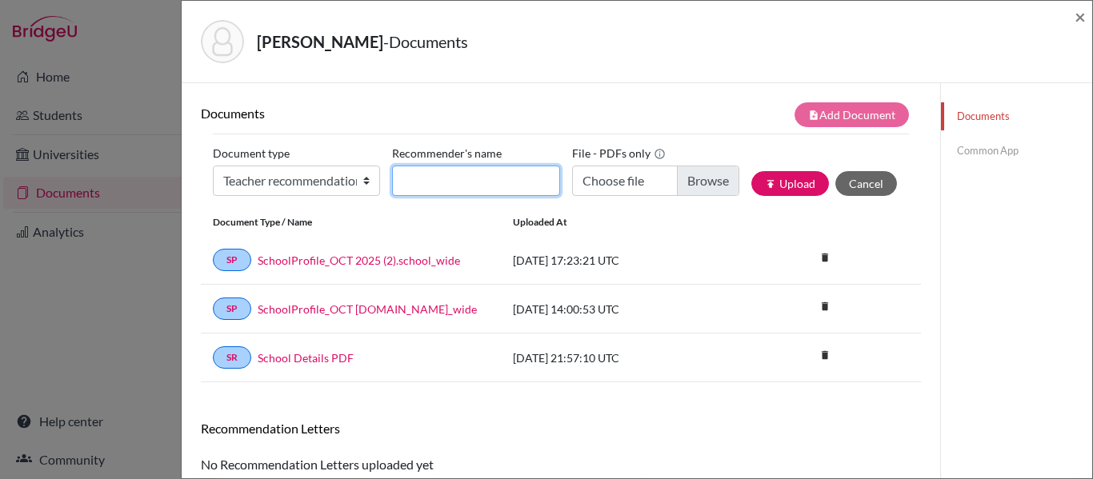
click at [451, 175] on input "Recommender's name" at bounding box center [475, 181] width 167 height 30
type input "Mr. Timothy Hodgden"
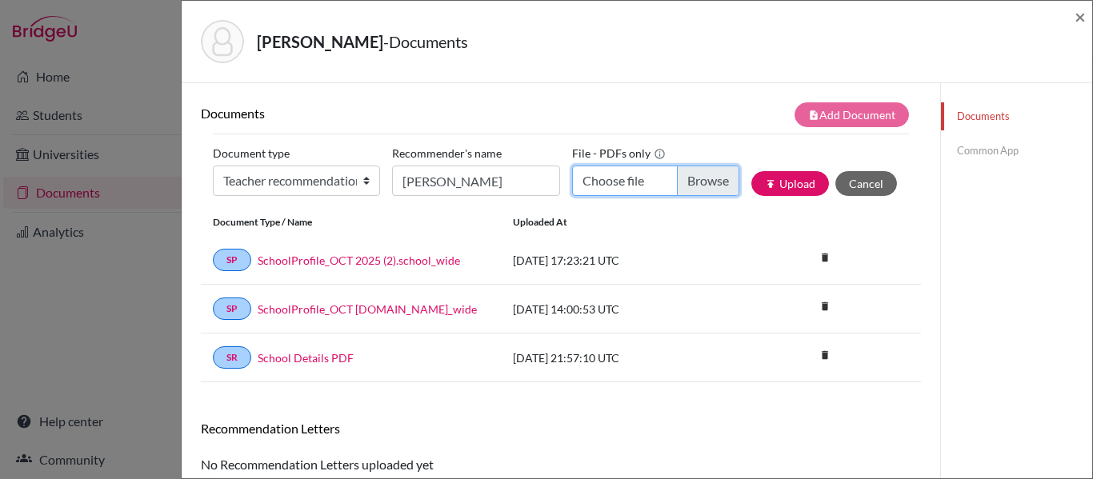
click at [707, 180] on input "Choose file" at bounding box center [655, 181] width 167 height 30
type input "C:\fakepath\Layla Helou - RL - THodgden.pdf"
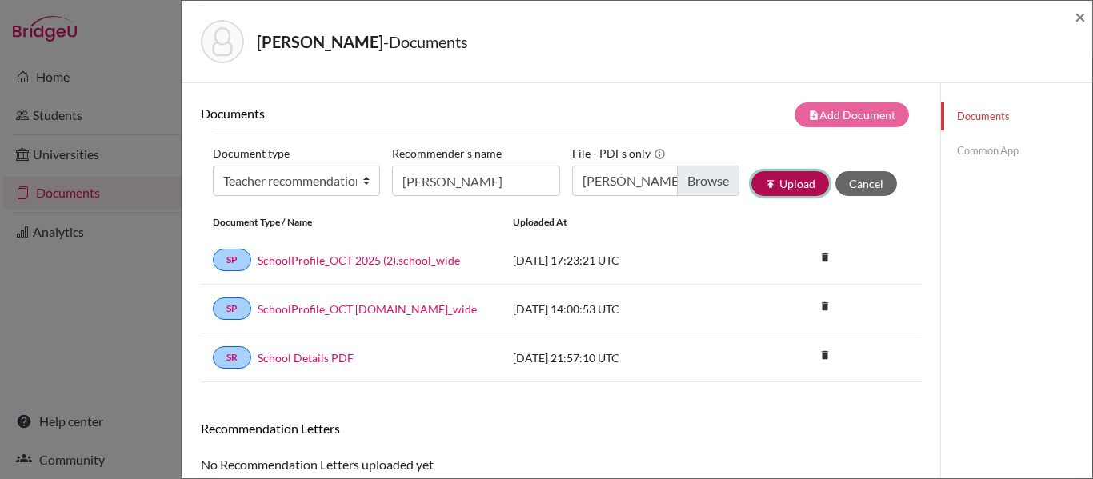
click at [771, 183] on button "publish Upload" at bounding box center [791, 183] width 78 height 25
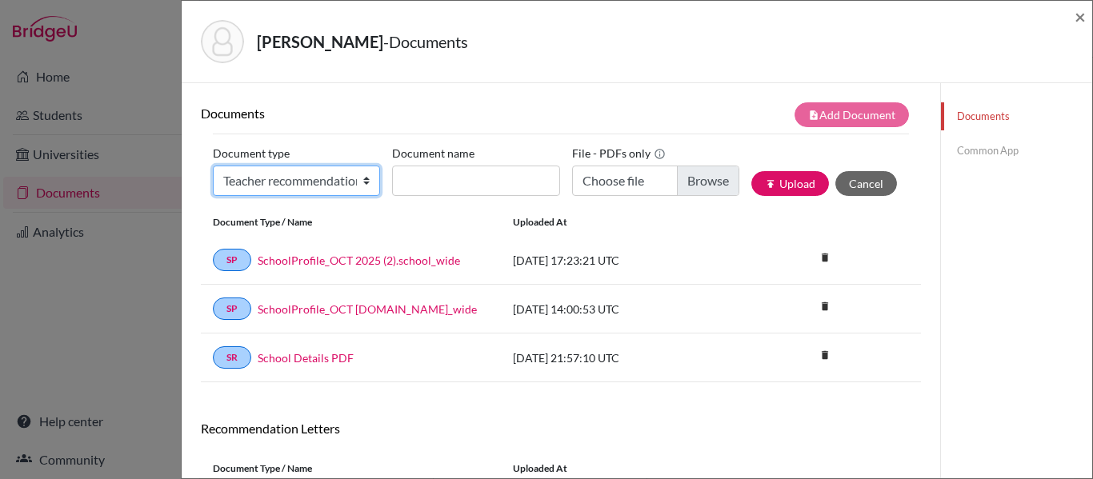
click at [277, 176] on select "Change explanation for Common App reports Counselor recommendation Internationa…" at bounding box center [296, 181] width 167 height 30
select select "5"
click at [213, 166] on select "Change explanation for Common App reports Counselor recommendation Internationa…" at bounding box center [296, 181] width 167 height 30
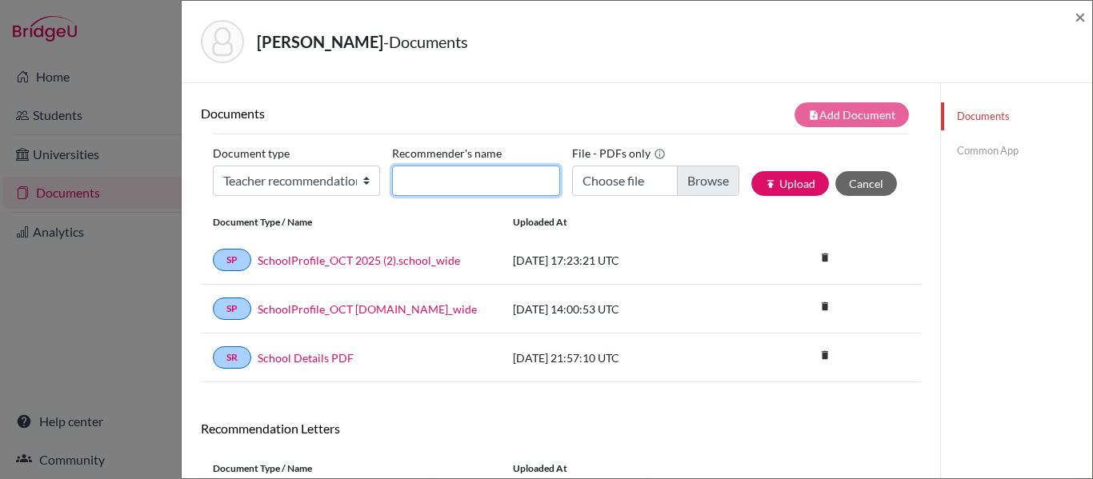
click at [479, 177] on input "Recommender's name" at bounding box center [475, 181] width 167 height 30
type input "Ms. Antonia Zanotto"
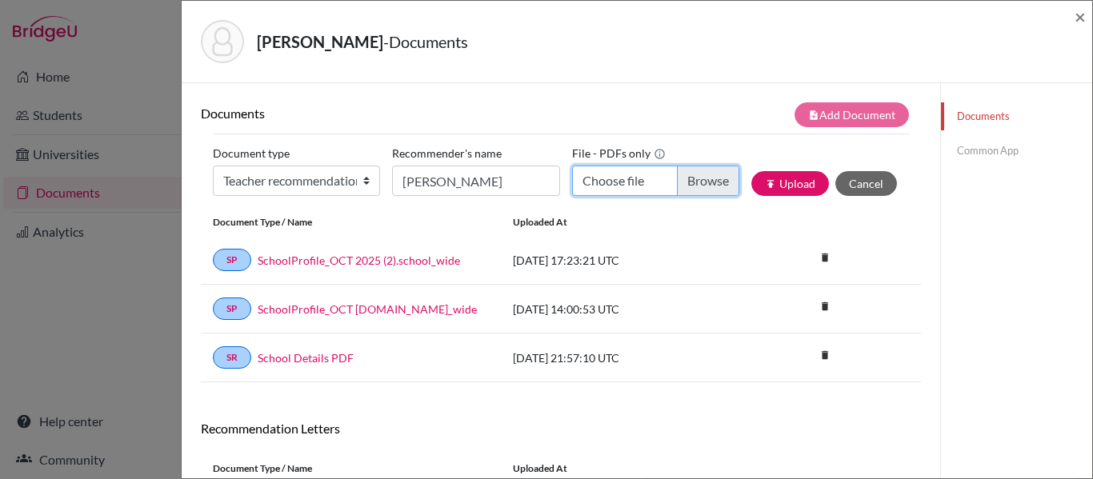
click at [699, 174] on input "Choose file" at bounding box center [655, 181] width 167 height 30
type input "C:\fakepath\Layla Helou - RL - AZANOTTO.pdf"
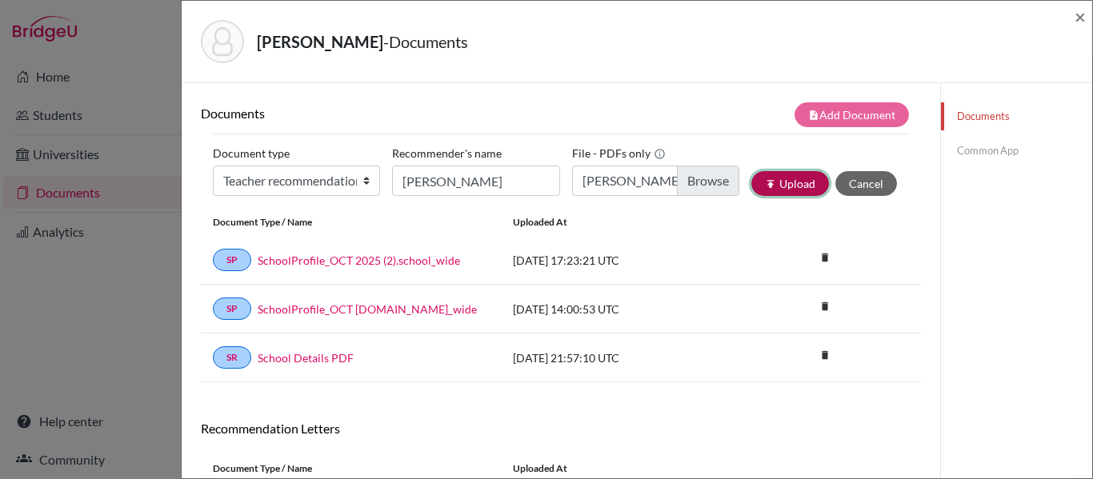
click at [784, 183] on button "publish Upload" at bounding box center [791, 183] width 78 height 25
click at [965, 116] on link "Documents" at bounding box center [1016, 116] width 151 height 28
click at [972, 154] on link "Common App" at bounding box center [1016, 151] width 151 height 28
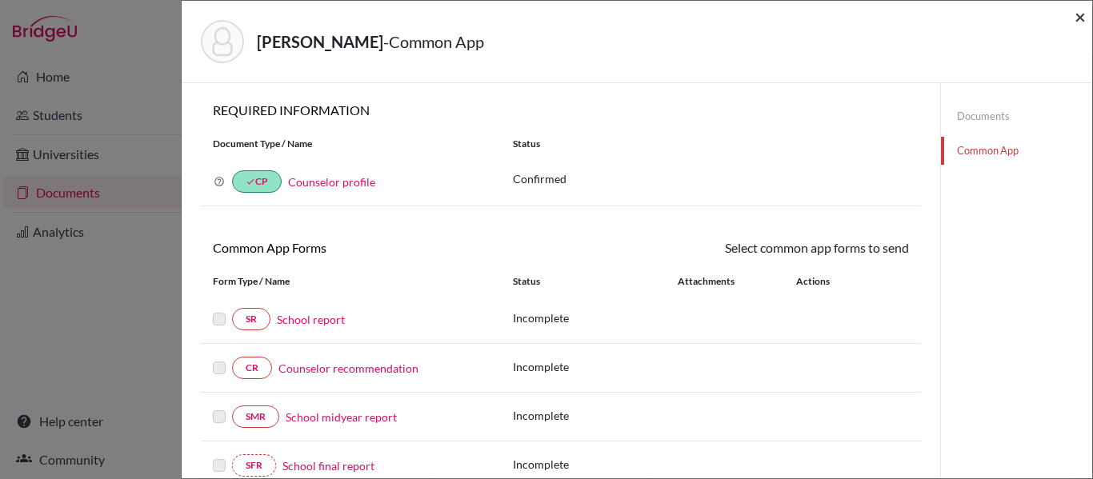
click at [1076, 19] on span "×" at bounding box center [1080, 16] width 11 height 23
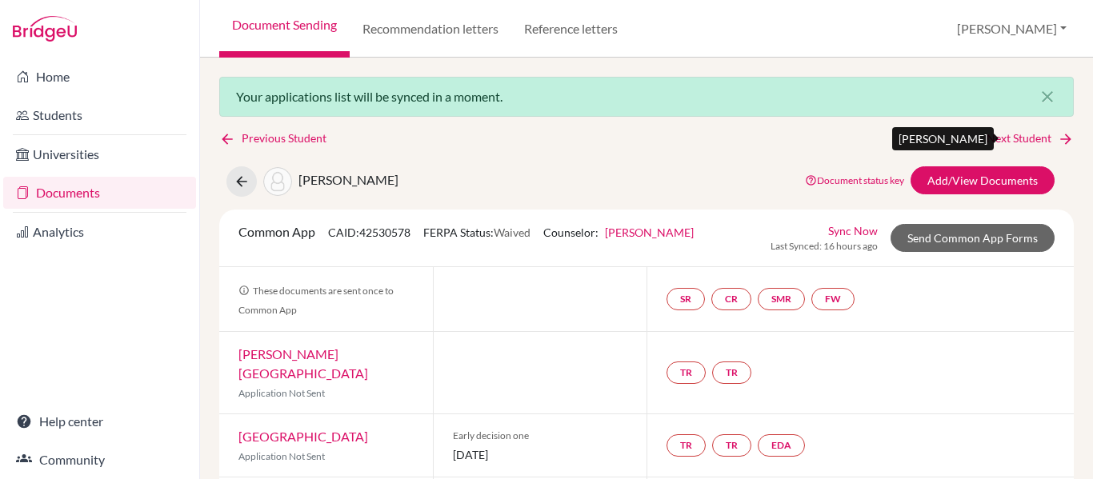
click at [1001, 138] on link "Next Student" at bounding box center [1030, 139] width 87 height 18
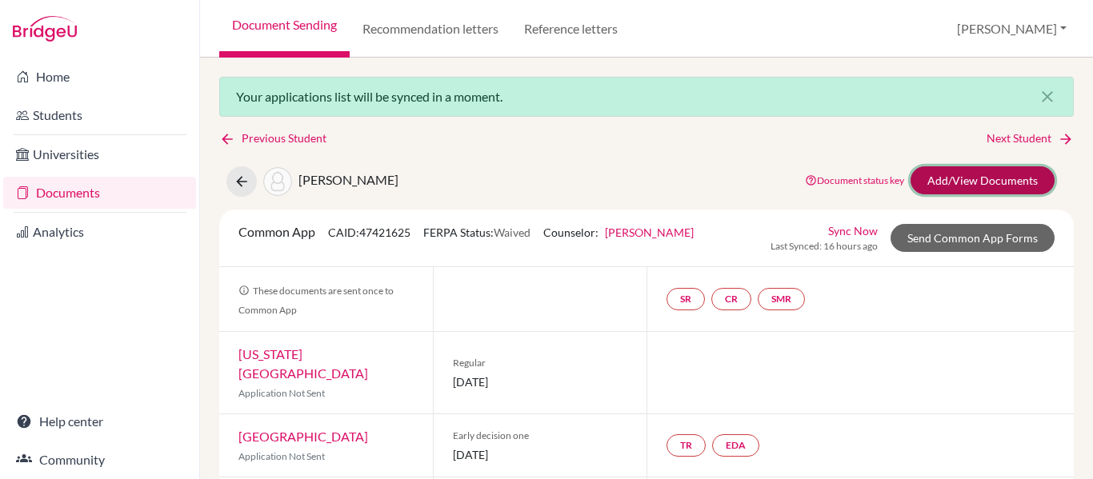
click at [1002, 173] on link "Add/View Documents" at bounding box center [983, 180] width 144 height 28
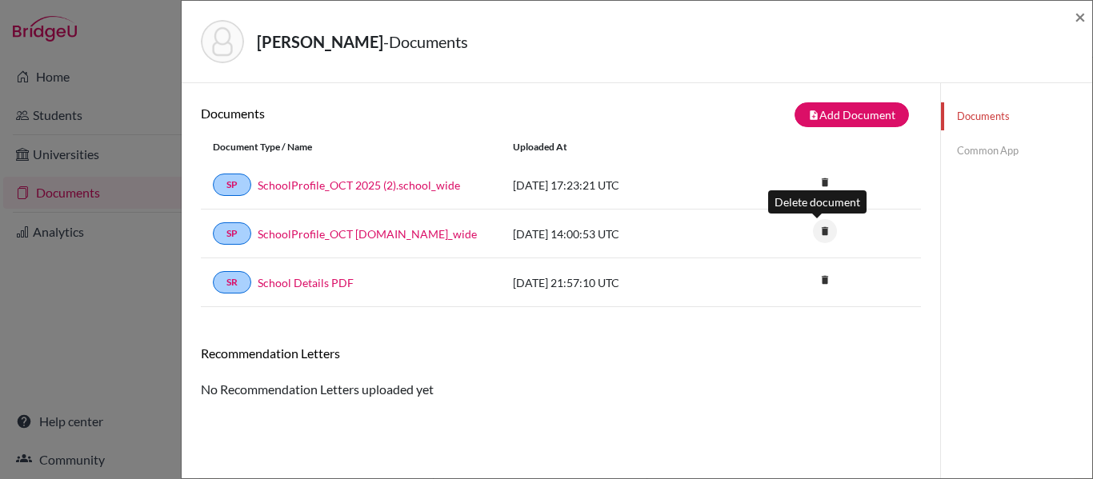
click at [816, 231] on icon "delete" at bounding box center [825, 231] width 24 height 24
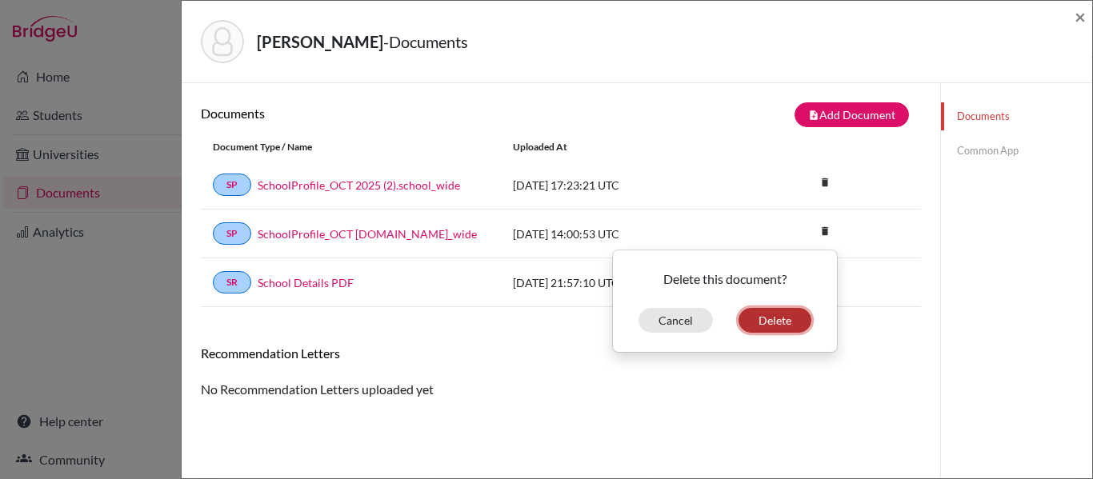
click at [756, 315] on button "Delete" at bounding box center [775, 320] width 73 height 25
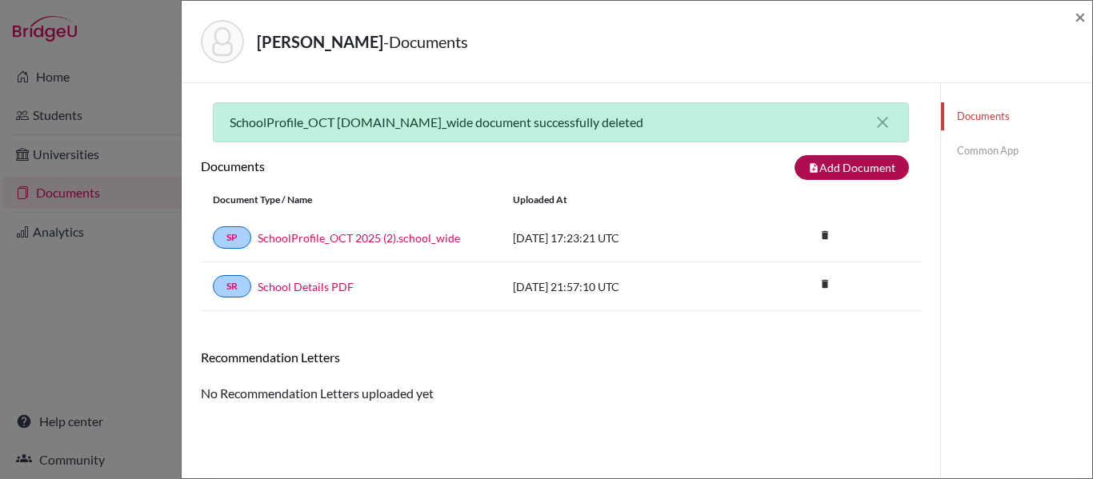
click at [831, 114] on div "SchoolProfile_OCT 2025.school_wide document successfully deleted close" at bounding box center [561, 122] width 696 height 40
click at [853, 161] on button "note_add Add Document" at bounding box center [852, 167] width 114 height 25
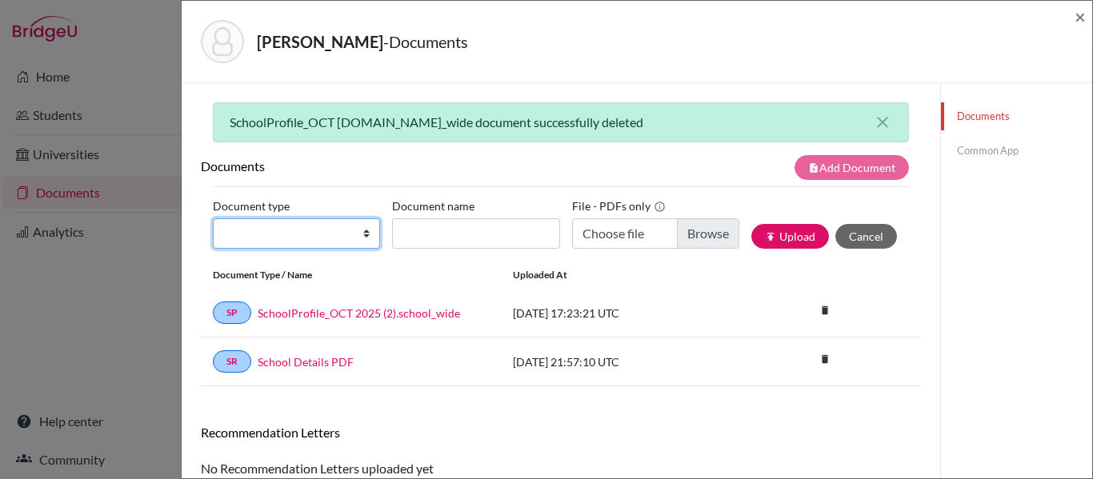
click at [326, 241] on select "Change explanation for Common App reports Counselor recommendation Internationa…" at bounding box center [296, 234] width 167 height 30
select select "5"
click at [213, 219] on select "Change explanation for Common App reports Counselor recommendation Internationa…" at bounding box center [296, 234] width 167 height 30
click at [241, 223] on select "Change explanation for Common App reports Counselor recommendation Internationa…" at bounding box center [296, 234] width 167 height 30
click at [213, 219] on select "Change explanation for Common App reports Counselor recommendation Internationa…" at bounding box center [296, 234] width 167 height 30
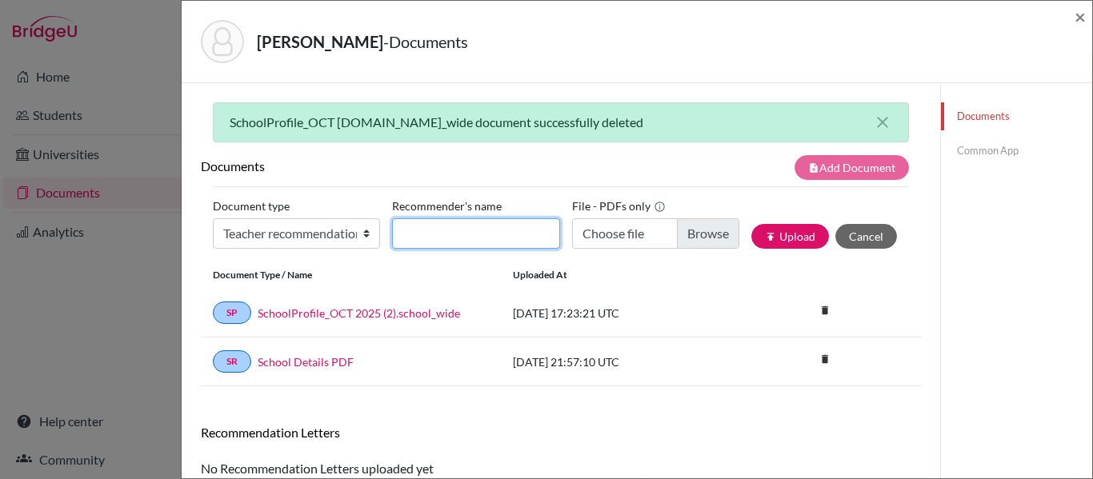
click at [464, 241] on input "Recommender's name" at bounding box center [475, 234] width 167 height 30
click at [464, 241] on input "Mr." at bounding box center [475, 234] width 167 height 30
type input "Mr. Gabriel Vidas"
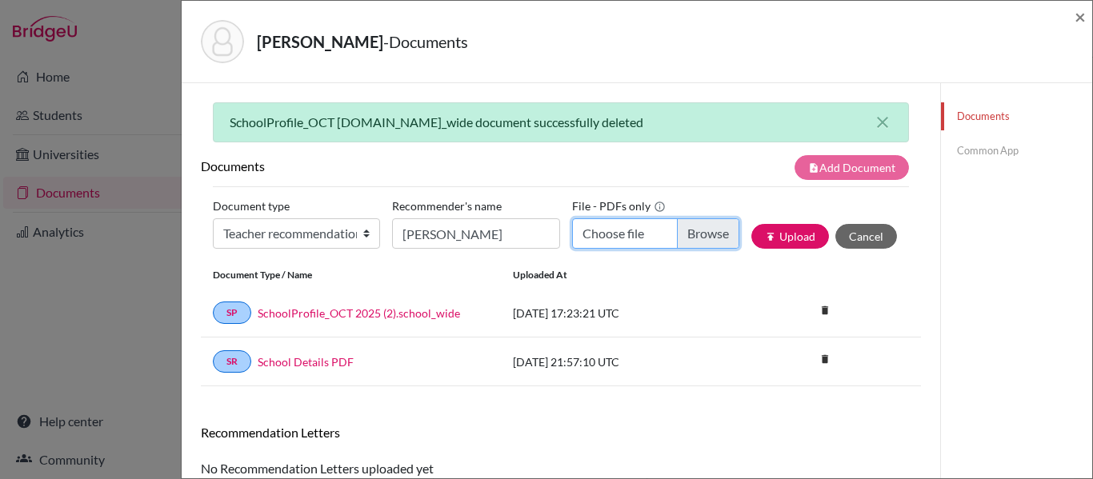
click at [689, 234] on input "Choose file" at bounding box center [655, 234] width 167 height 30
type input "C:\fakepath\Felipe Lee - RL - GVIDAS.pdf"
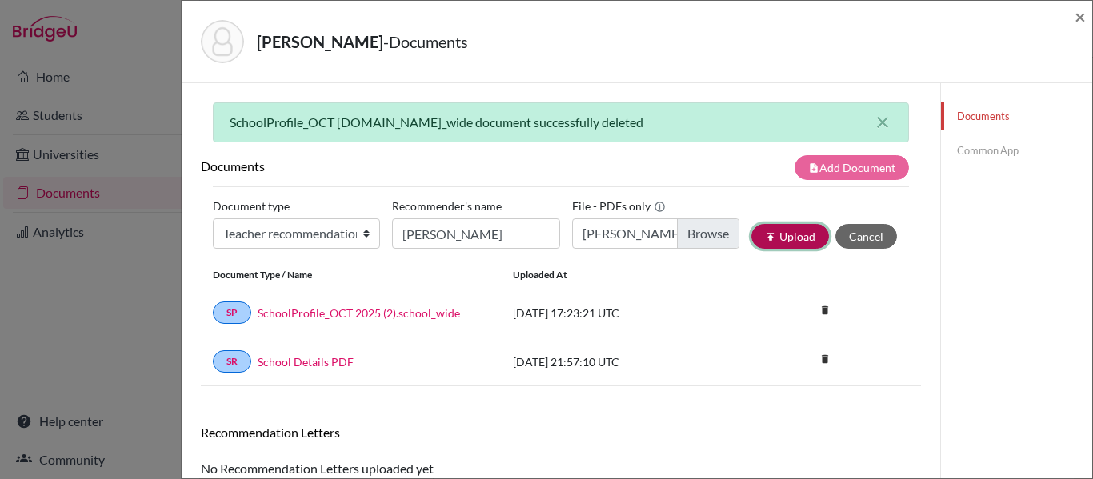
click at [769, 229] on button "publish Upload" at bounding box center [791, 236] width 78 height 25
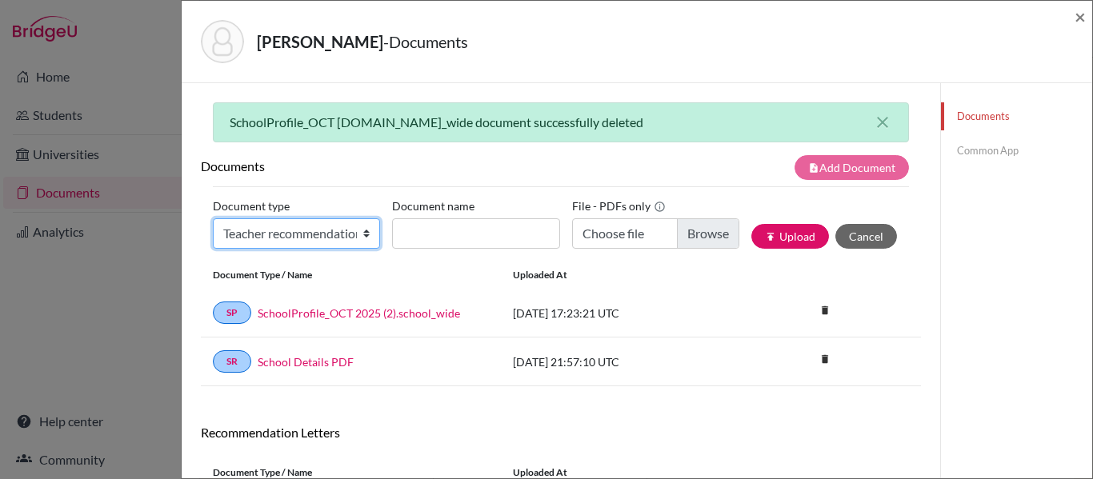
click at [297, 239] on select "Change explanation for Common App reports Counselor recommendation Internationa…" at bounding box center [296, 234] width 167 height 30
select select "4"
click at [213, 219] on select "Change explanation for Common App reports Counselor recommendation Internationa…" at bounding box center [296, 234] width 167 height 30
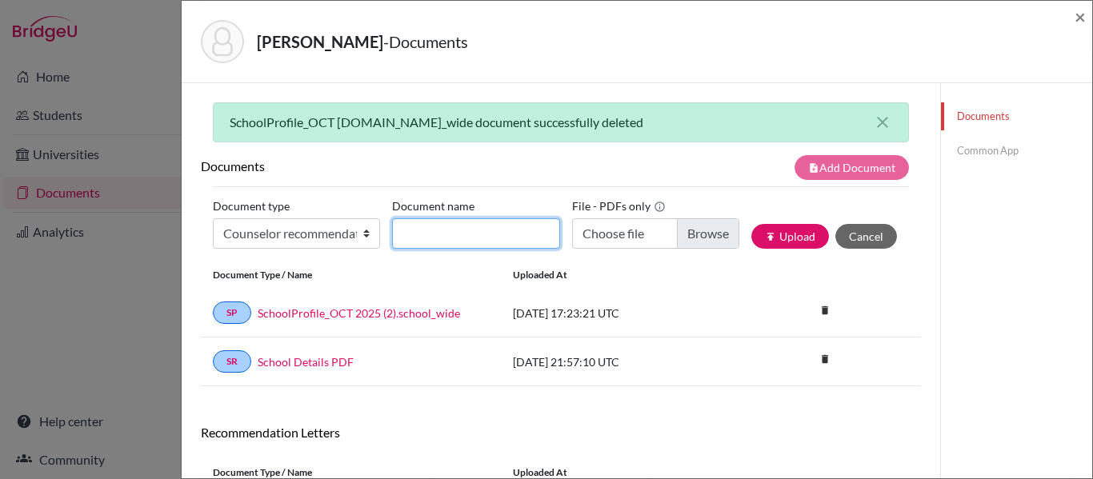
click at [442, 242] on input "Document name" at bounding box center [475, 234] width 167 height 30
type input "Counsellor Recommendation"
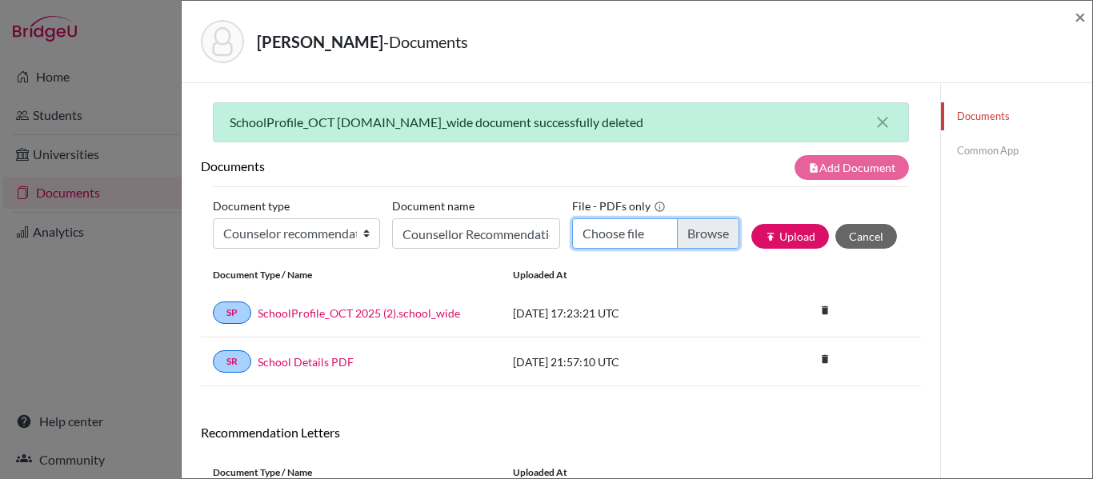
click at [696, 232] on input "Choose file" at bounding box center [655, 234] width 167 height 30
type input "C:\fakepath\LEE F - LoRS ok .pdf"
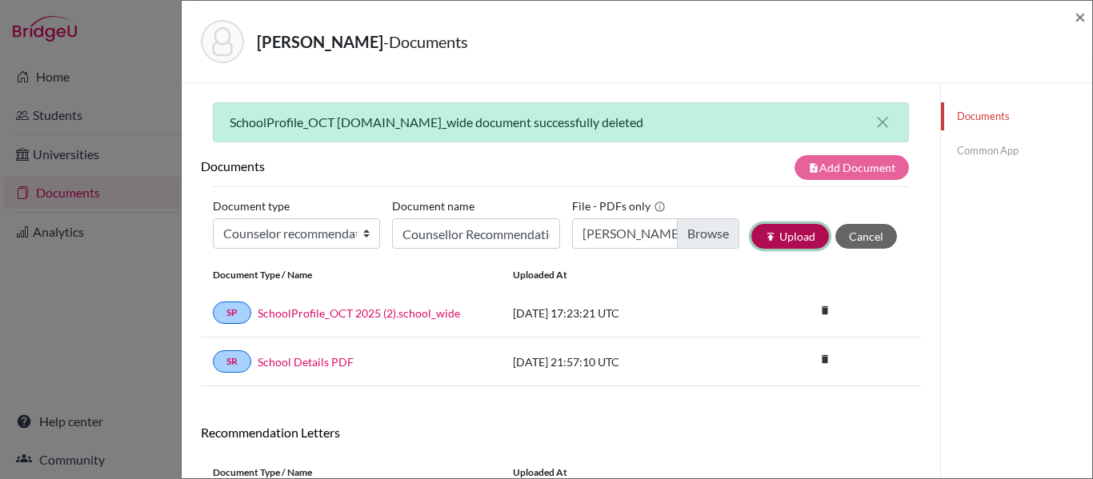
click at [789, 246] on button "publish Upload" at bounding box center [791, 236] width 78 height 25
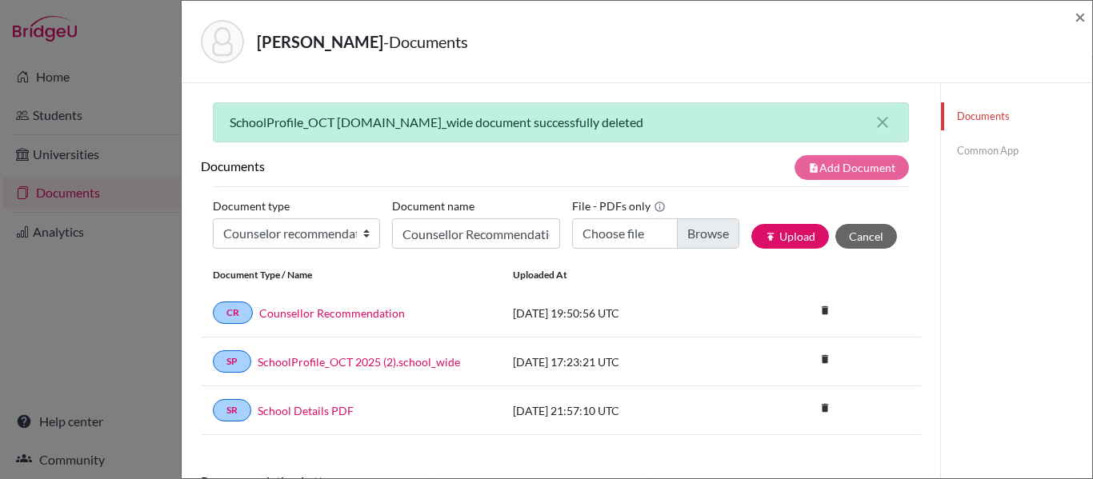
click at [981, 114] on link "Documents" at bounding box center [1016, 116] width 151 height 28
click at [987, 139] on link "Common App" at bounding box center [1016, 151] width 151 height 28
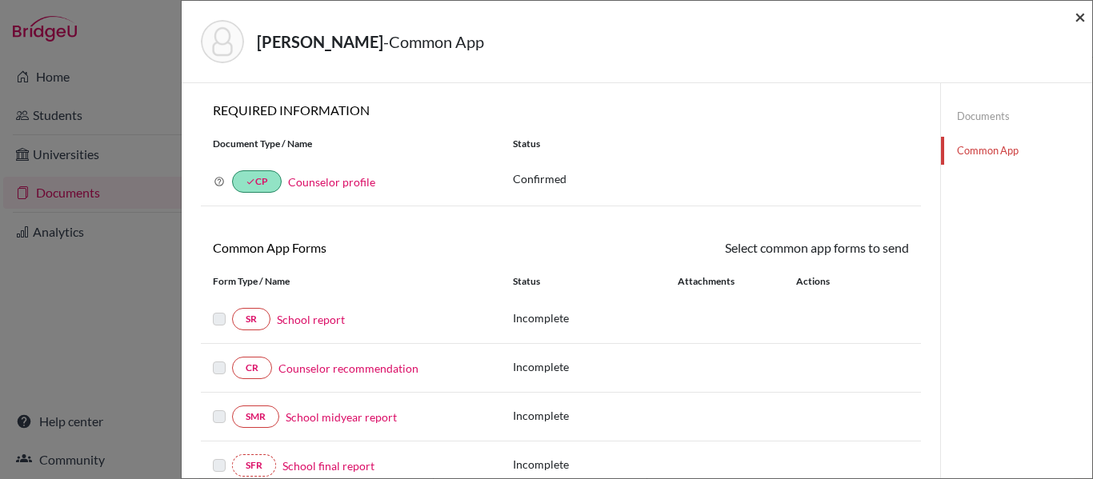
click at [1077, 13] on span "×" at bounding box center [1080, 16] width 11 height 23
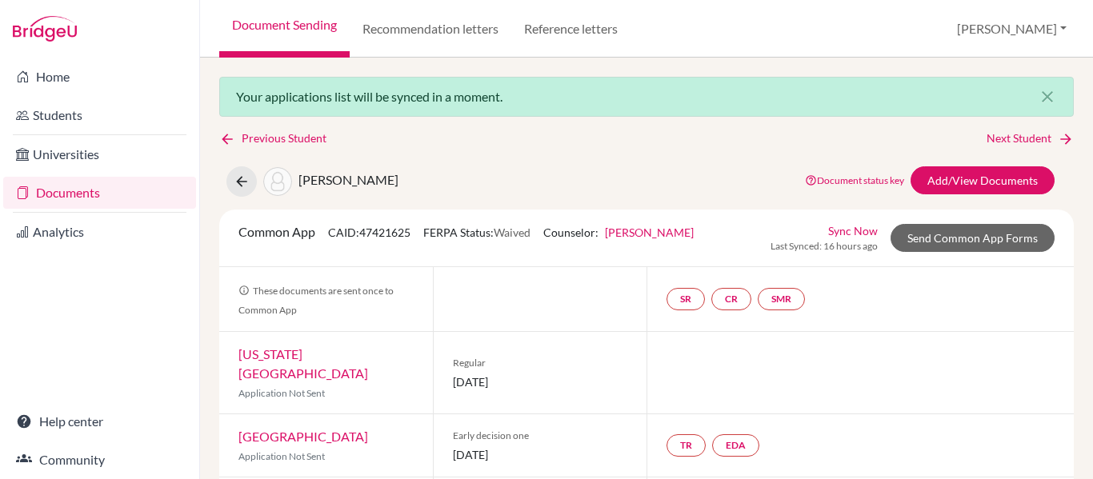
click at [850, 236] on link "Sync Now" at bounding box center [853, 231] width 50 height 17
click at [1032, 135] on link "Next Student" at bounding box center [1030, 139] width 87 height 18
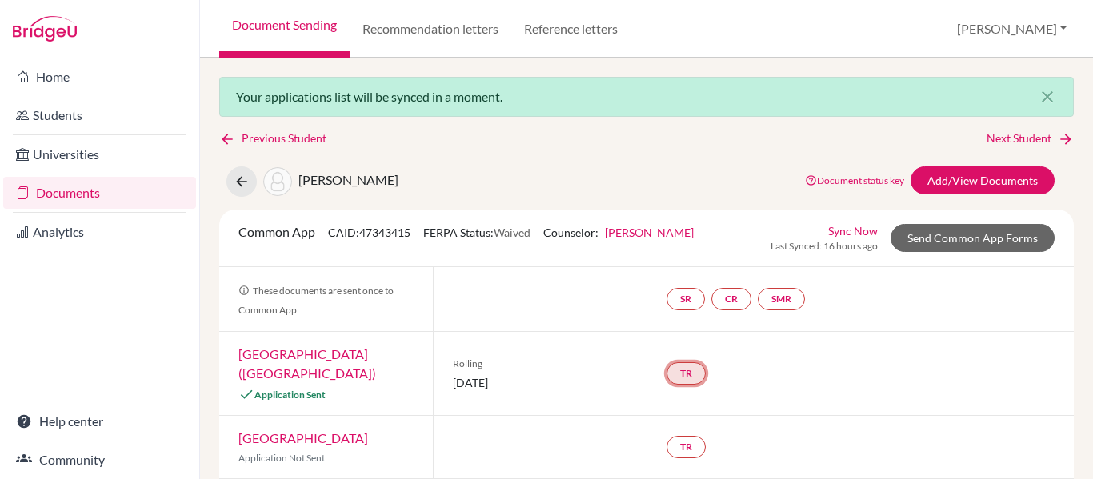
click at [695, 363] on link "TR" at bounding box center [686, 374] width 39 height 22
click at [711, 303] on h3 "Teacher recommendation" at bounding box center [685, 303] width 158 height 29
click at [893, 367] on div "TR Teacher recommendation Incomplete" at bounding box center [860, 373] width 427 height 83
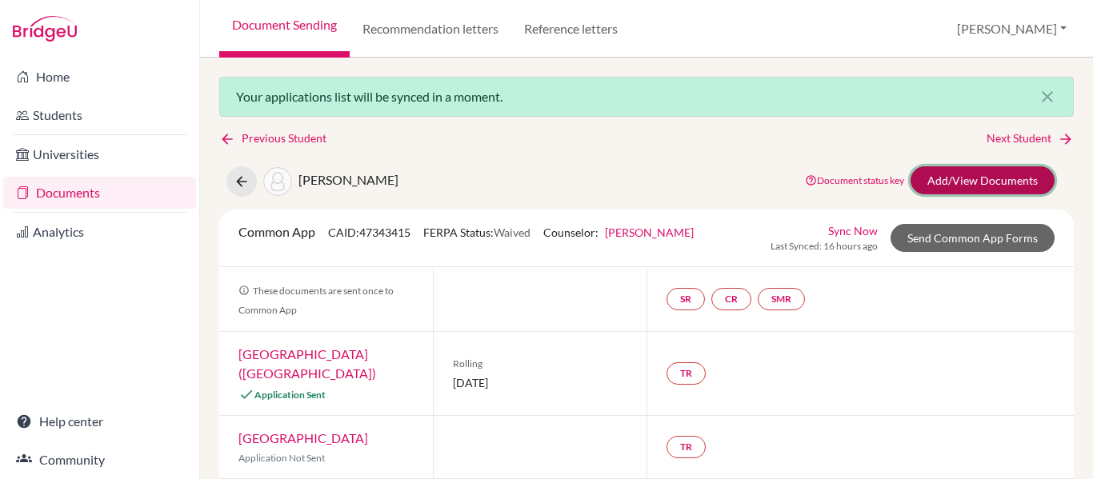
click at [970, 187] on link "Add/View Documents" at bounding box center [983, 180] width 144 height 28
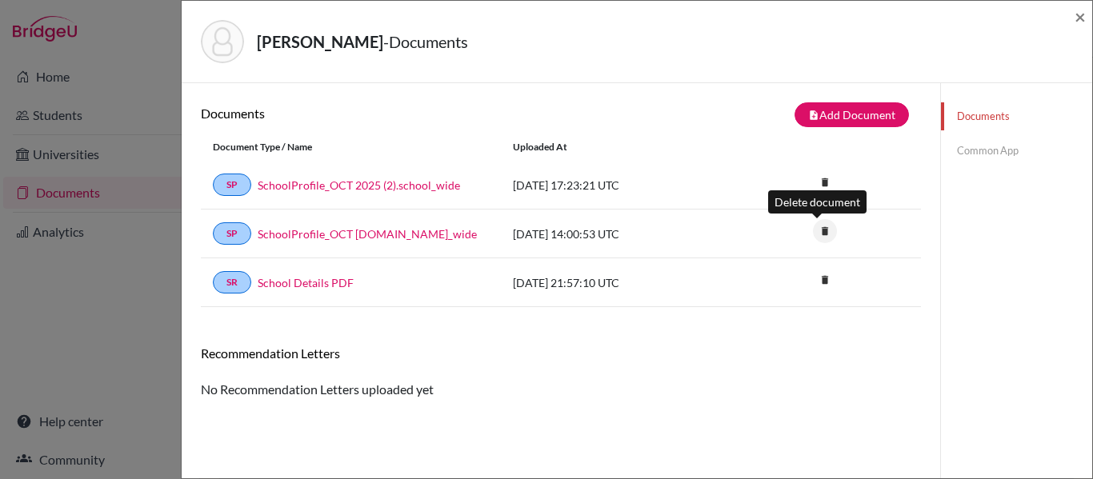
click at [819, 231] on icon "delete" at bounding box center [825, 231] width 24 height 24
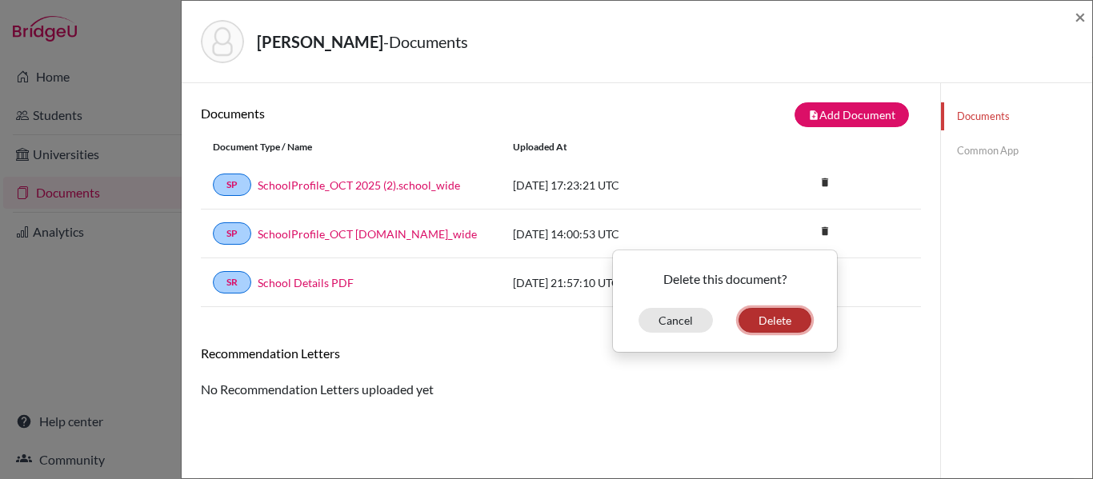
click at [776, 310] on button "Delete" at bounding box center [775, 320] width 73 height 25
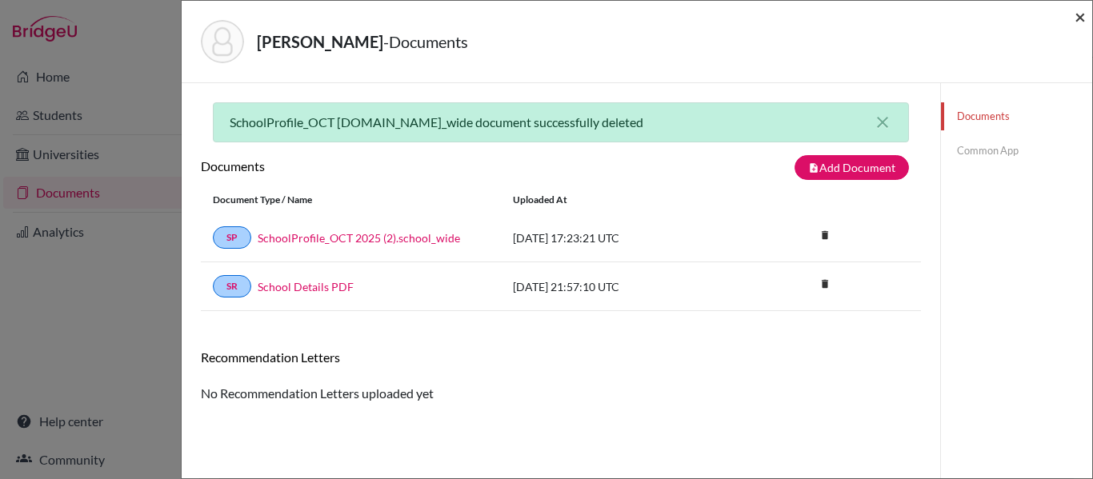
click at [1080, 20] on span "×" at bounding box center [1080, 16] width 11 height 23
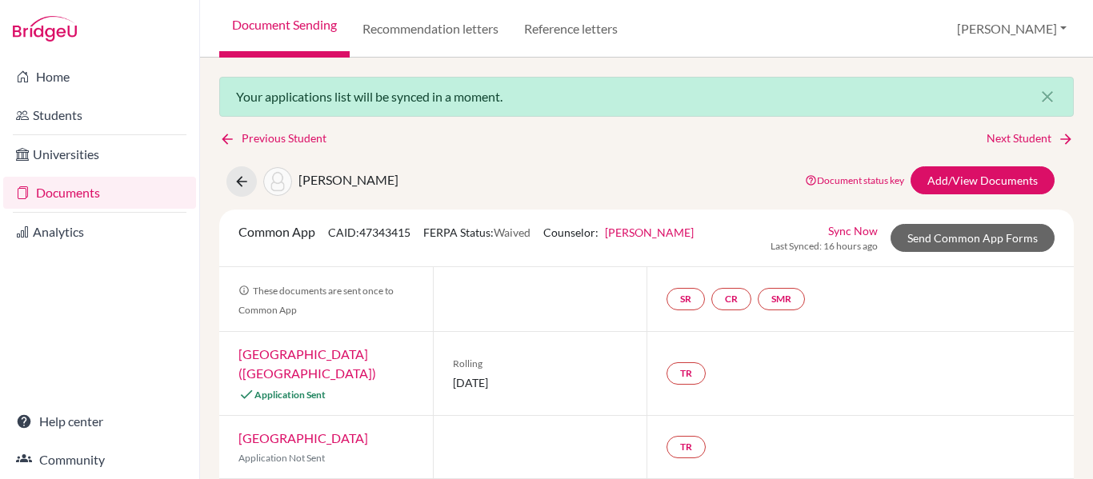
click at [1015, 141] on link "Next Student" at bounding box center [1030, 139] width 87 height 18
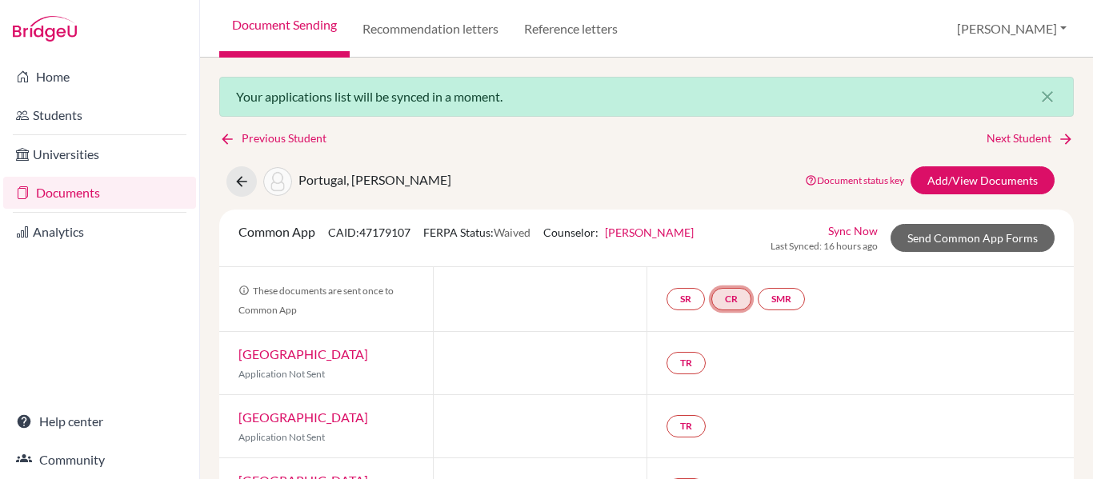
click at [730, 298] on link "CR" at bounding box center [732, 299] width 40 height 22
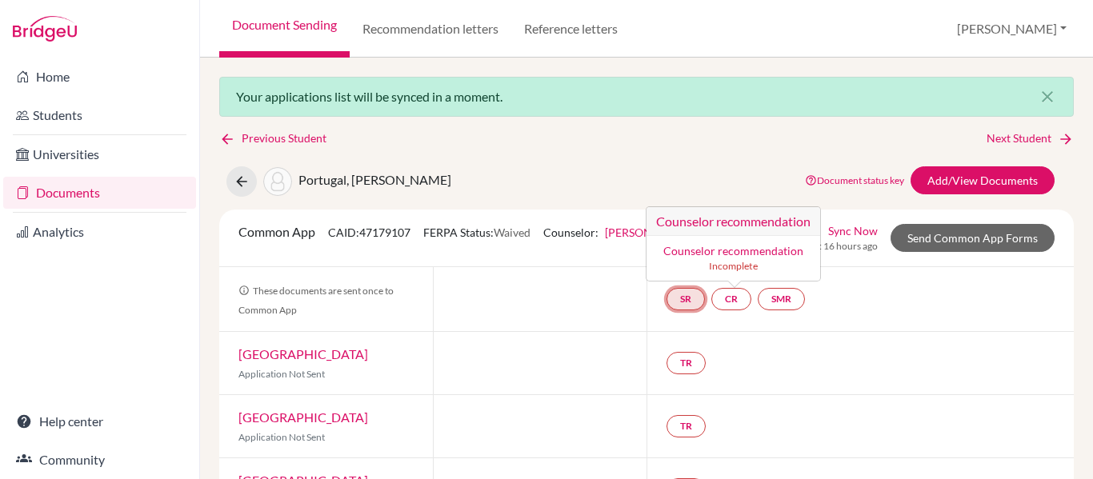
click at [680, 297] on link "SR" at bounding box center [686, 299] width 38 height 22
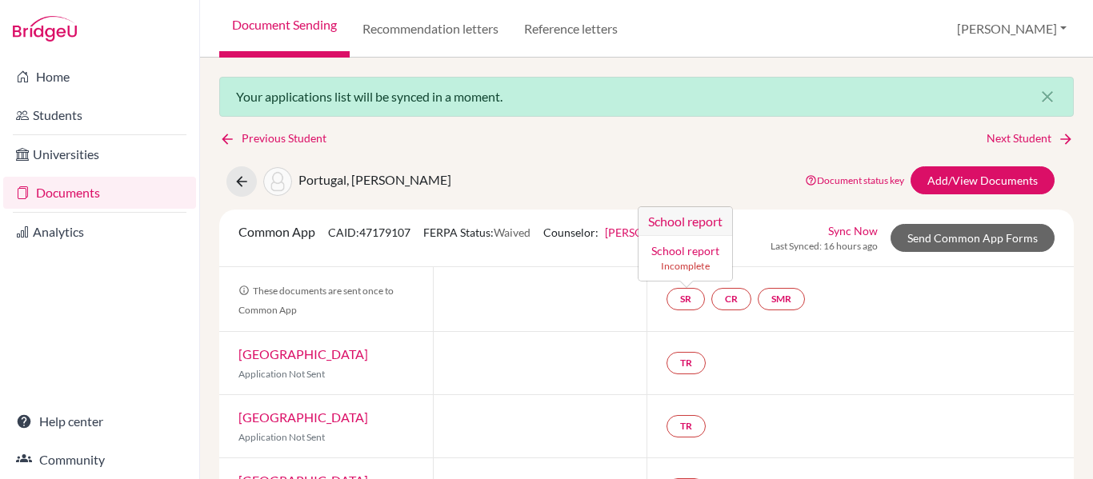
click at [866, 363] on div "TR" at bounding box center [860, 363] width 427 height 62
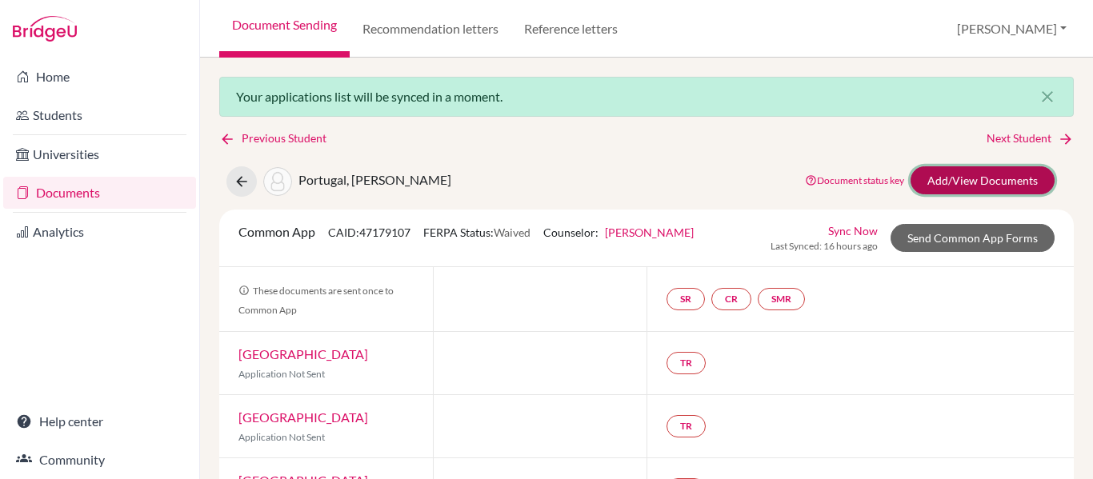
click at [980, 179] on link "Add/View Documents" at bounding box center [983, 180] width 144 height 28
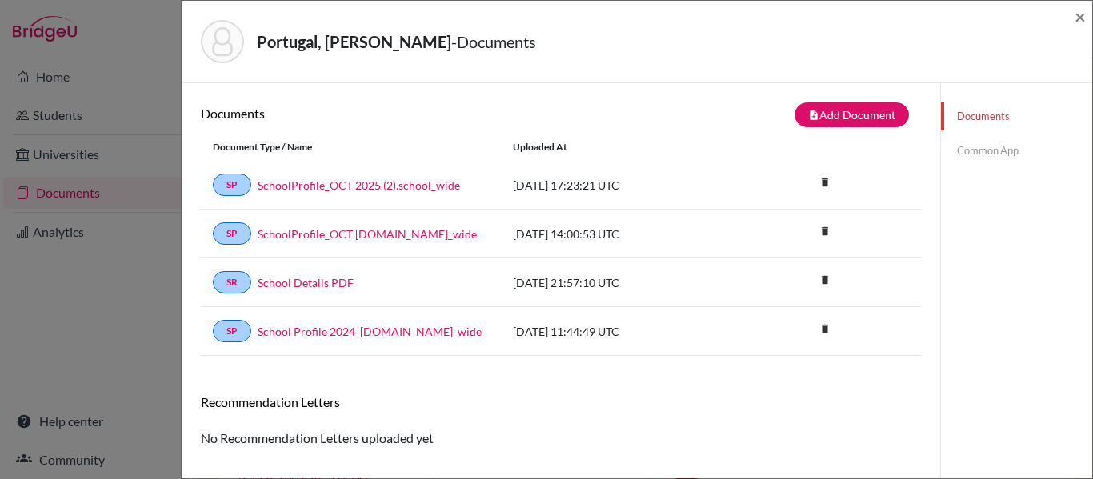
click at [606, 106] on div "note_add Add Document" at bounding box center [741, 114] width 360 height 25
click at [820, 228] on icon "delete" at bounding box center [825, 231] width 24 height 24
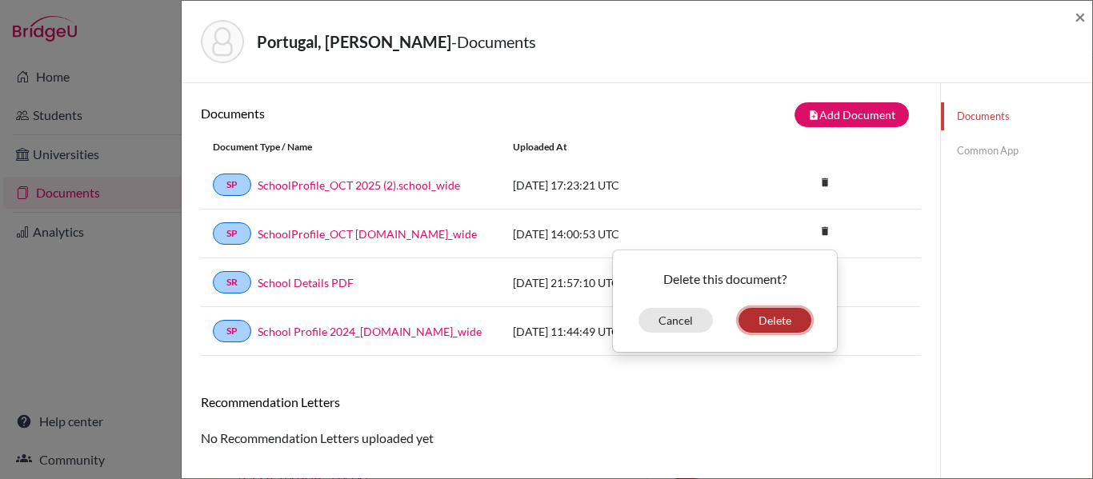
click at [767, 318] on button "Delete" at bounding box center [775, 320] width 73 height 25
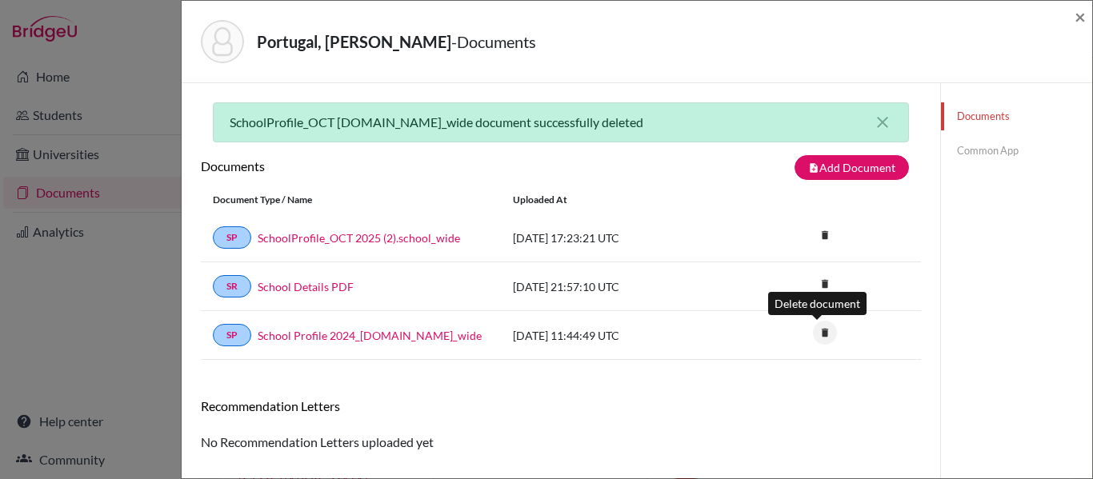
click at [816, 333] on icon "delete" at bounding box center [825, 333] width 24 height 24
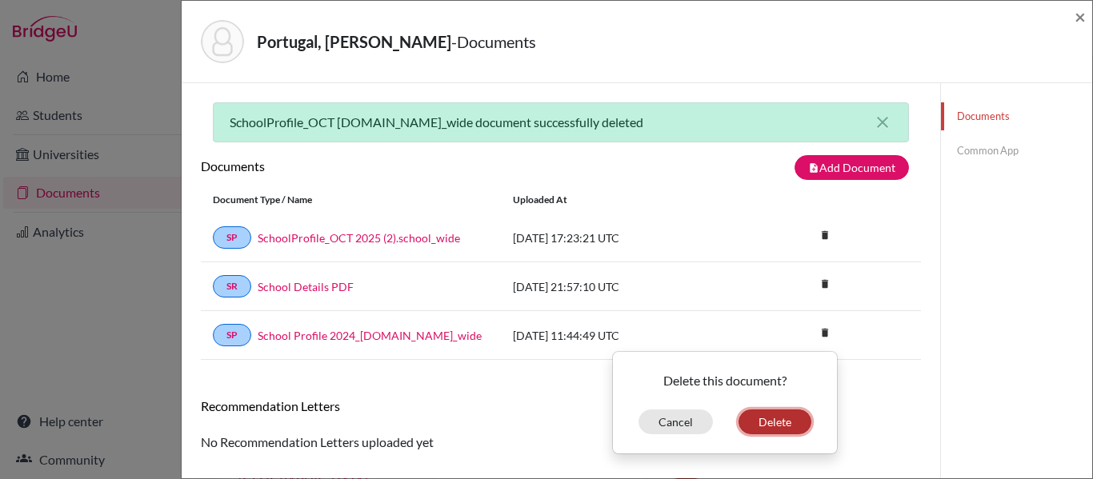
click at [760, 425] on button "Delete" at bounding box center [775, 422] width 73 height 25
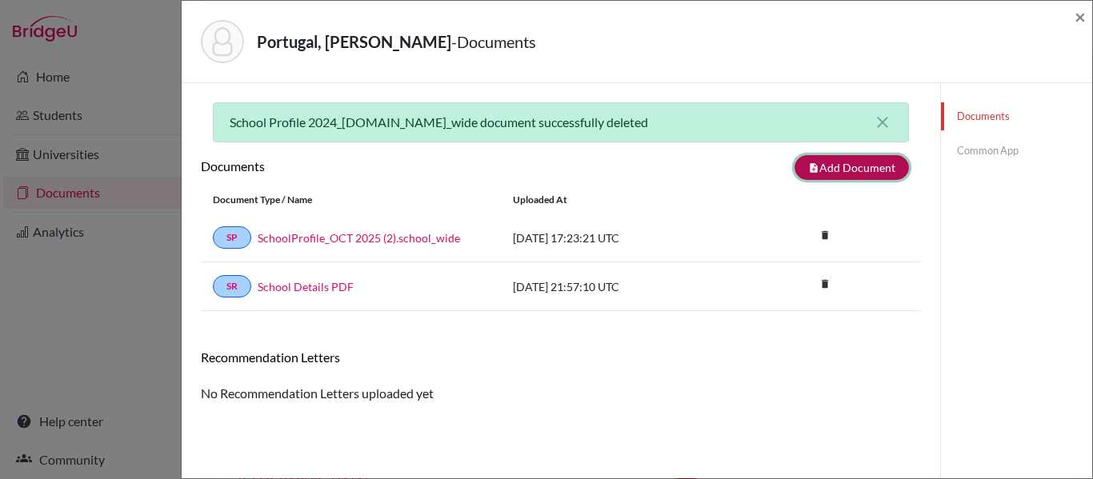
click at [820, 179] on button "note_add Add Document" at bounding box center [852, 167] width 114 height 25
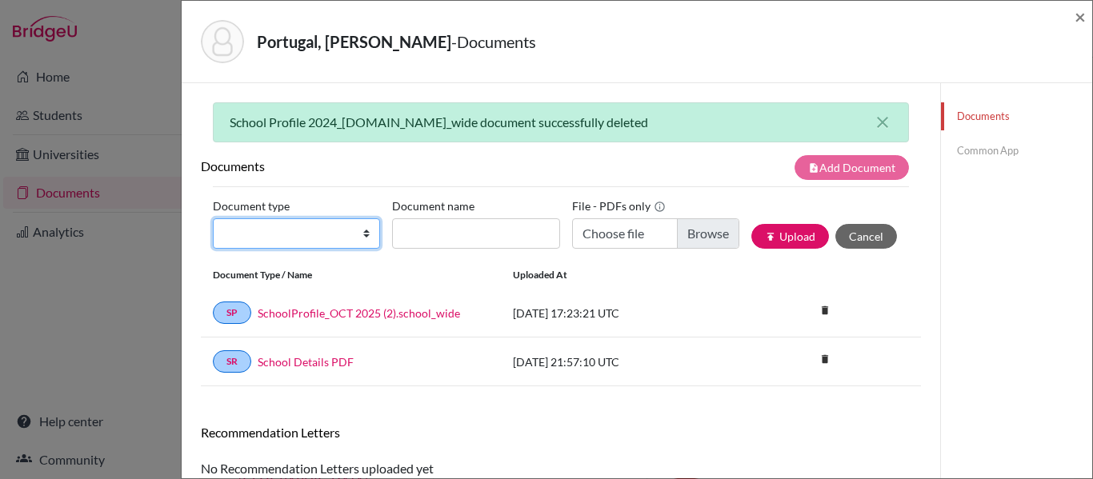
click at [288, 238] on select "Change explanation for Common App reports Counselor recommendation Internationa…" at bounding box center [296, 234] width 167 height 30
select select "5"
click at [213, 219] on select "Change explanation for Common App reports Counselor recommendation Internationa…" at bounding box center [296, 234] width 167 height 30
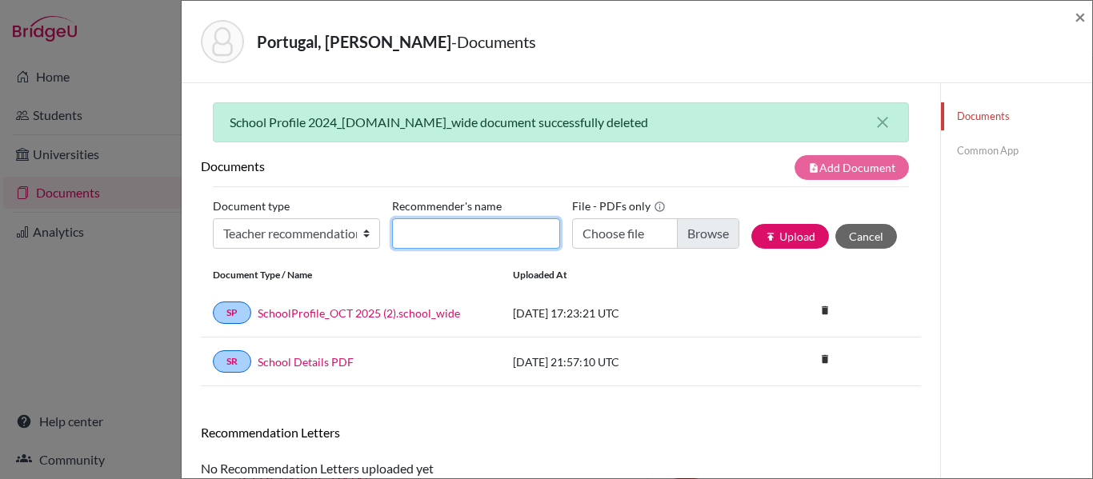
click at [467, 232] on input "Recommender's name" at bounding box center [475, 234] width 167 height 30
type input "Mr. JP Neves"
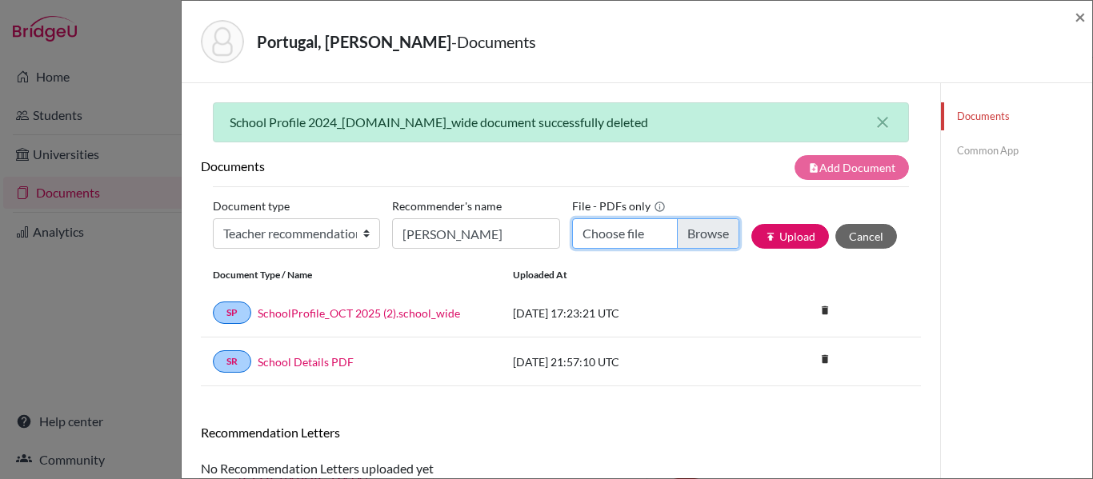
click at [660, 226] on input "Choose file" at bounding box center [655, 234] width 167 height 30
type input "C:\fakepath\Lola Sofia Portugal - RL - JP Neves.pdf"
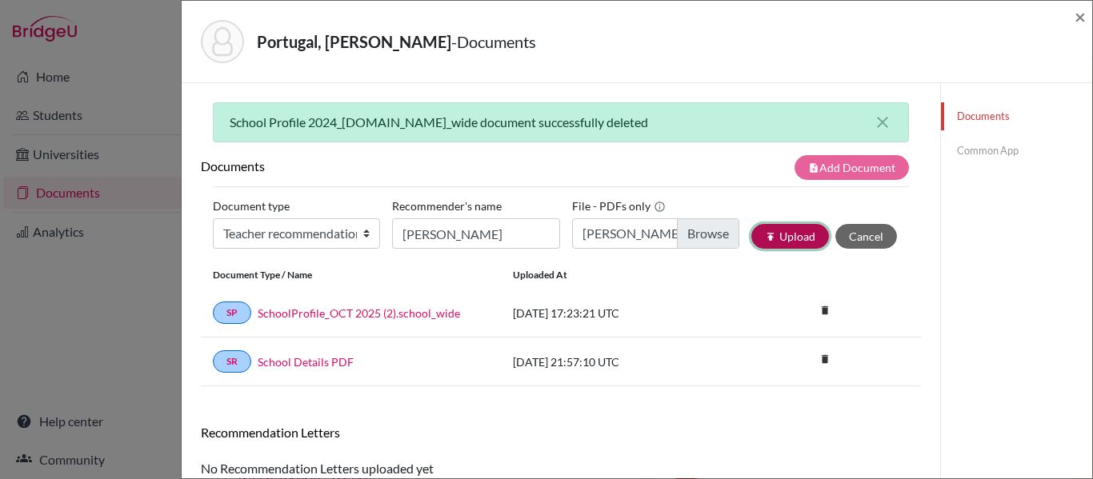
click at [782, 237] on button "publish Upload" at bounding box center [791, 236] width 78 height 25
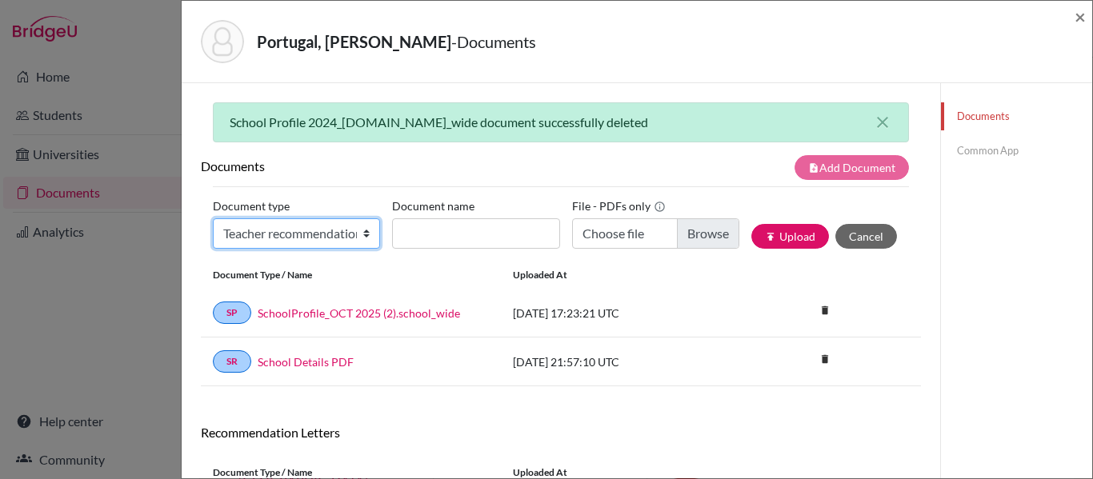
click at [295, 241] on select "Change explanation for Common App reports Counselor recommendation Internationa…" at bounding box center [296, 234] width 167 height 30
select select "5"
click at [213, 219] on select "Change explanation for Common App reports Counselor recommendation Internationa…" at bounding box center [296, 234] width 167 height 30
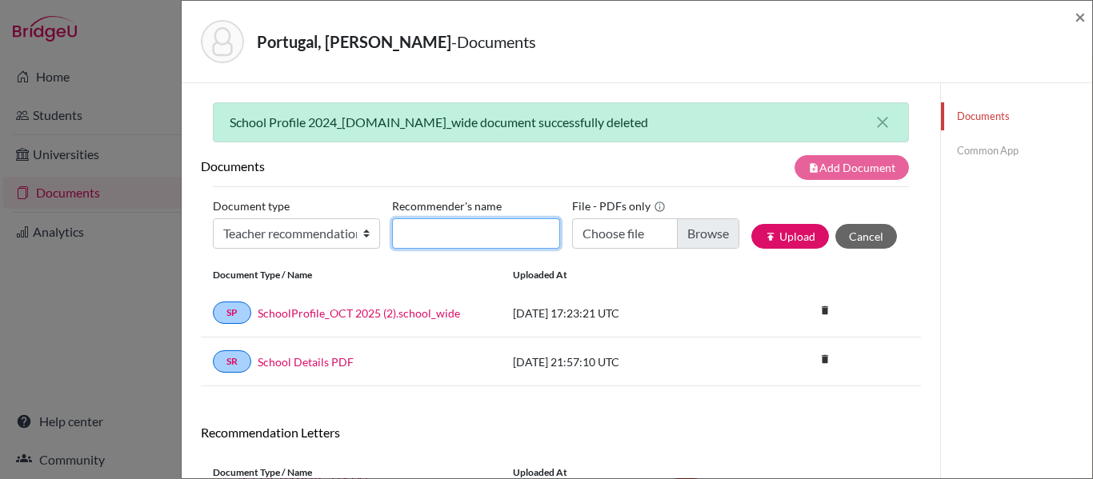
click at [439, 243] on input "Recommender's name" at bounding box center [475, 234] width 167 height 30
type input "Mr. Evandro Ivanov"
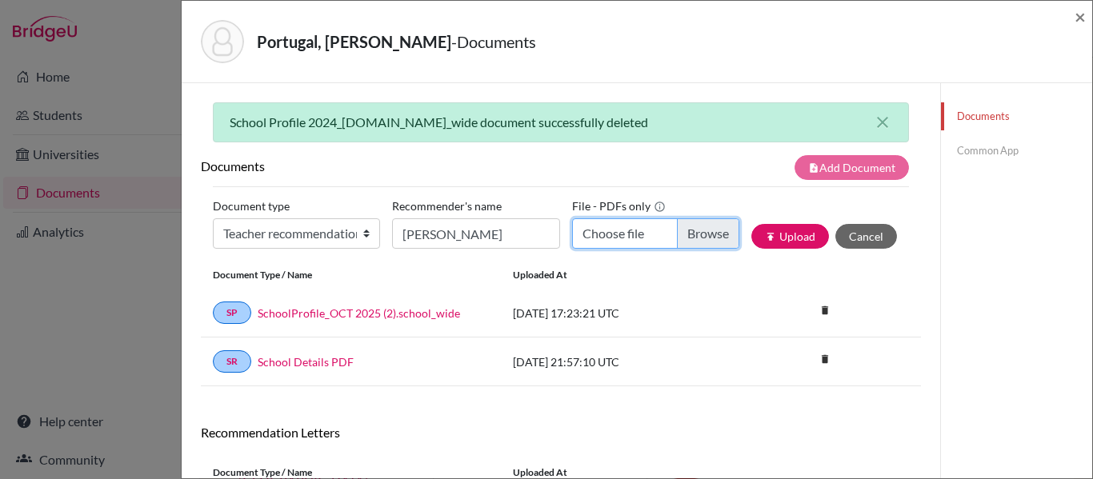
click at [696, 238] on input "Choose file" at bounding box center [655, 234] width 167 height 30
type input "C:\fakepath\Lola Portugal - RL - EIVANOV.pdf"
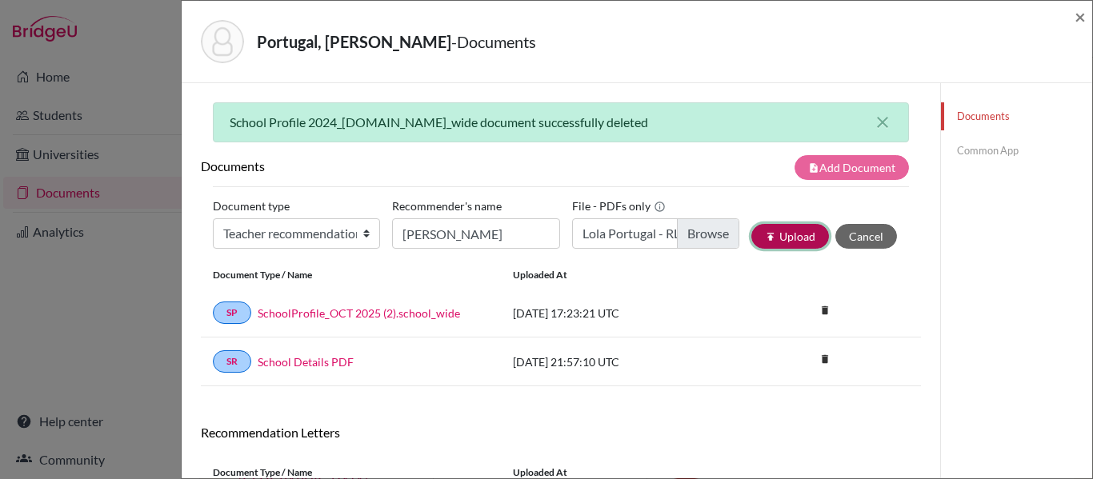
click at [784, 242] on button "publish Upload" at bounding box center [791, 236] width 78 height 25
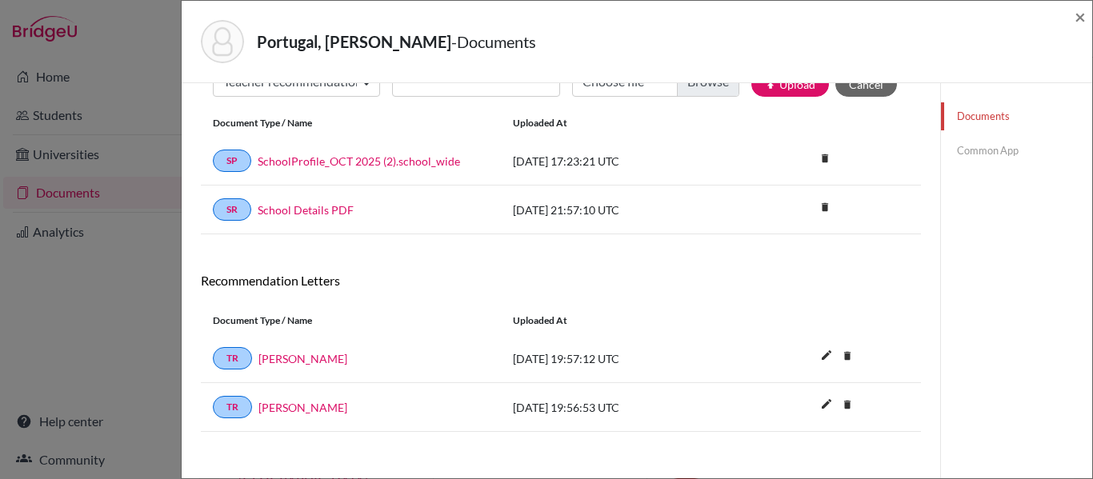
scroll to position [163, 0]
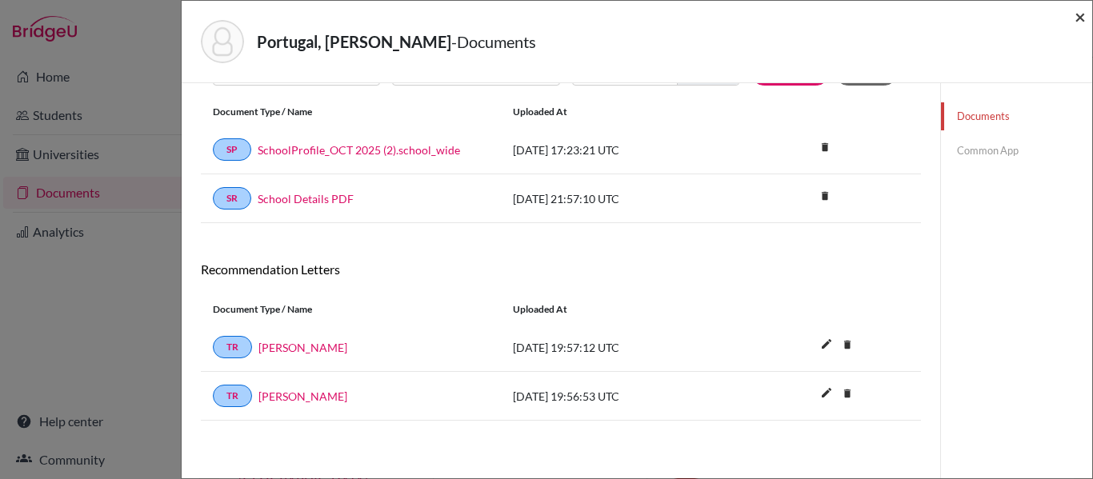
click at [1078, 15] on span "×" at bounding box center [1080, 16] width 11 height 23
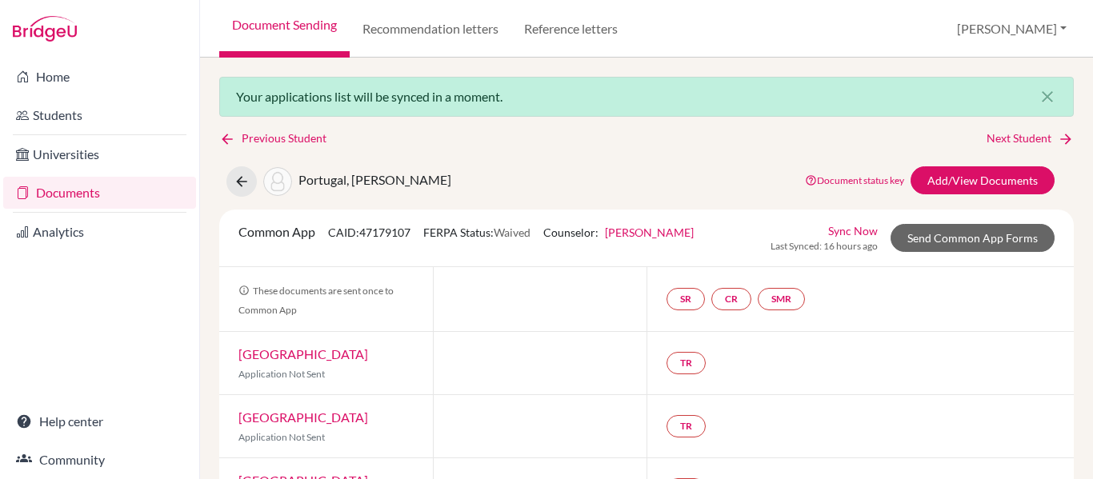
click at [851, 230] on link "Sync Now" at bounding box center [853, 231] width 50 height 17
click at [1021, 142] on link "Next Student" at bounding box center [1030, 139] width 87 height 18
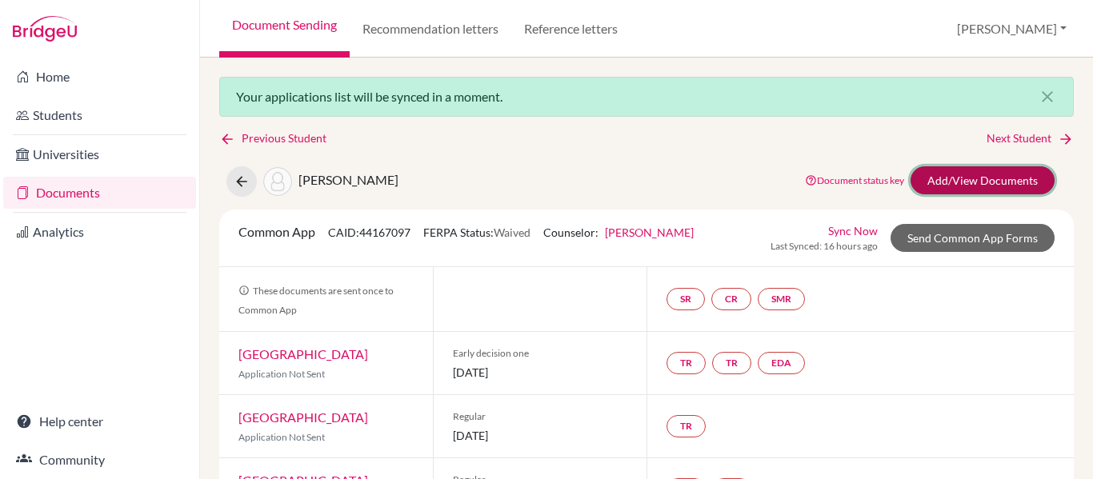
click at [958, 182] on link "Add/View Documents" at bounding box center [983, 180] width 144 height 28
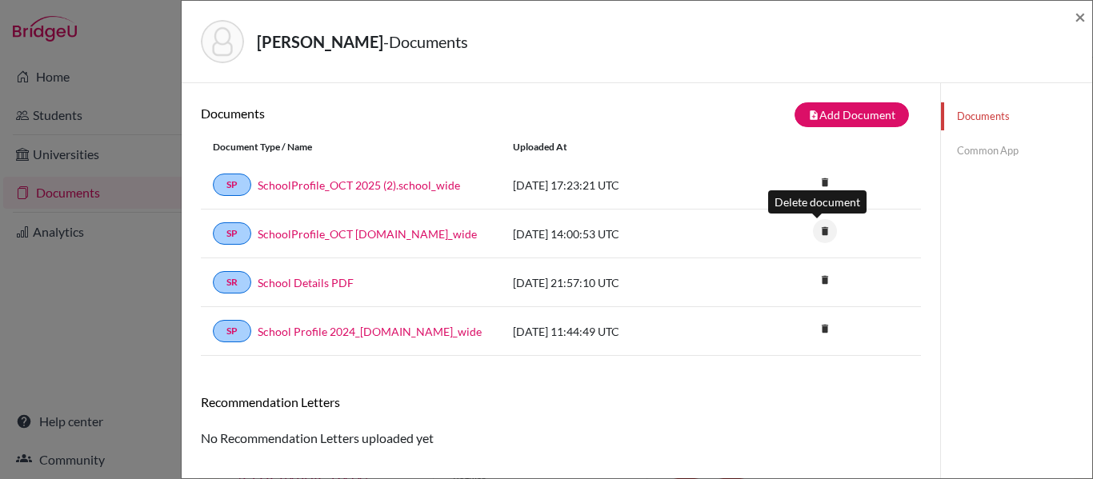
click at [817, 231] on icon "delete" at bounding box center [825, 231] width 24 height 24
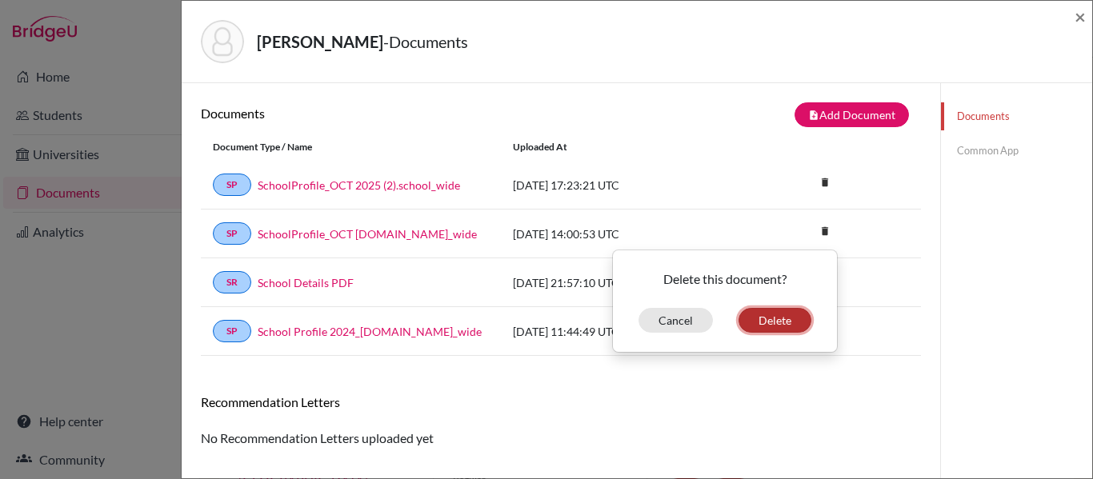
click at [782, 312] on button "Delete" at bounding box center [775, 320] width 73 height 25
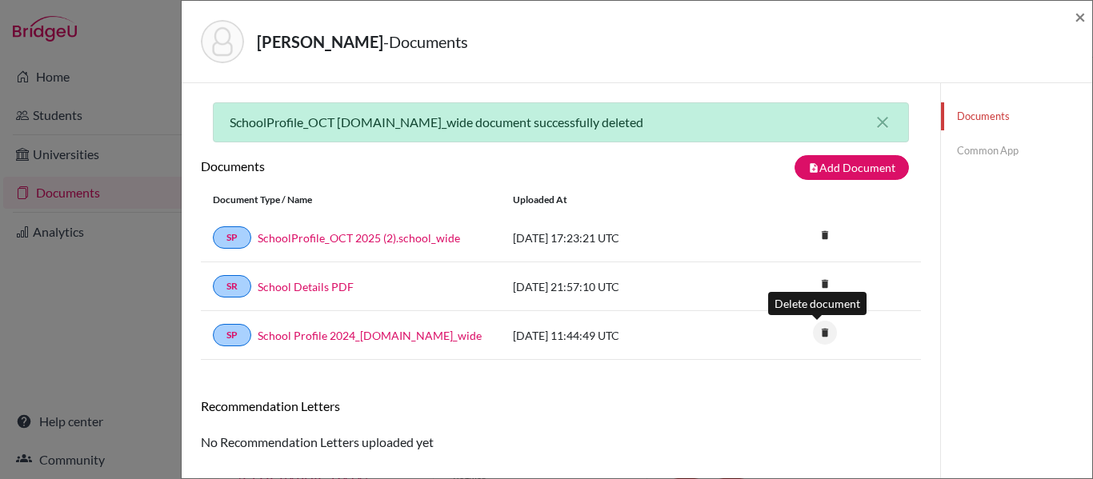
click at [816, 331] on icon "delete" at bounding box center [825, 333] width 24 height 24
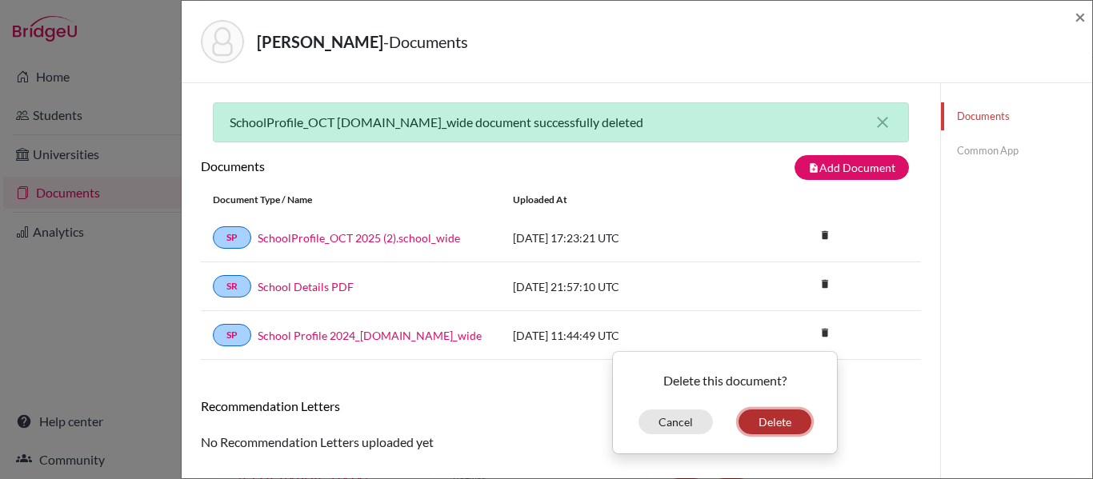
click at [769, 421] on button "Delete" at bounding box center [775, 422] width 73 height 25
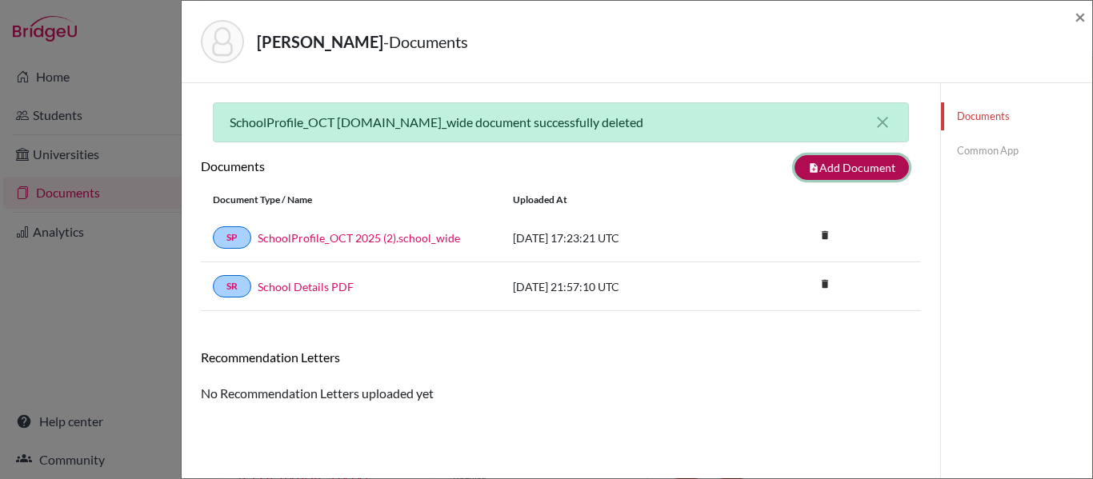
click at [841, 169] on button "note_add Add Document" at bounding box center [852, 167] width 114 height 25
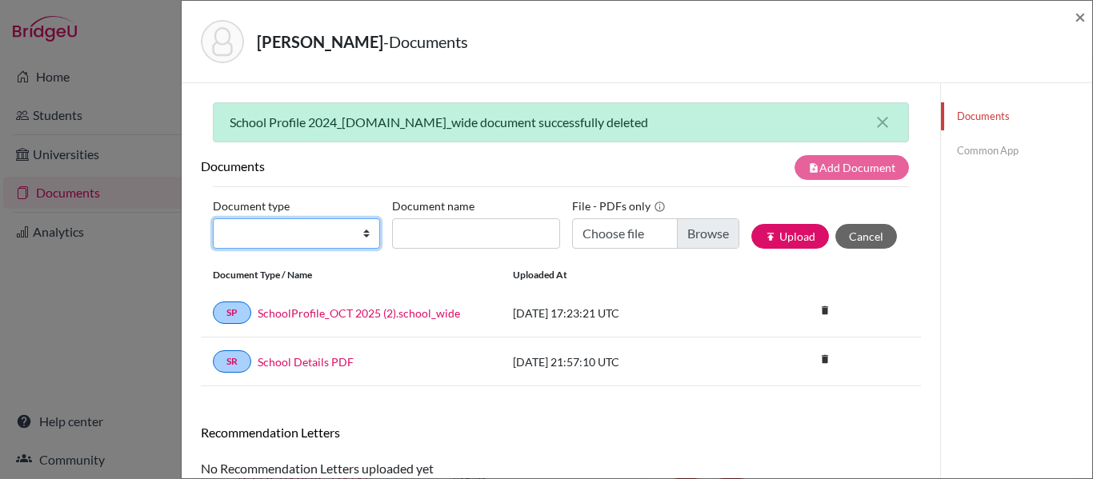
click at [275, 231] on select "Change explanation for Common App reports Counselor recommendation Internationa…" at bounding box center [296, 234] width 167 height 30
select select "4"
click at [213, 219] on select "Change explanation for Common App reports Counselor recommendation Internationa…" at bounding box center [296, 234] width 167 height 30
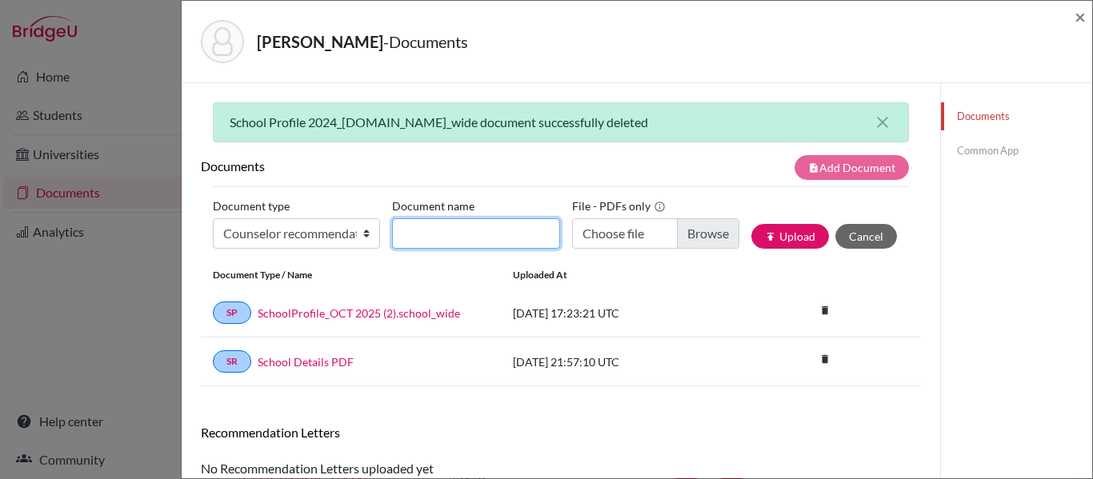
click at [431, 233] on input "Document name" at bounding box center [475, 234] width 167 height 30
type input "Counsellor Recommendation"
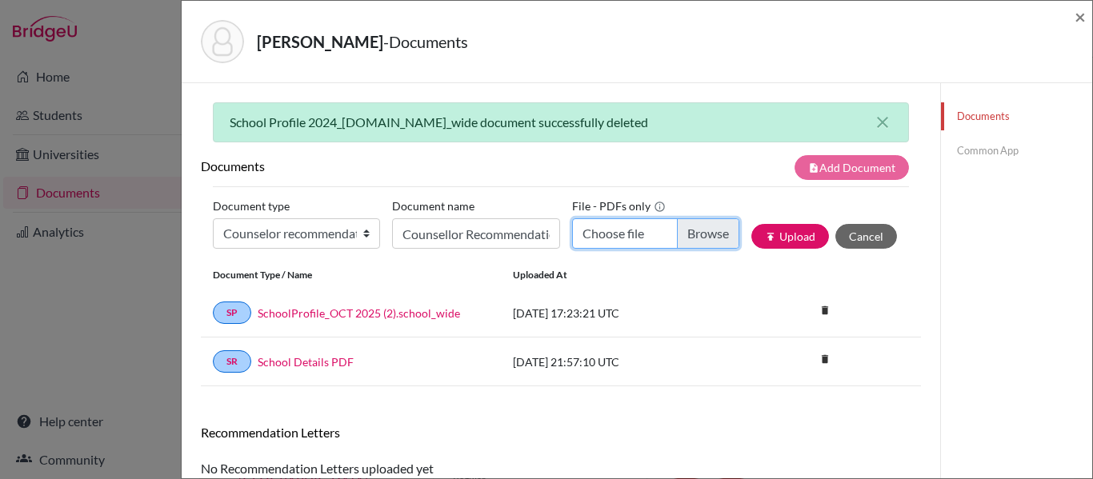
click at [698, 232] on input "Choose file" at bounding box center [655, 234] width 167 height 30
type input "C:\fakepath\[PERSON_NAME] ok.pdf"
click at [517, 54] on div "[PERSON_NAME] - Documents" at bounding box center [631, 41] width 861 height 43
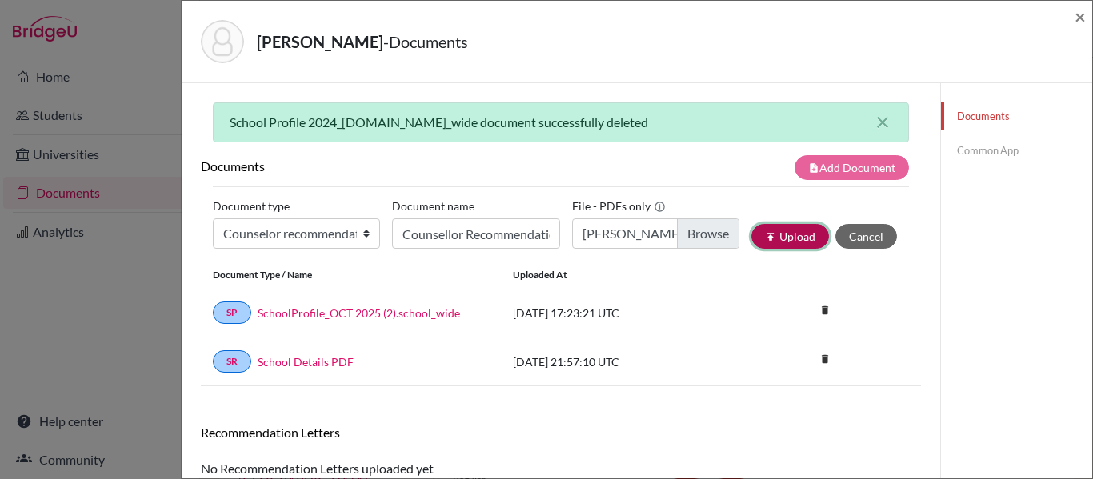
click at [779, 239] on button "publish Upload" at bounding box center [791, 236] width 78 height 25
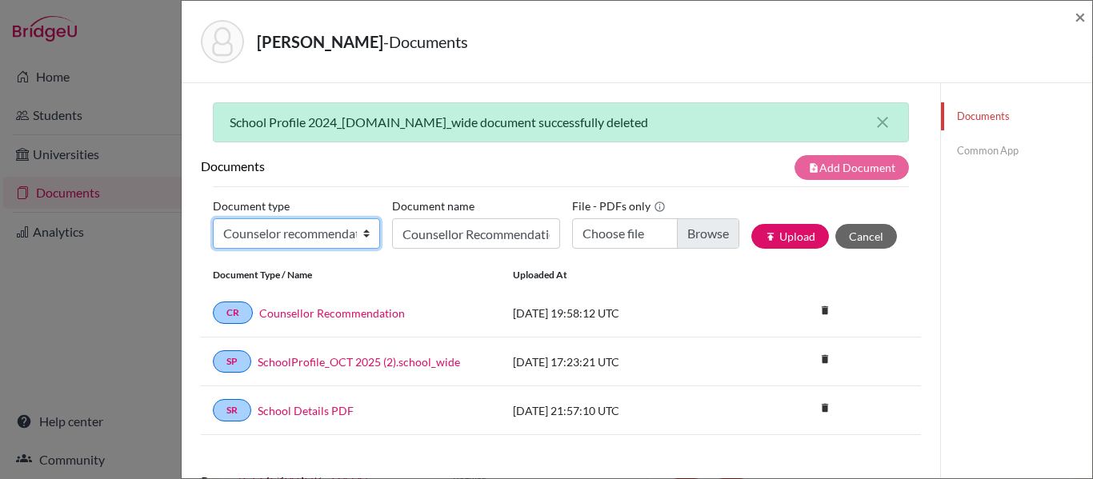
click at [262, 234] on select "Change explanation for Common App reports Counselor recommendation Internationa…" at bounding box center [296, 234] width 167 height 30
select select "5"
click at [213, 219] on select "Change explanation for Common App reports Counselor recommendation Internationa…" at bounding box center [296, 234] width 167 height 30
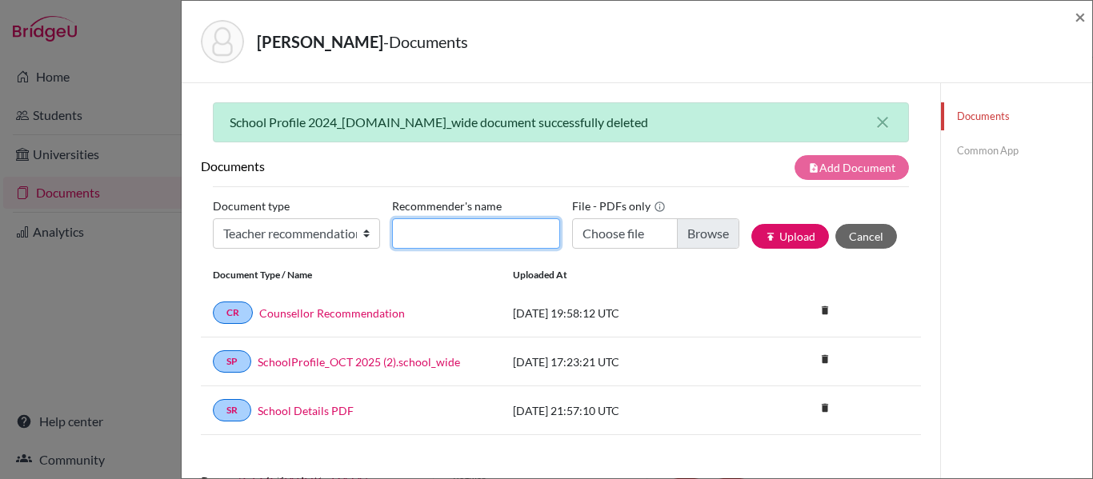
click at [415, 235] on input "Recommender's name" at bounding box center [475, 234] width 167 height 30
type input "[PERSON_NAME]"
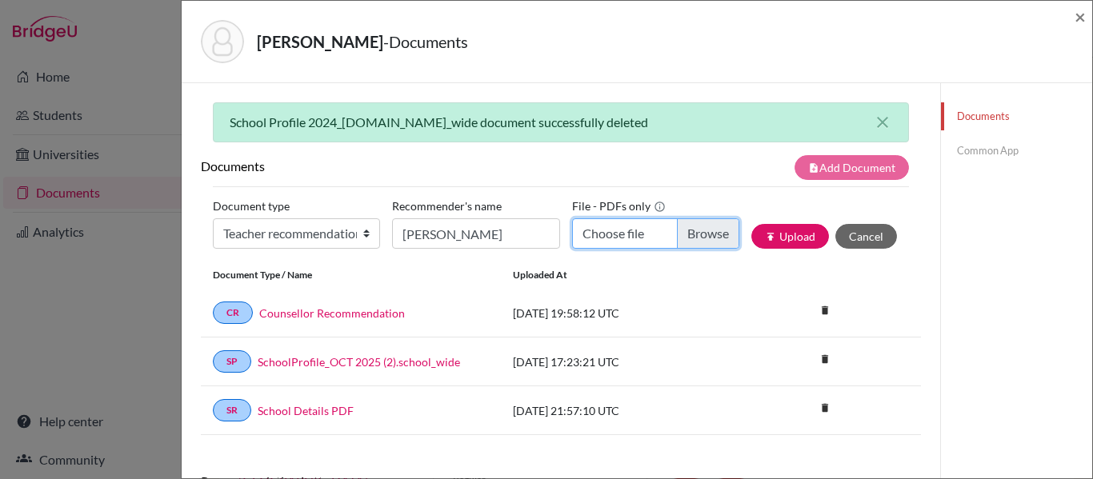
click at [696, 231] on input "Choose file" at bounding box center [655, 234] width 167 height 30
type input "C:\fakepath\[PERSON_NAME] RL - DHAMM.pdf"
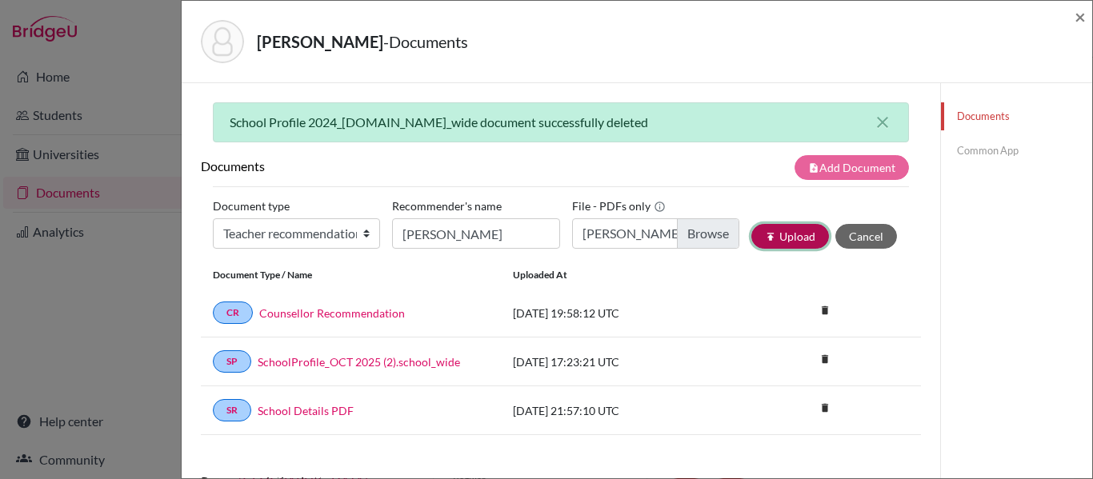
click at [765, 237] on icon "publish" at bounding box center [770, 236] width 11 height 11
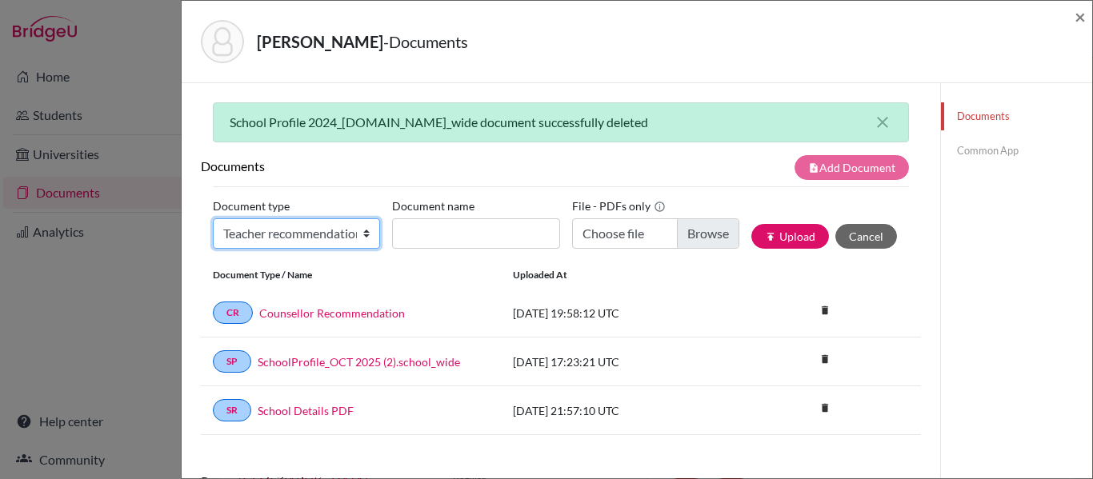
click at [310, 227] on select "Change explanation for Common App reports Counselor recommendation Internationa…" at bounding box center [296, 234] width 167 height 30
click at [303, 235] on select "Change explanation for Common App reports Counselor recommendation Internationa…" at bounding box center [296, 234] width 167 height 30
select select "39"
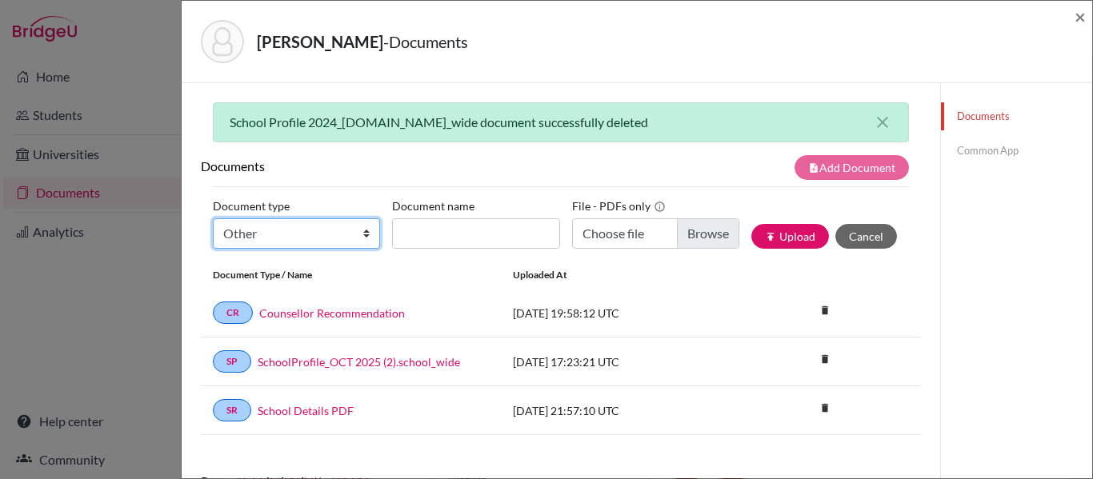
click at [213, 219] on select "Change explanation for Common App reports Counselor recommendation Internationa…" at bounding box center [296, 234] width 167 height 30
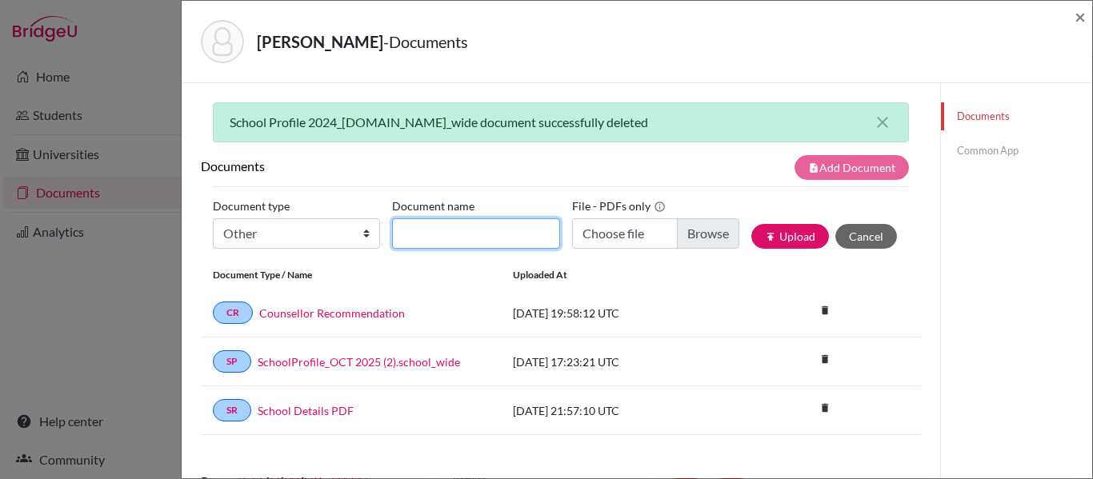
click at [445, 248] on input "Document name" at bounding box center [475, 234] width 167 height 30
type input "Extra recommendation"
click at [700, 215] on div "File - PDFs only Choose file" at bounding box center [661, 228] width 179 height 68
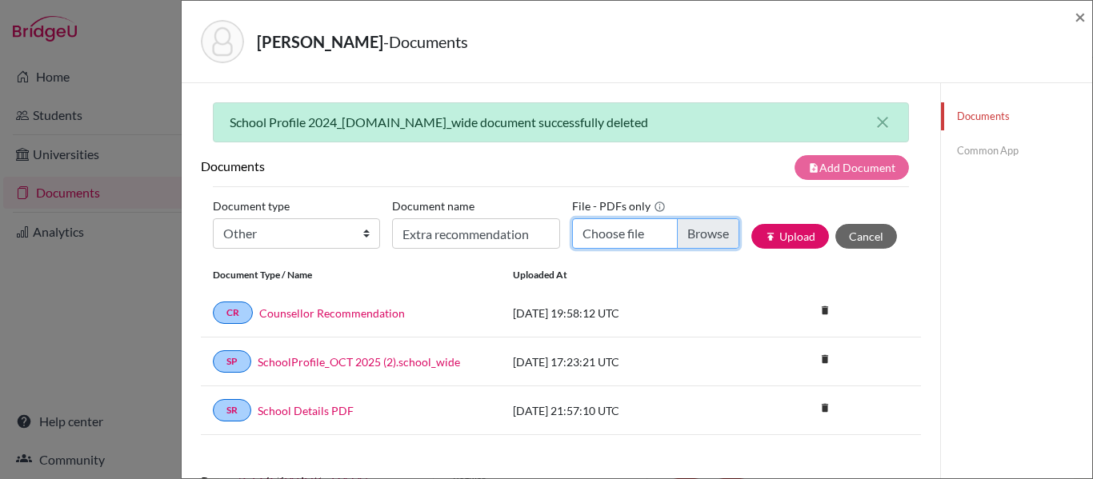
click at [692, 230] on input "Choose file" at bounding box center [655, 234] width 167 height 30
type input "C:\fakepath\Recommendation Letter_Luis Otavio Saad (1).pdf"
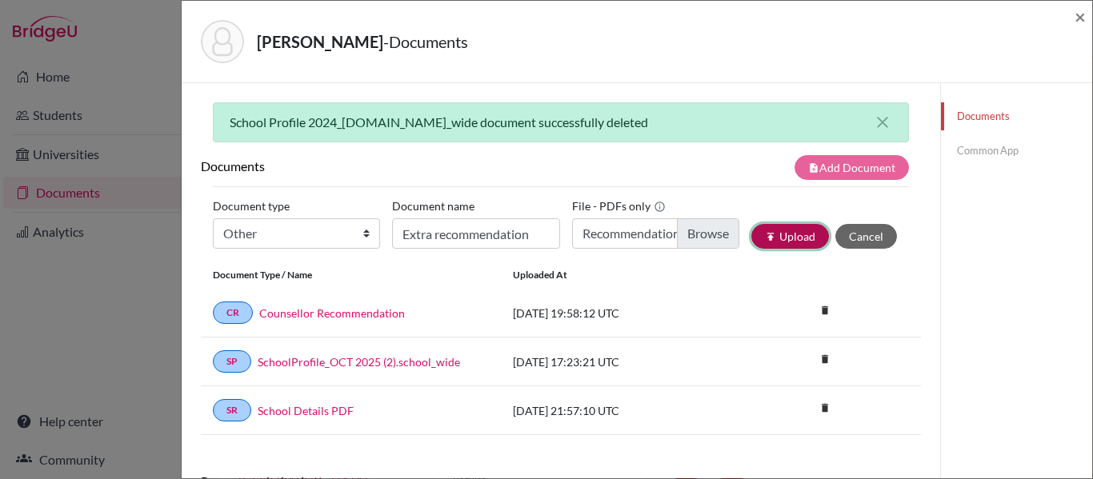
click at [794, 231] on button "publish Upload" at bounding box center [791, 236] width 78 height 25
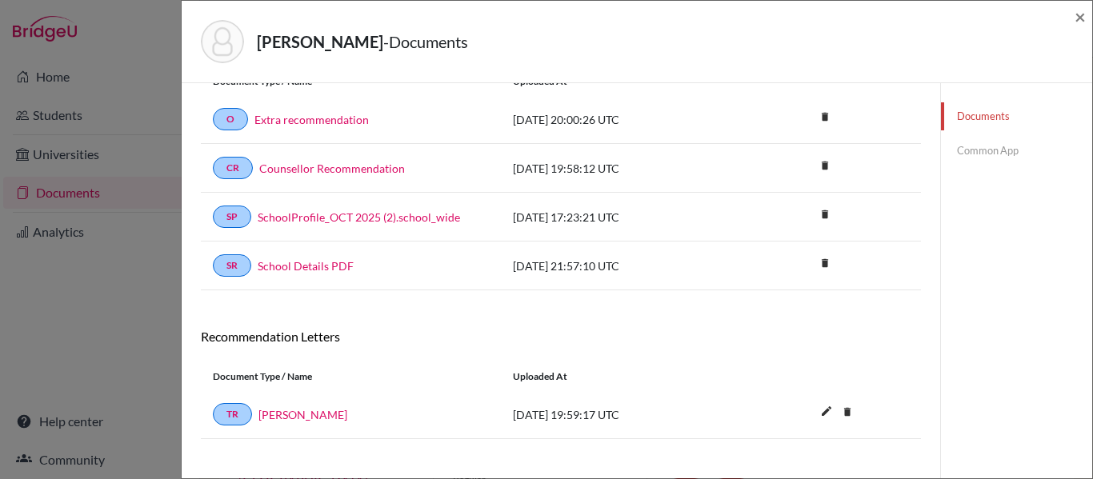
scroll to position [212, 0]
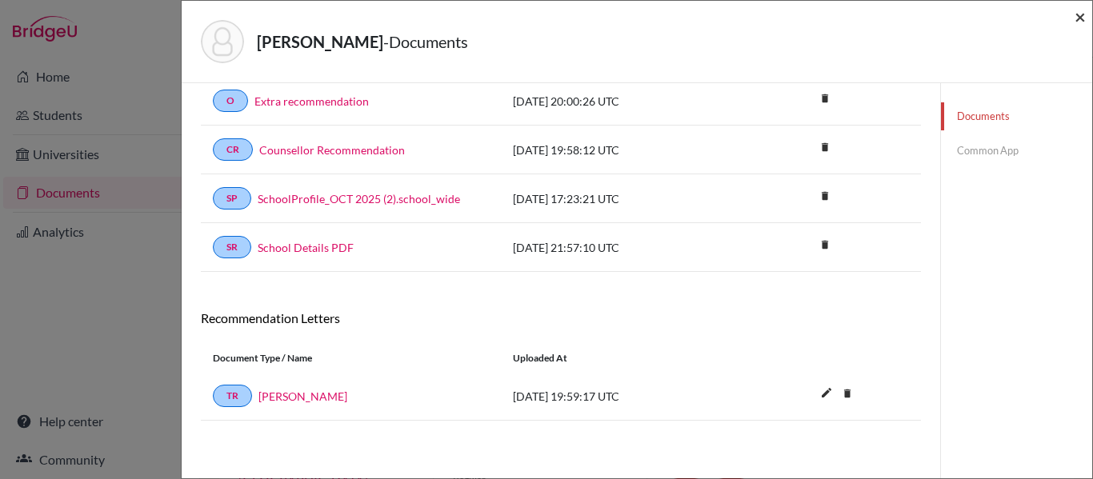
click at [1082, 21] on span "×" at bounding box center [1080, 16] width 11 height 23
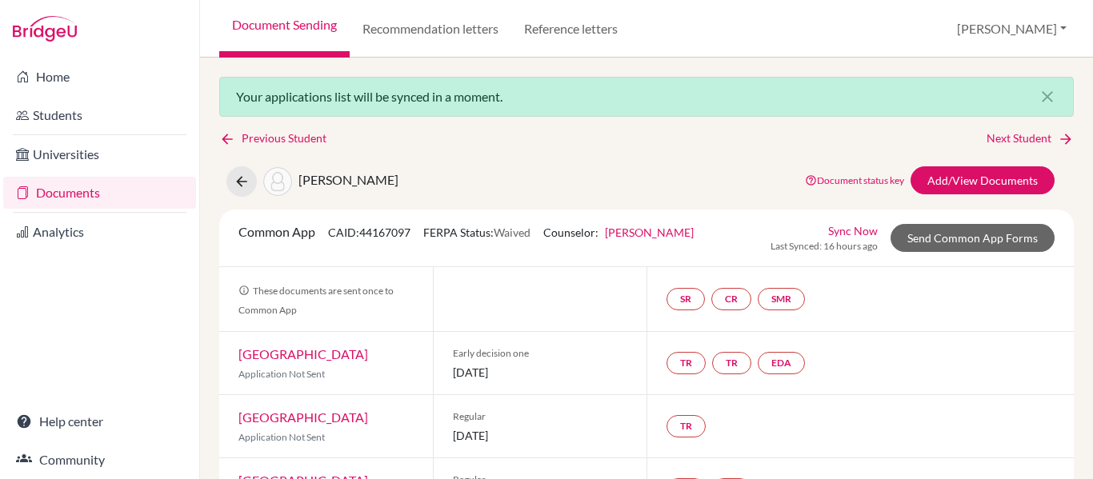
click at [842, 236] on link "Sync Now" at bounding box center [853, 231] width 50 height 17
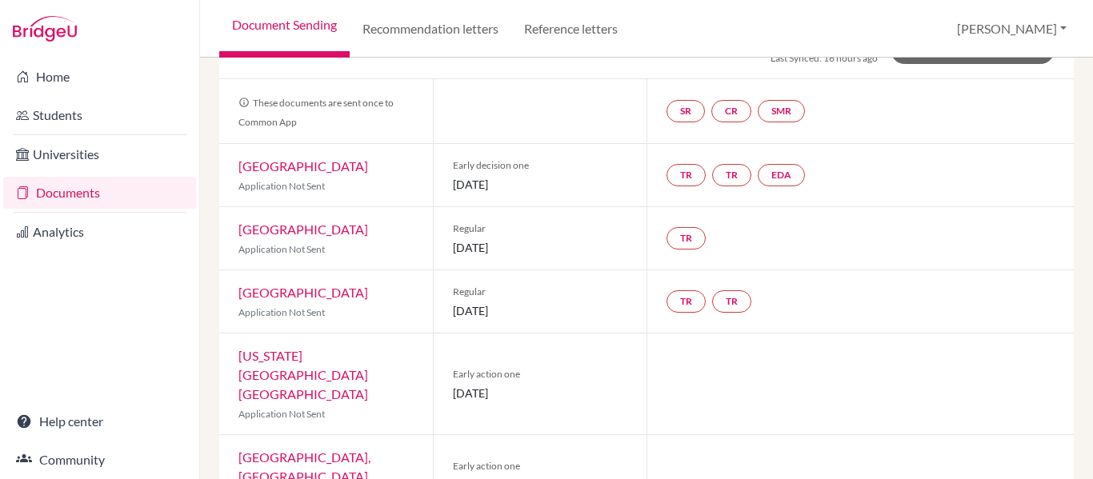
scroll to position [240, 0]
